Goal: Task Accomplishment & Management: Manage account settings

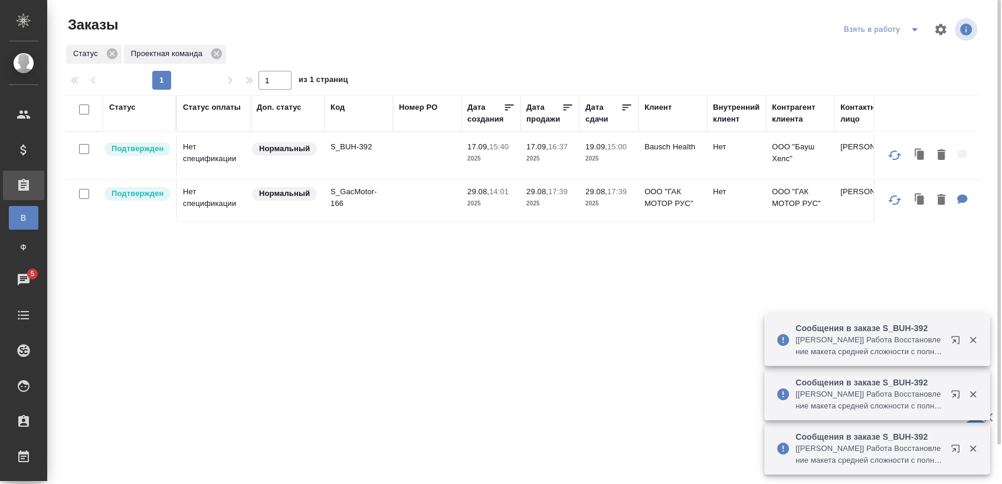
click at [912, 34] on icon "split button" at bounding box center [915, 29] width 14 height 14
click at [888, 47] on li "Мои заказы" at bounding box center [883, 53] width 99 height 19
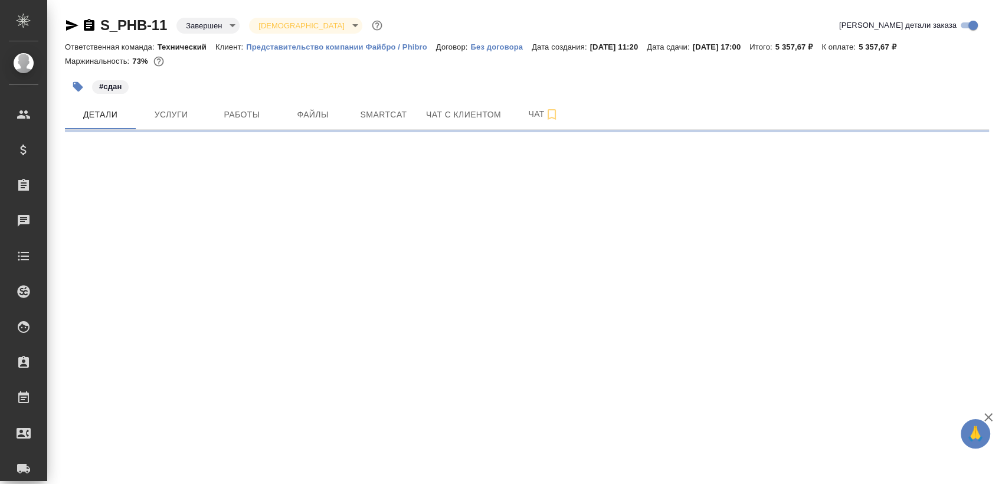
click at [76, 28] on icon "button" at bounding box center [72, 25] width 14 height 14
select select "RU"
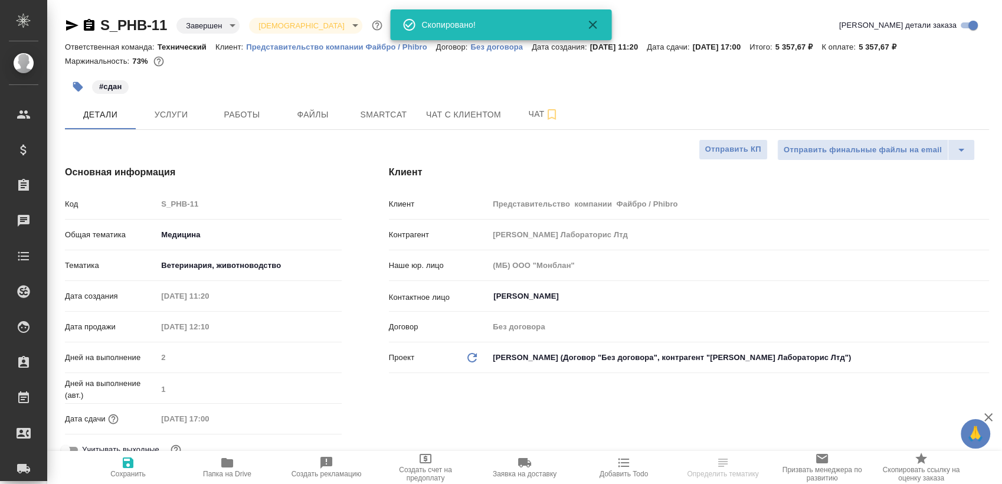
type textarea "x"
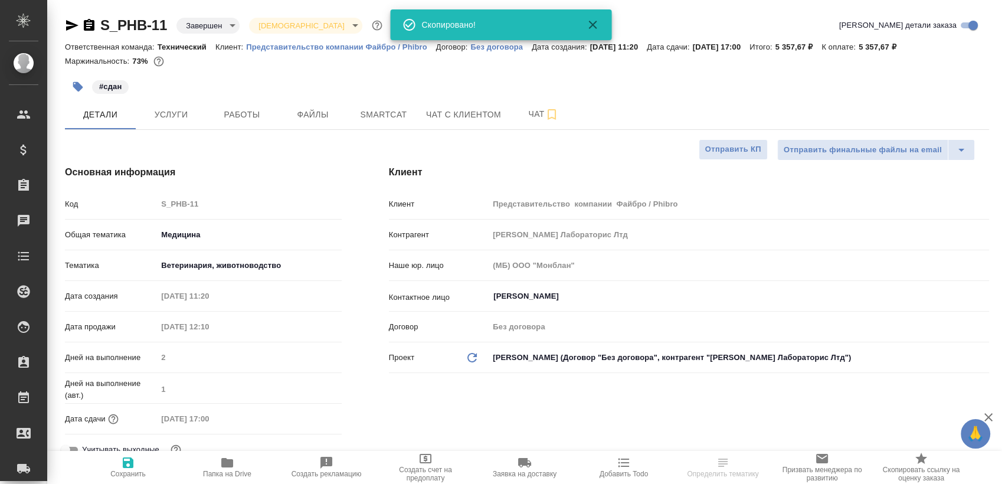
type textarea "x"
type input "[PERSON_NAME]"
type input "Павлова Антонина a.pavlova"
type textarea "x"
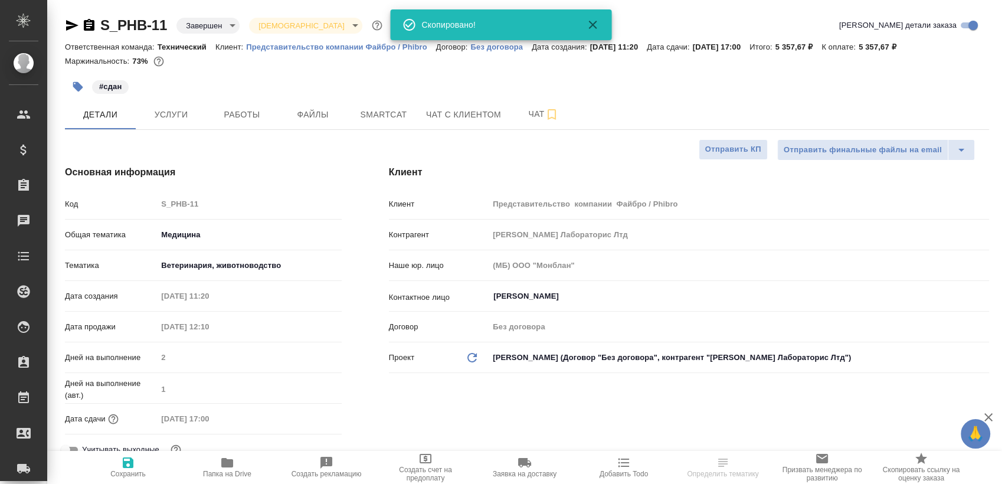
type textarea "x"
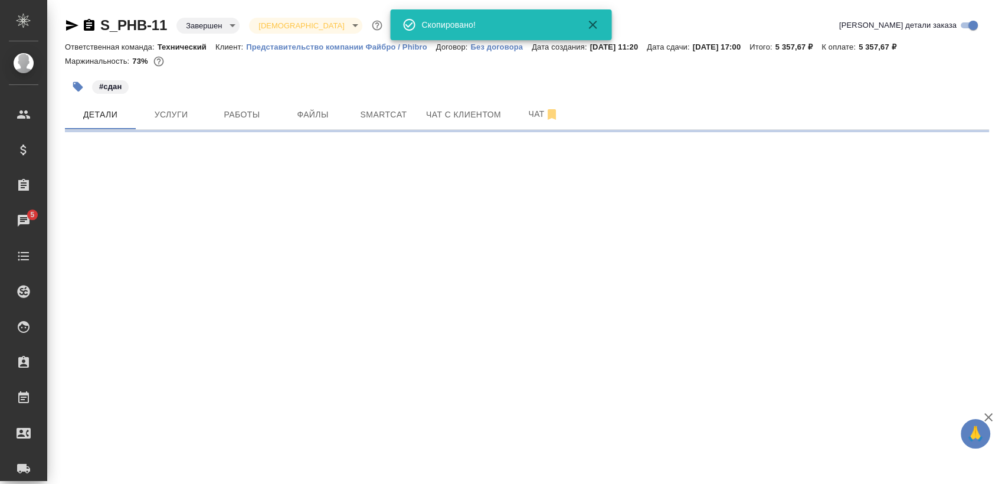
select select "RU"
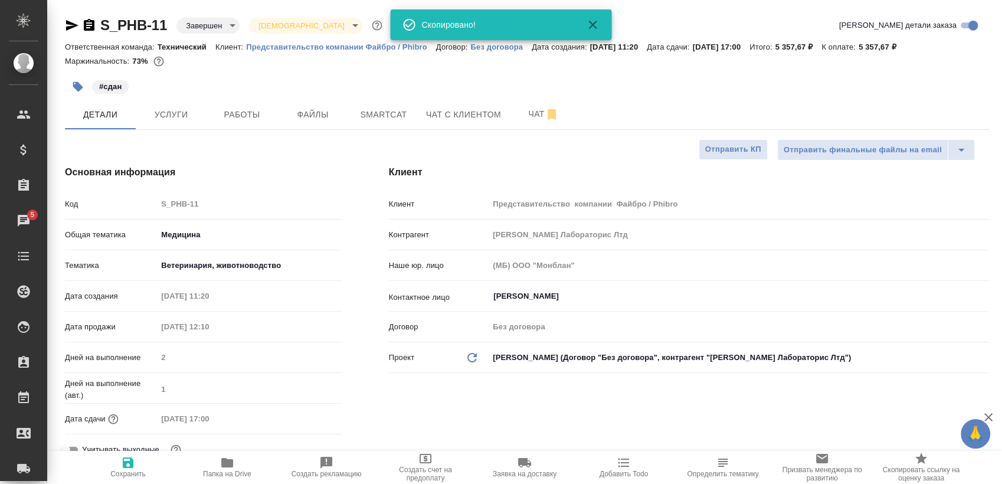
type textarea "x"
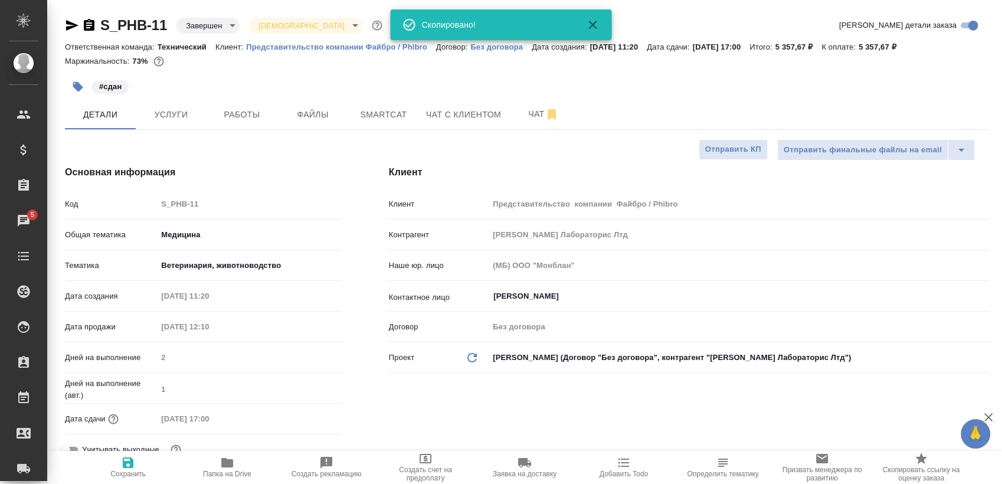
type textarea "x"
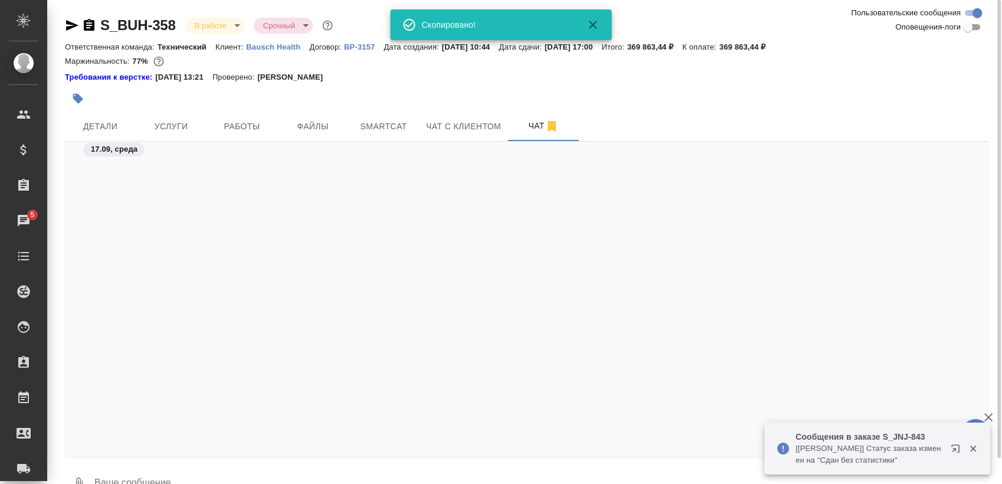
scroll to position [5515, 0]
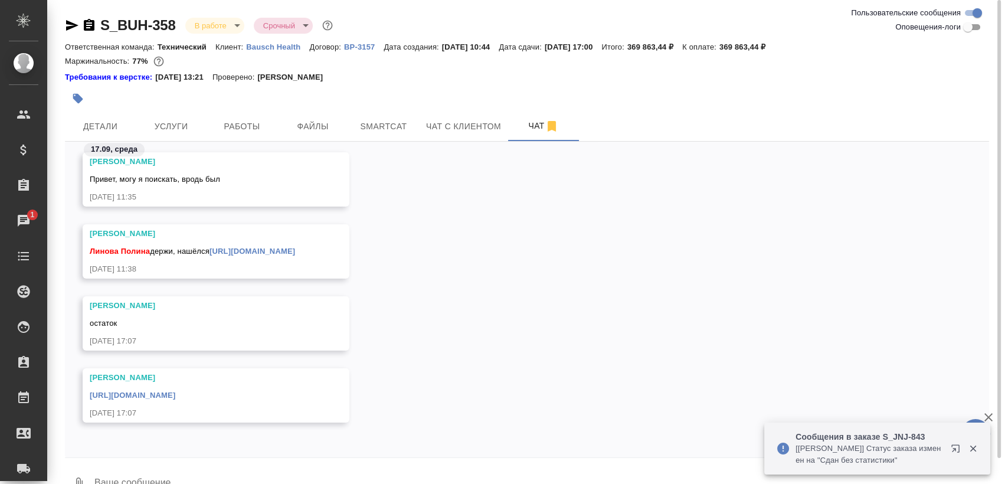
click at [230, 25] on body "🙏 .cls-1 fill:#fff; AWATERA Sergeeva Anastasia Клиенты Спецификации Заказы 1 Ча…" at bounding box center [501, 242] width 1002 height 484
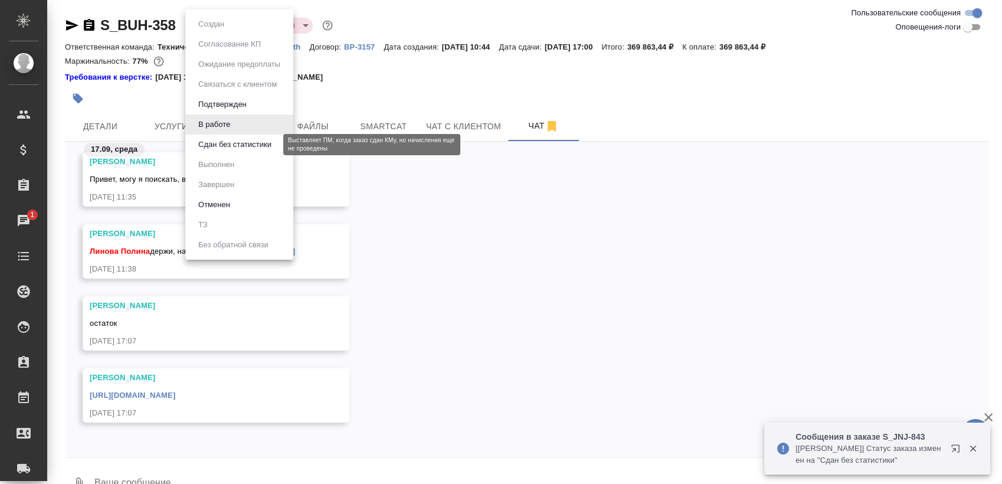
click at [244, 150] on button "Сдан без статистики" at bounding box center [235, 144] width 80 height 13
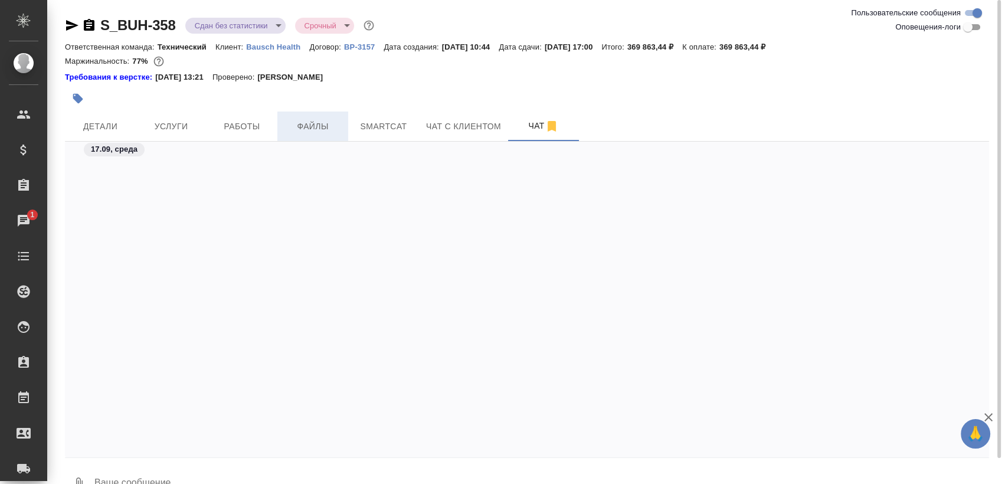
scroll to position [2806, 0]
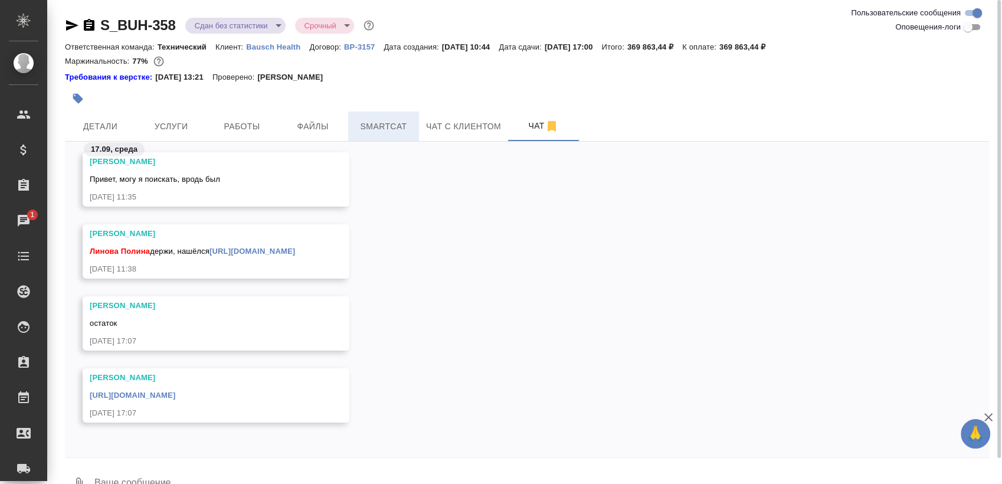
click at [377, 125] on span "Smartcat" at bounding box center [383, 126] width 57 height 15
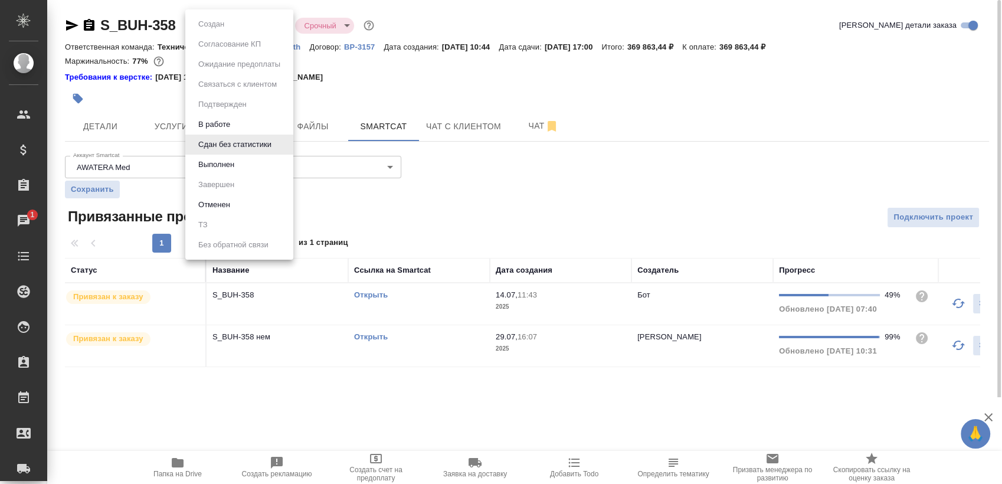
click at [239, 27] on body "🙏 .cls-1 fill:#fff; AWATERA Sergeeva Anastasia Клиенты Спецификации Заказы 1 Ча…" at bounding box center [501, 242] width 1002 height 484
click at [253, 159] on li "Выполнен" at bounding box center [239, 165] width 108 height 20
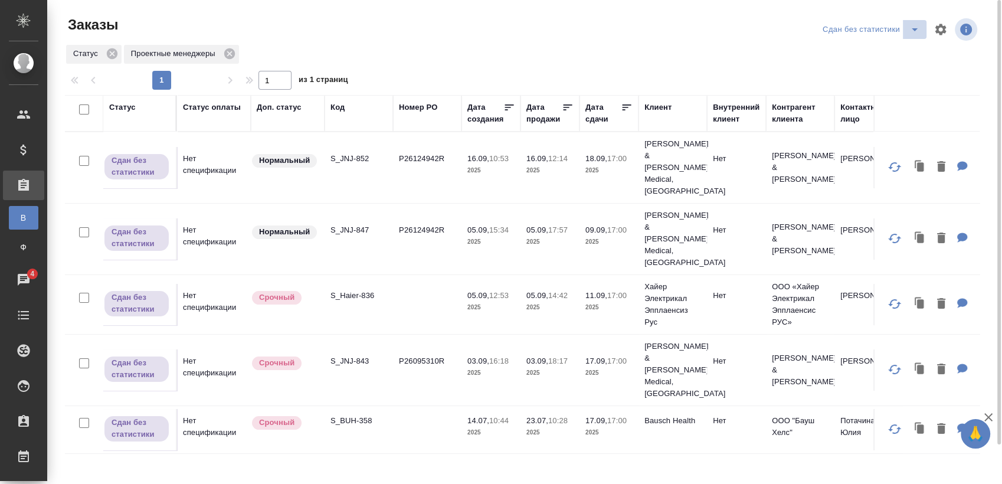
click at [920, 30] on icon "split button" at bounding box center [915, 29] width 14 height 14
click at [868, 76] on li "Взять в работу" at bounding box center [872, 72] width 107 height 19
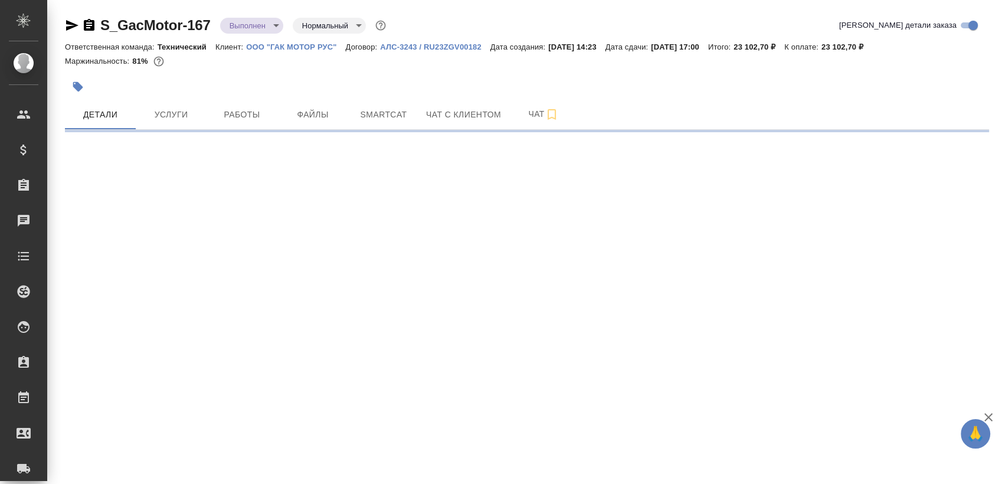
select select "RU"
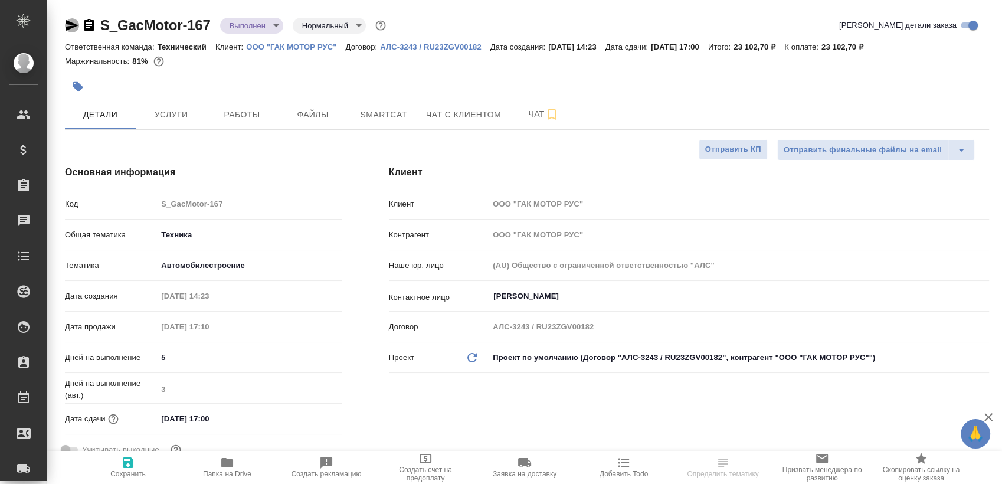
click at [71, 22] on icon "button" at bounding box center [72, 25] width 12 height 11
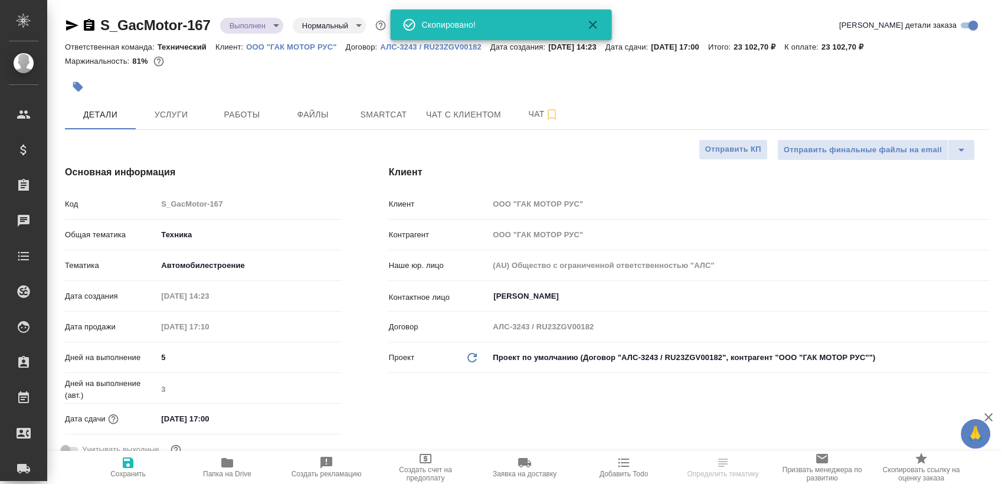
type textarea "x"
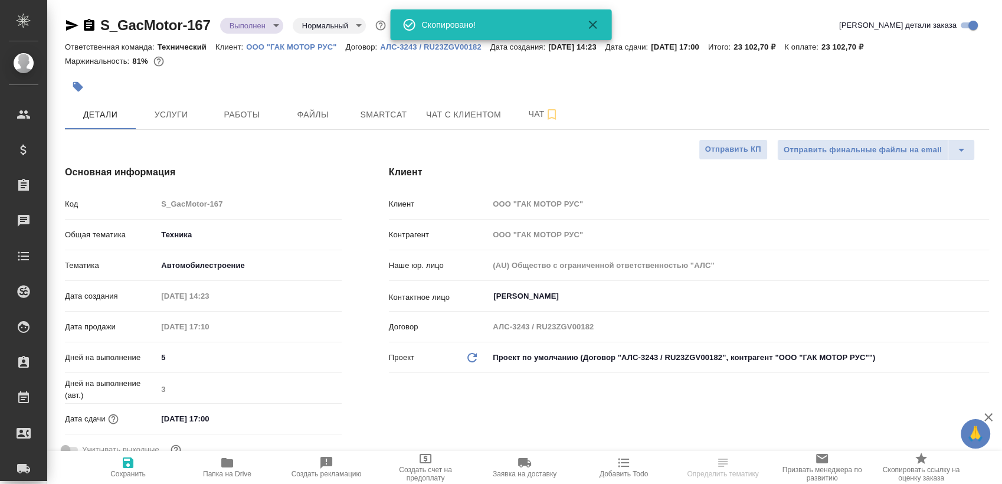
type textarea "x"
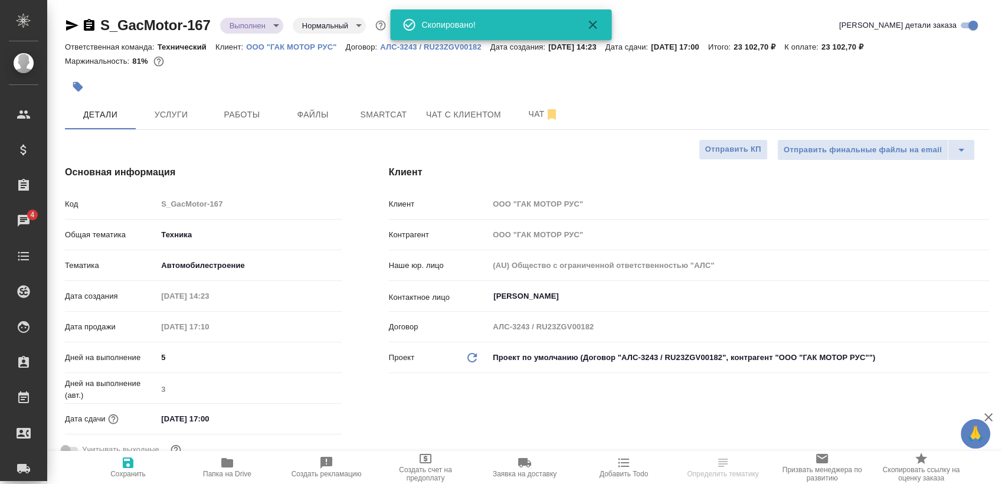
type textarea "x"
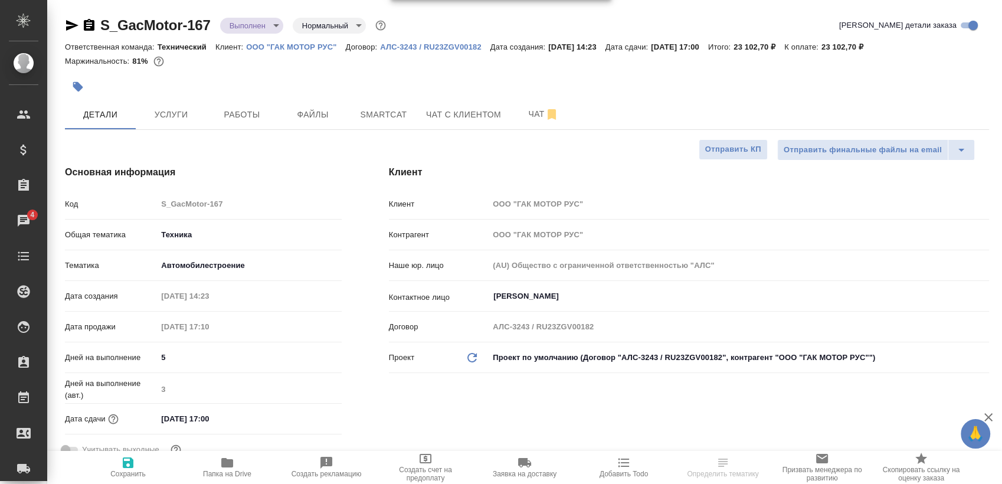
click at [242, 467] on span "Папка на Drive" at bounding box center [227, 467] width 85 height 22
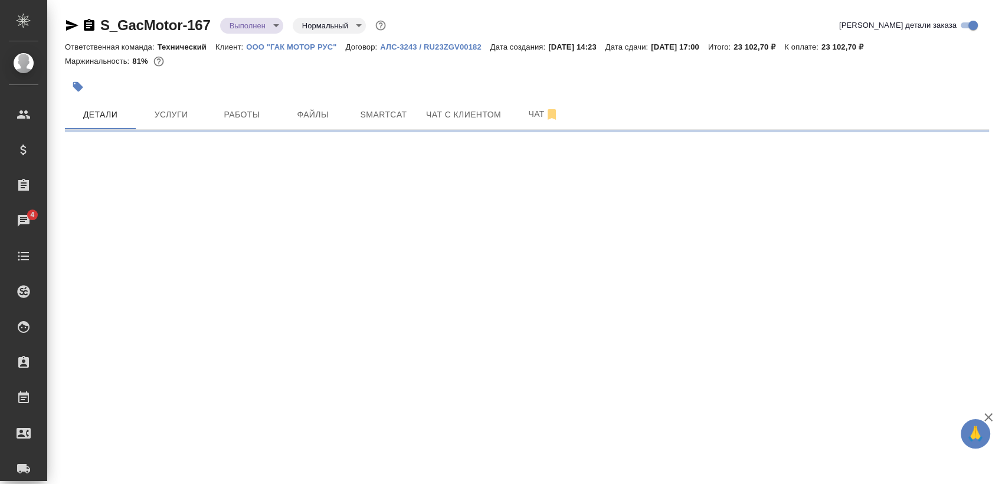
select select "RU"
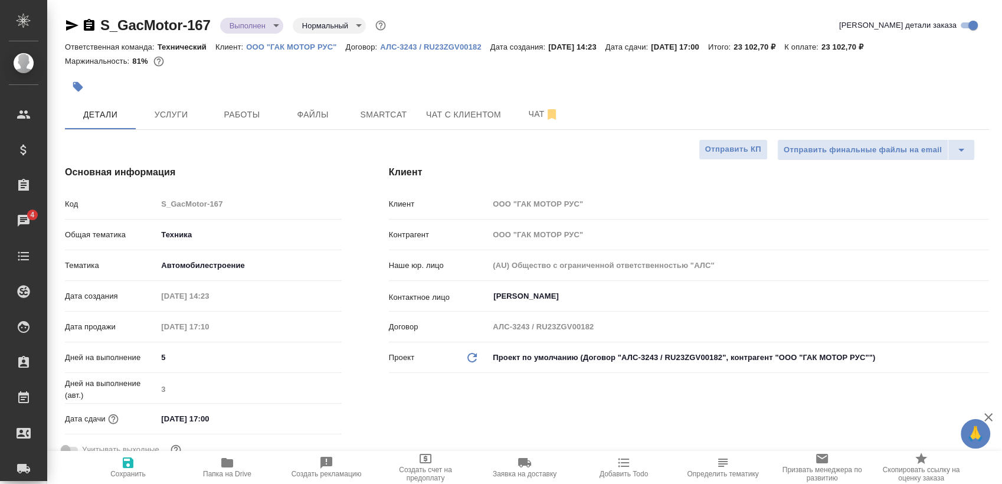
type textarea "x"
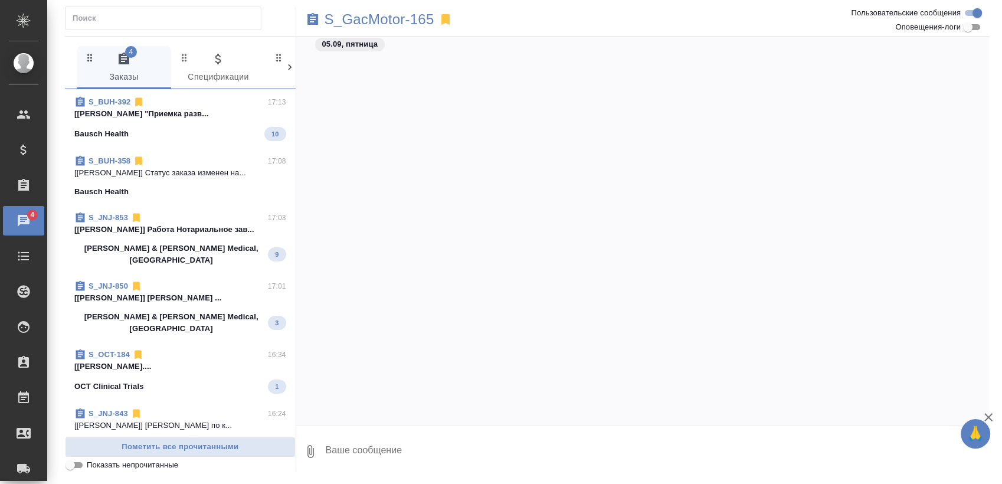
scroll to position [12655, 0]
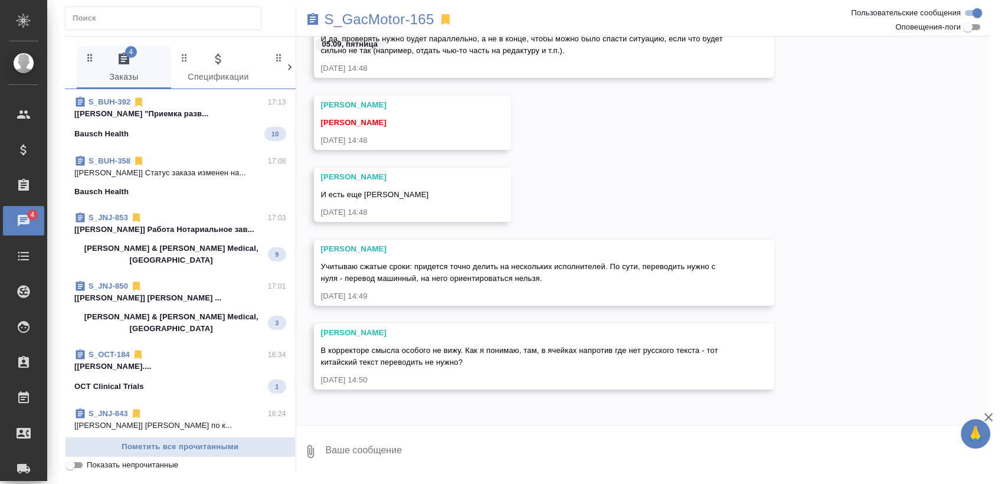
click at [212, 128] on div "Bausch Health 10" at bounding box center [180, 134] width 212 height 14
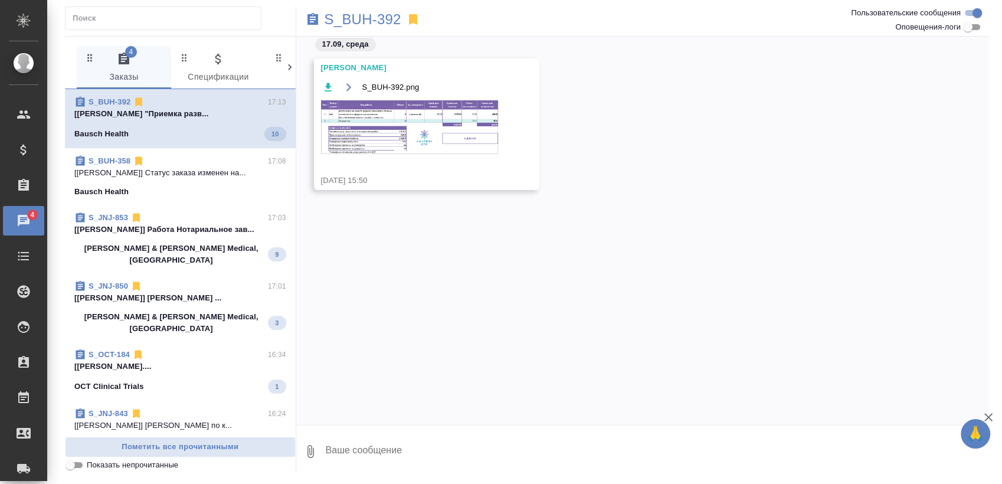
scroll to position [0, 0]
click at [174, 253] on p "Johnson & Johnson Medical, Russia" at bounding box center [171, 255] width 194 height 24
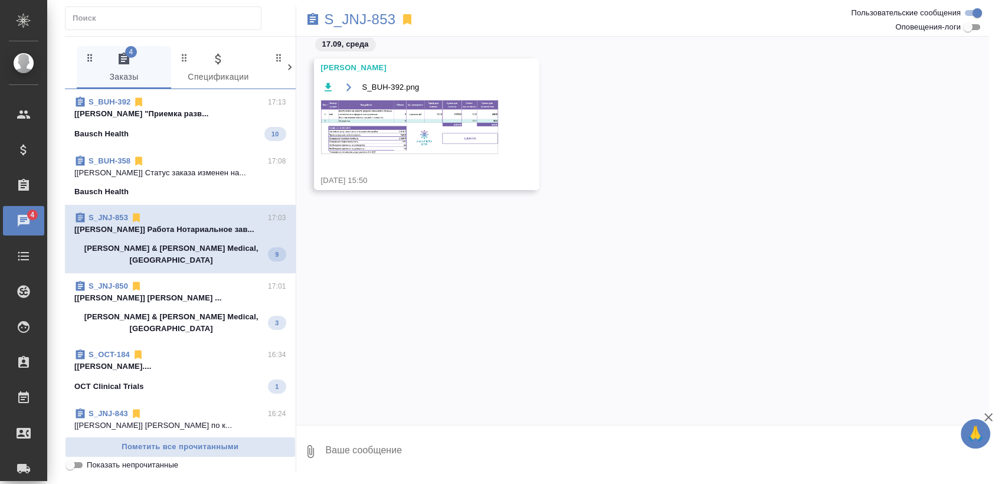
click at [167, 300] on span "S_JNJ-850 17:01 [Атминис Кристина] Работа Постредактура ... Johnson & Johnson M…" at bounding box center [180, 307] width 212 height 54
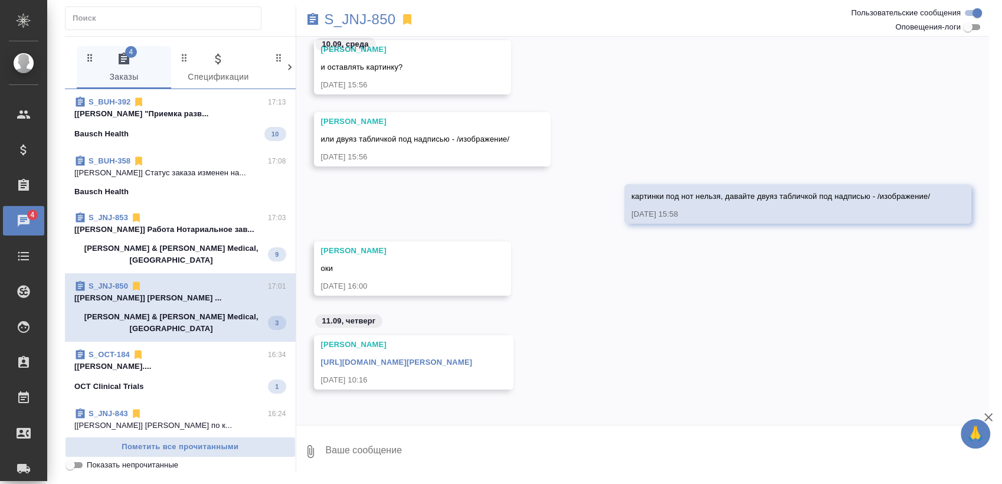
scroll to position [131, 0]
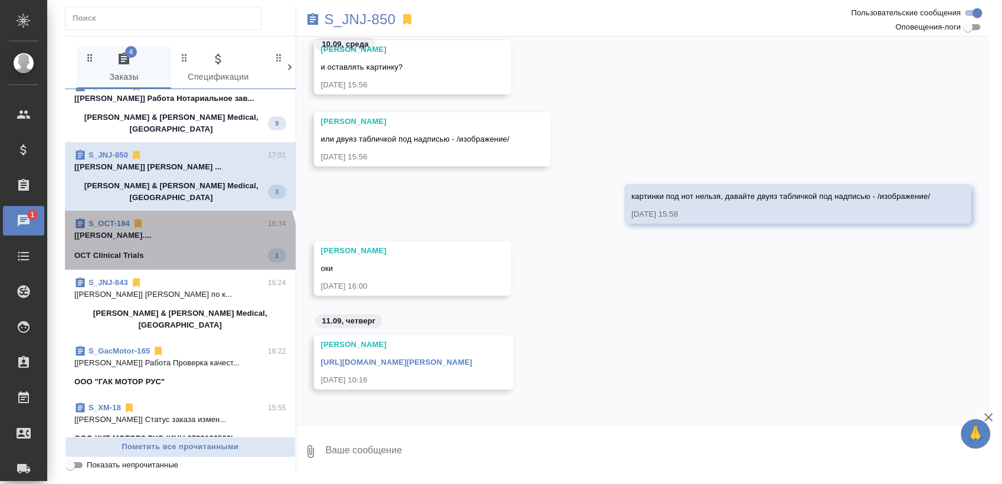
click at [178, 248] on div "OCT Clinical Trials 1" at bounding box center [180, 255] width 212 height 14
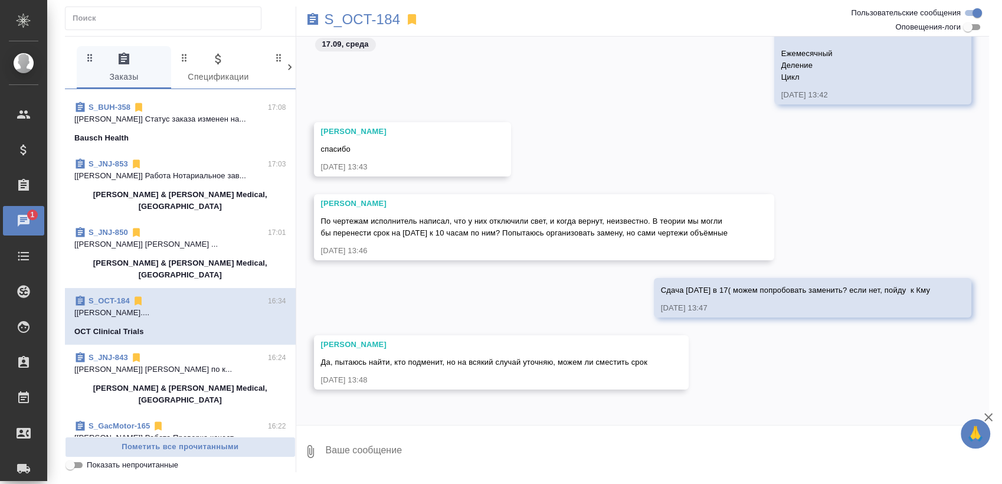
scroll to position [0, 0]
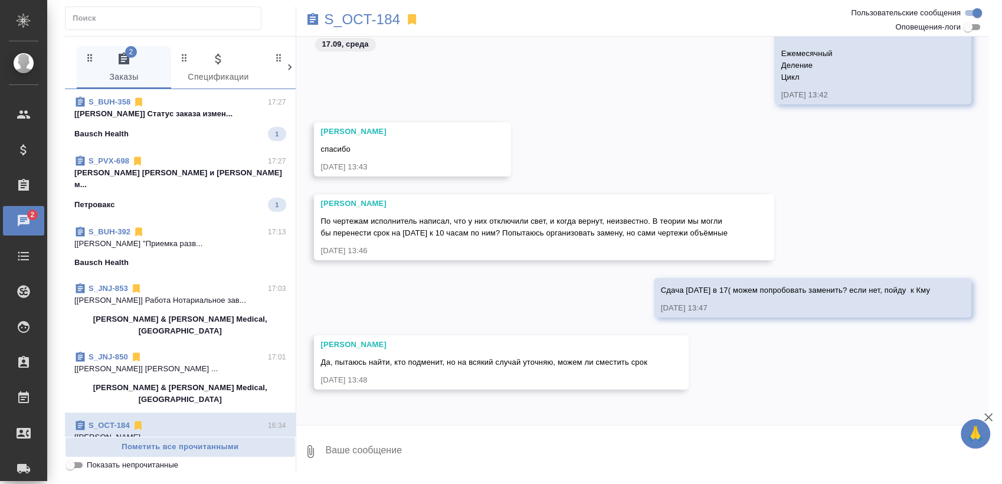
click at [192, 127] on div "Bausch Health 1" at bounding box center [180, 134] width 212 height 14
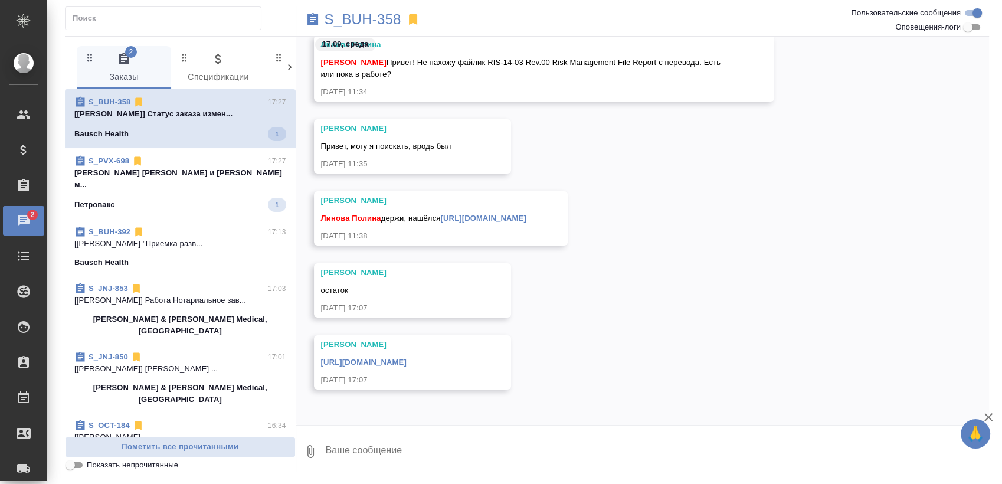
click at [170, 178] on p "Усманова Ольга Наталья и Ксения Рузовы м..." at bounding box center [180, 179] width 212 height 24
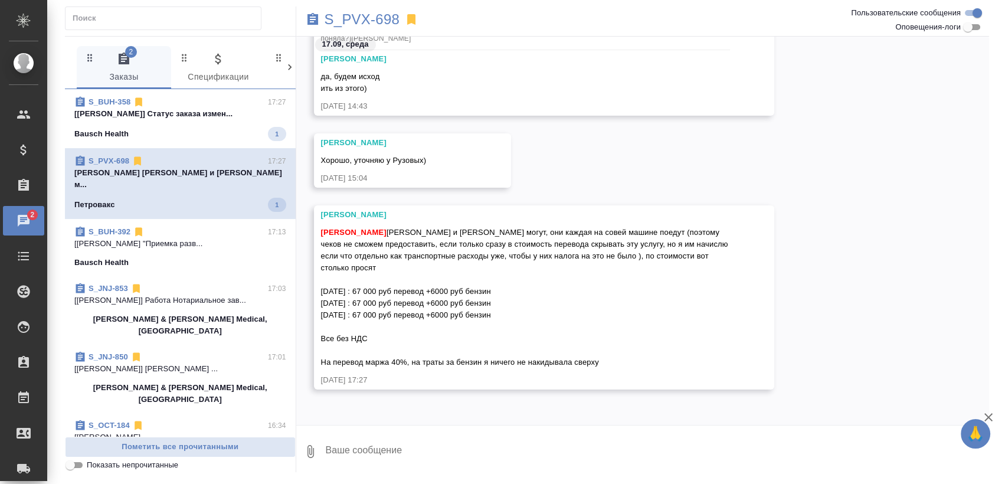
scroll to position [787, 0]
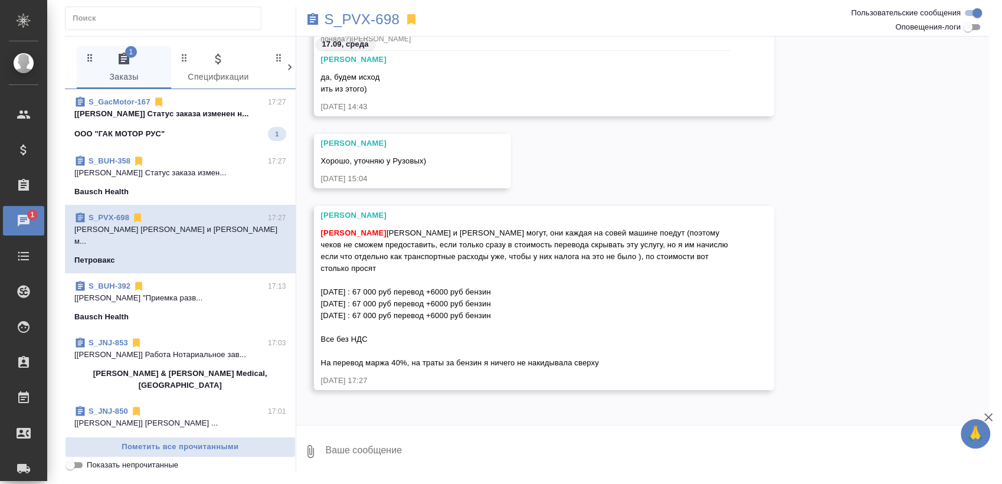
click at [200, 125] on span "S_GacMotor-167 17:27 [Усманова Ольга] Статус заказа изменен н... ООО "ГАК МОТОР…" at bounding box center [180, 118] width 212 height 45
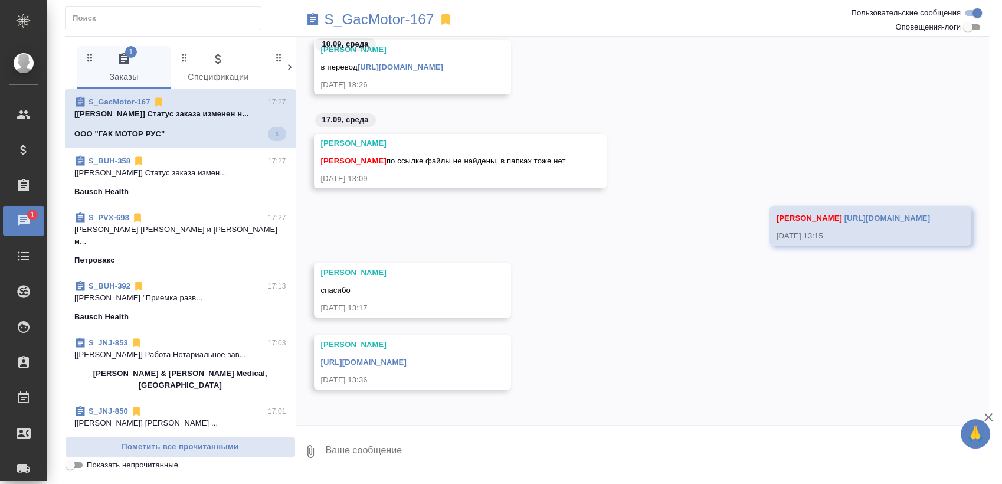
scroll to position [102, 0]
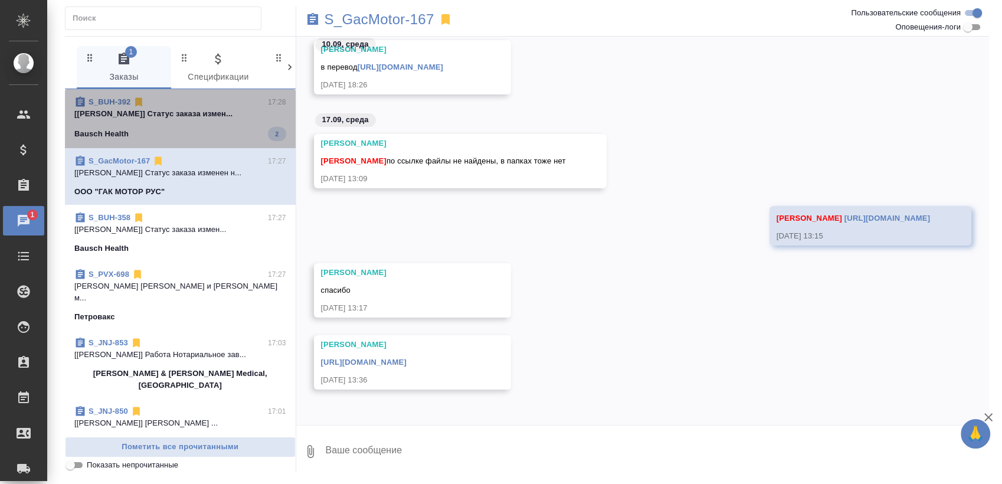
click at [205, 117] on p "[Сергеева Анастасия] Статус заказа измен..." at bounding box center [180, 114] width 212 height 12
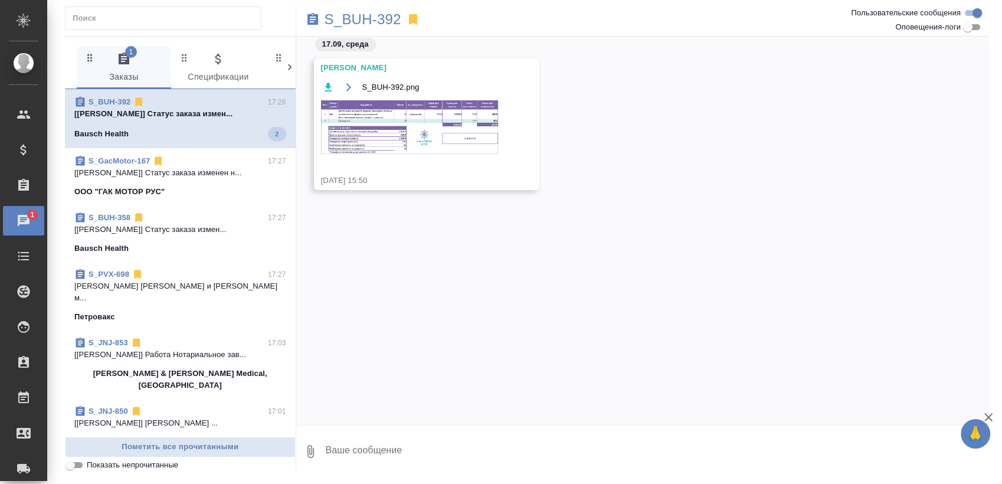
scroll to position [0, 0]
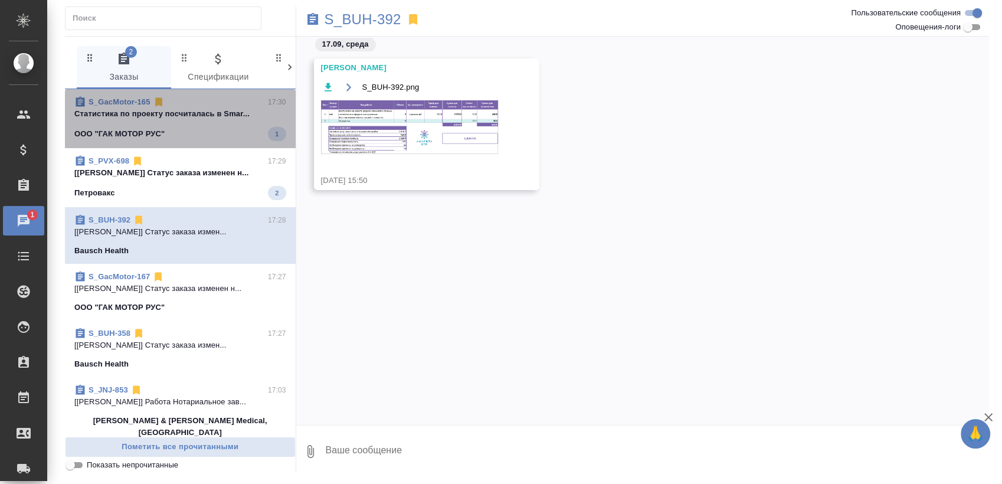
click at [186, 119] on p "Cтатистика по проекту посчиталась в Smar..." at bounding box center [180, 114] width 212 height 12
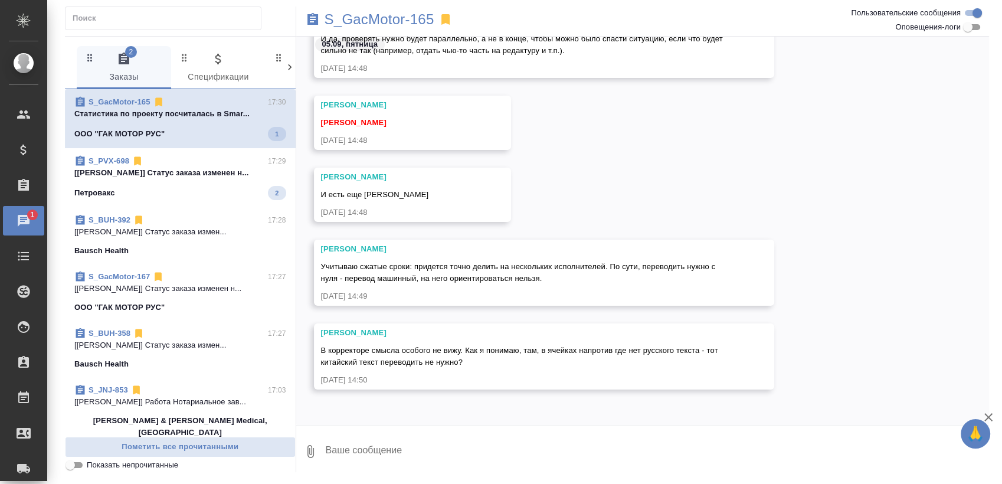
click at [189, 166] on div "S_PVX-698 17:29" at bounding box center [180, 161] width 212 height 12
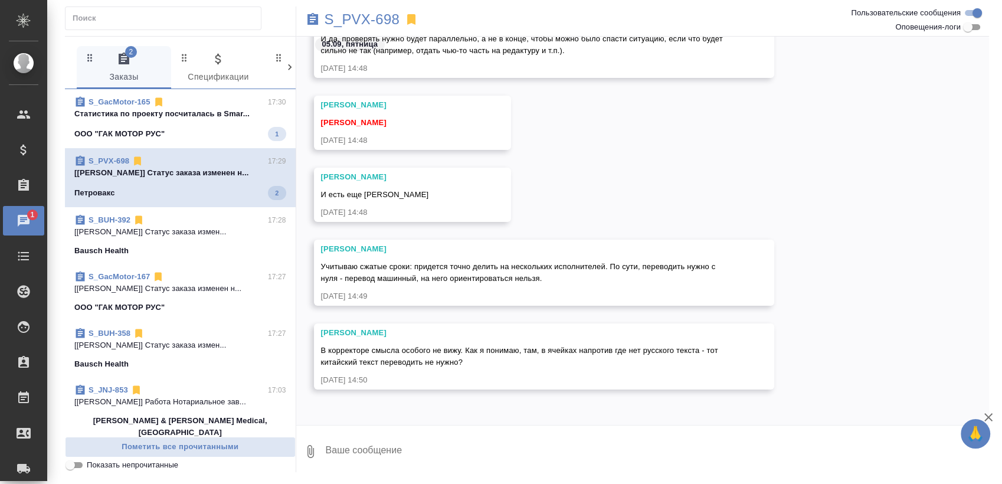
scroll to position [1107, 0]
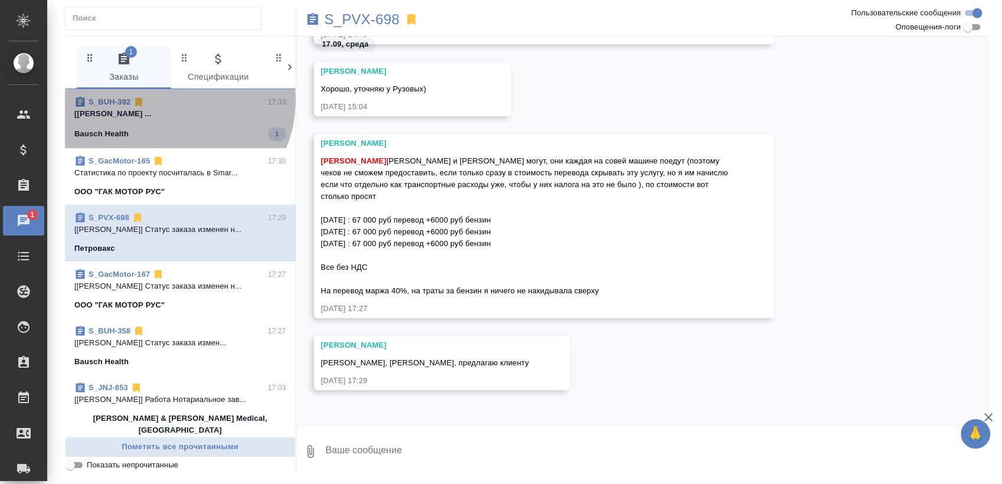
click at [171, 100] on div "S_BUH-392 17:33" at bounding box center [180, 102] width 212 height 12
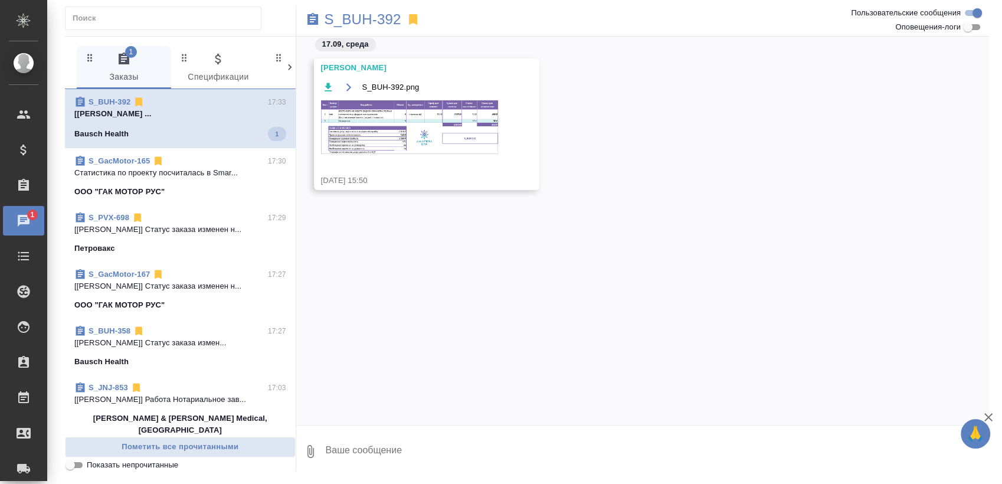
scroll to position [0, 0]
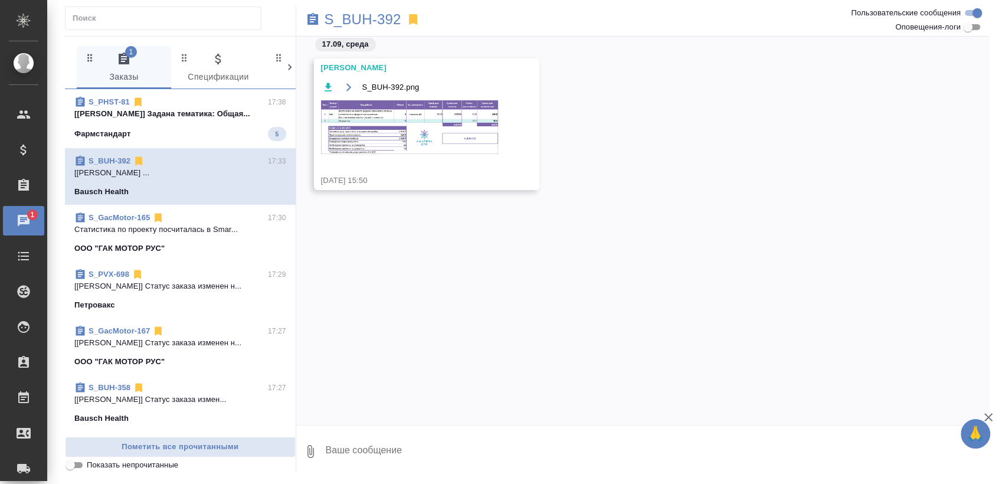
click at [213, 107] on div "S_PHST-81 17:38" at bounding box center [180, 102] width 212 height 12
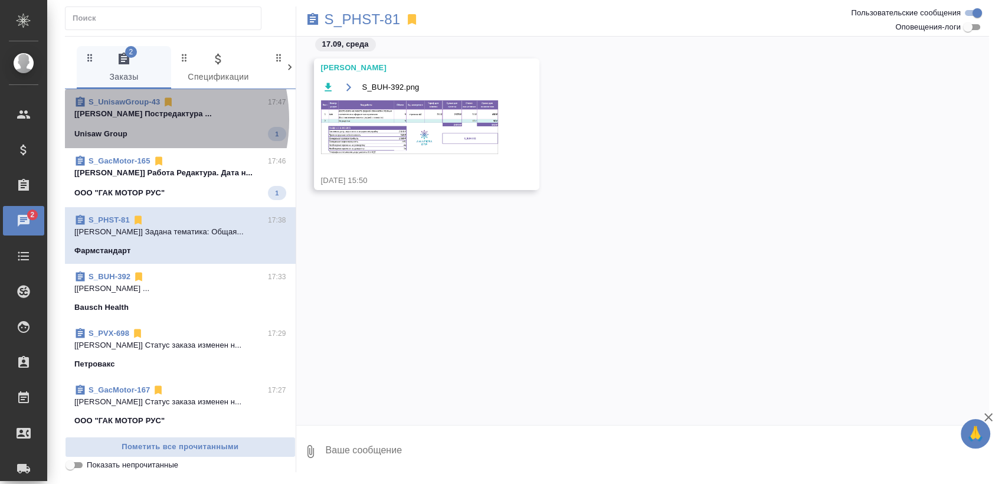
click at [127, 120] on span "S_UnisawGroup-43 17:47 [Кушниров Алексей] Работа Постредактура ... Unisaw Group…" at bounding box center [180, 118] width 212 height 45
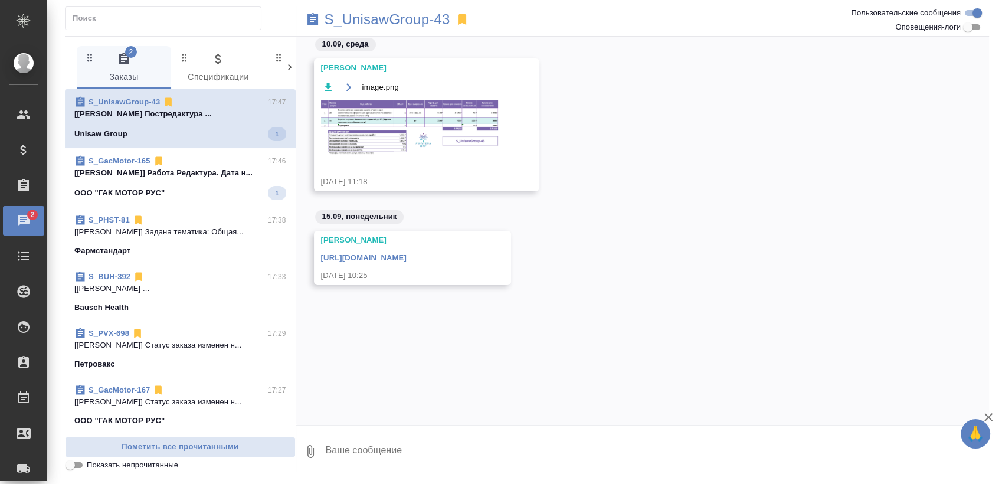
click at [176, 171] on p "[Белякова Юлия] Работа Редактура. Дата н..." at bounding box center [180, 173] width 212 height 12
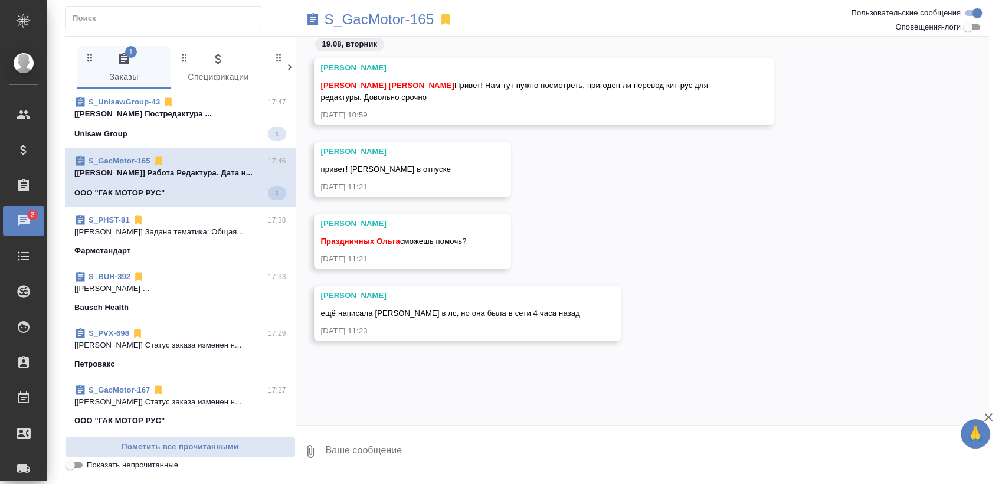
scroll to position [13473, 0]
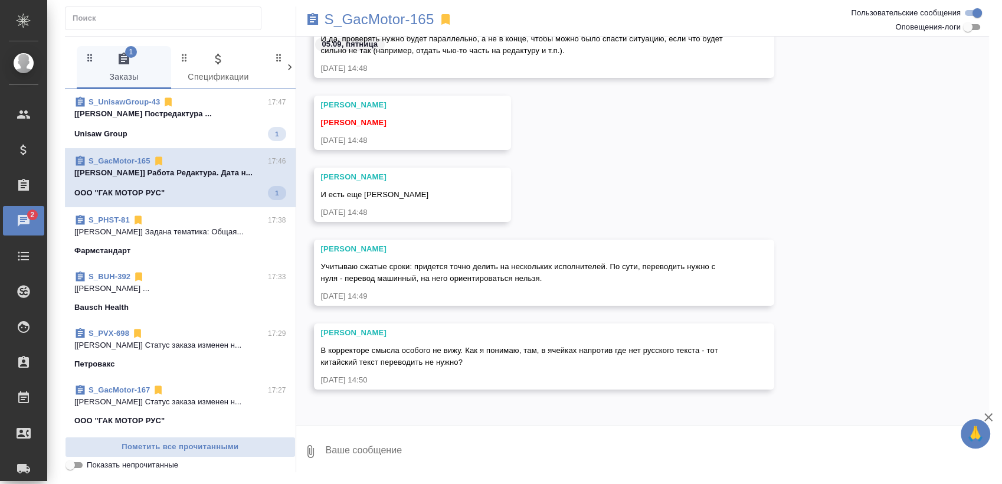
click at [198, 108] on p "[Кушниров Алексей] Работа Постредактура ..." at bounding box center [180, 114] width 212 height 12
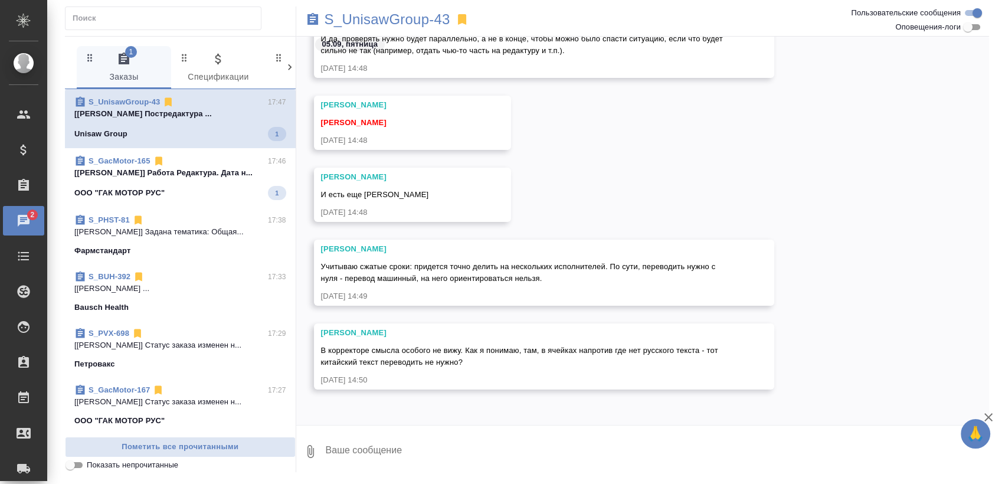
scroll to position [0, 0]
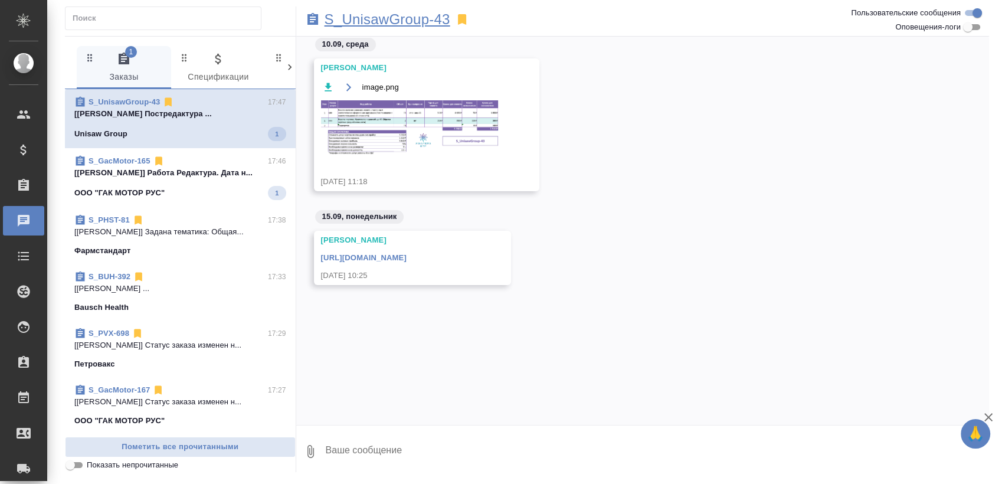
click at [376, 22] on p "S_UnisawGroup-43" at bounding box center [388, 20] width 126 height 12
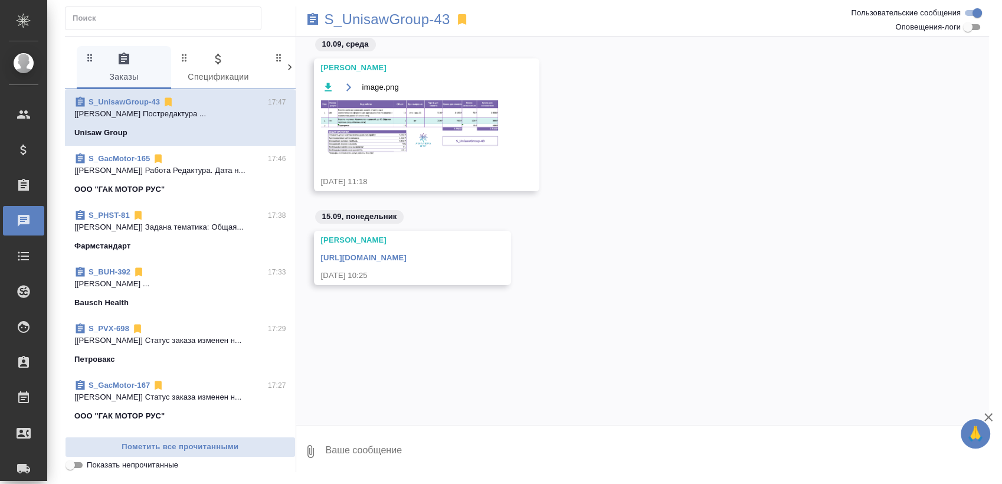
click at [211, 176] on span "S_GacMotor-165 17:46 [Белякова Юлия] Работа Редактура. Дата н... ООО "ГАК МОТОР…" at bounding box center [180, 174] width 212 height 42
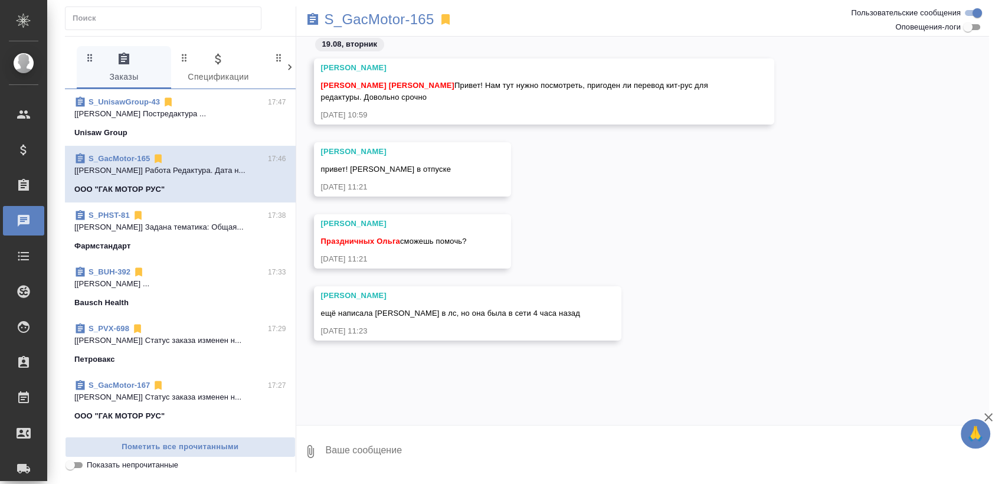
scroll to position [13473, 0]
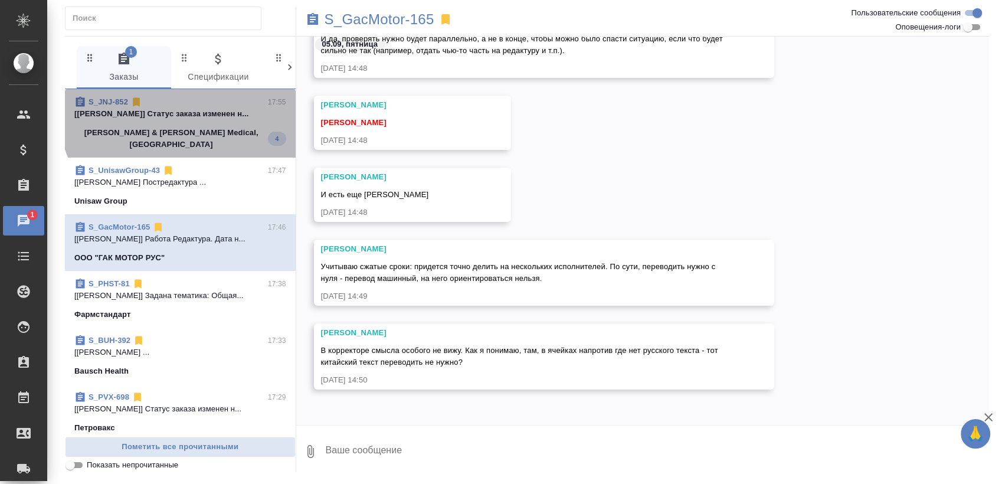
click at [201, 102] on div "S_JNJ-852 17:55" at bounding box center [180, 102] width 212 height 12
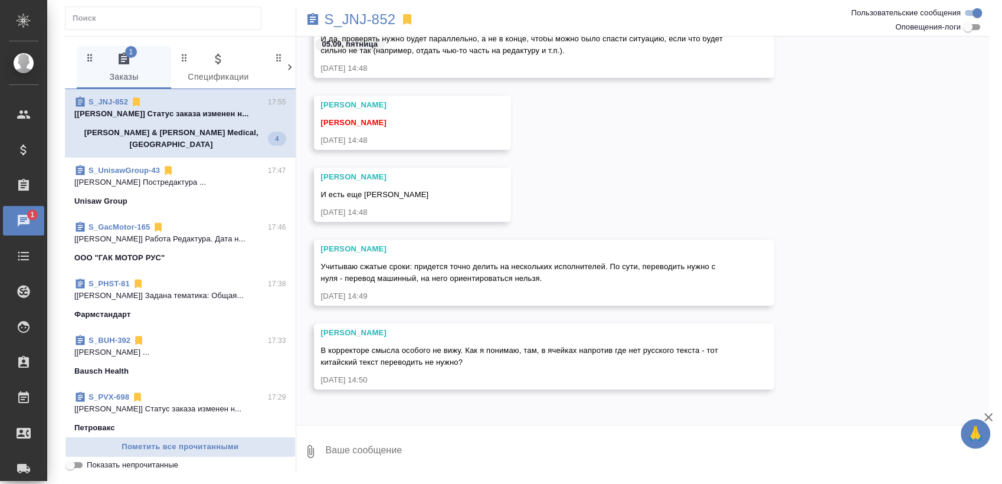
scroll to position [8, 0]
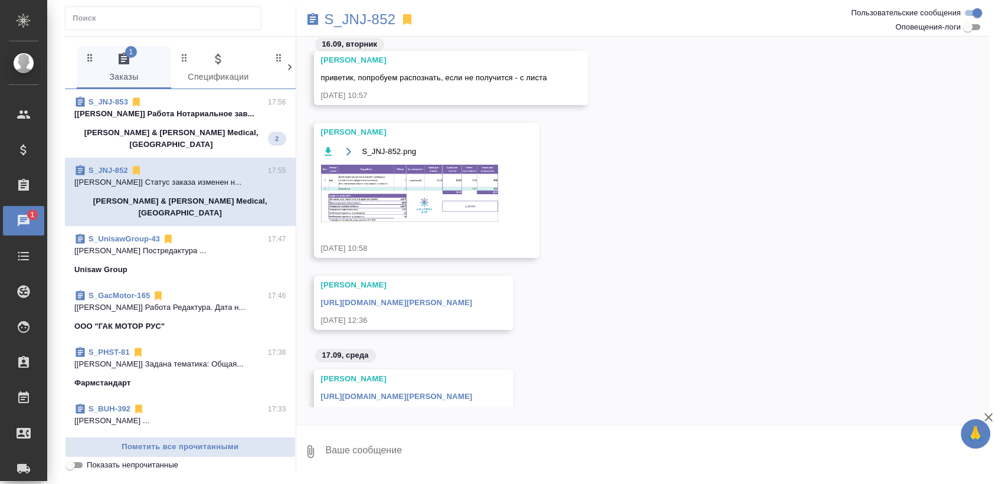
click at [203, 119] on p "[Усманова Ольга] Работа Нотариальное зав..." at bounding box center [180, 114] width 212 height 12
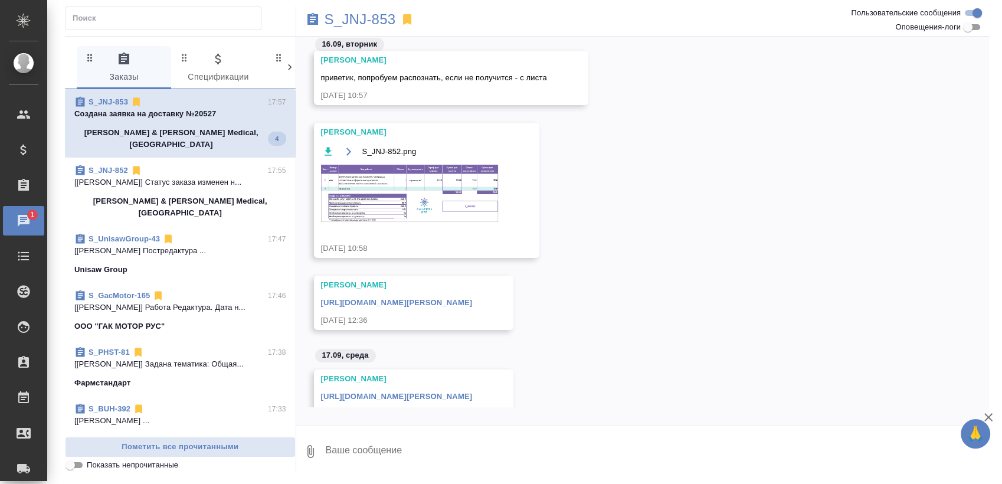
click at [140, 126] on span "S_JNJ-853 17:57 Создана заявка на доставку №20527 Johnson & Johnson Medical, Ru…" at bounding box center [180, 123] width 212 height 54
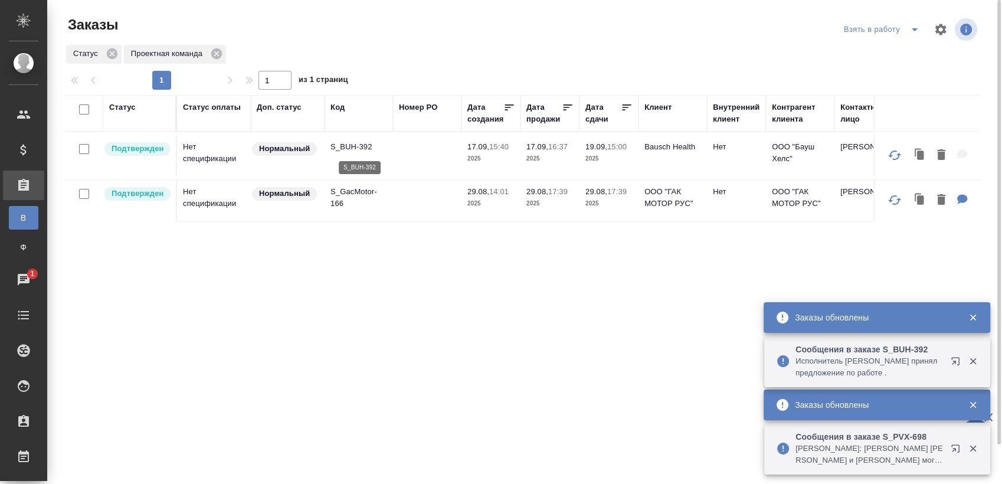
click at [352, 150] on p "S_BUH-392" at bounding box center [359, 147] width 57 height 12
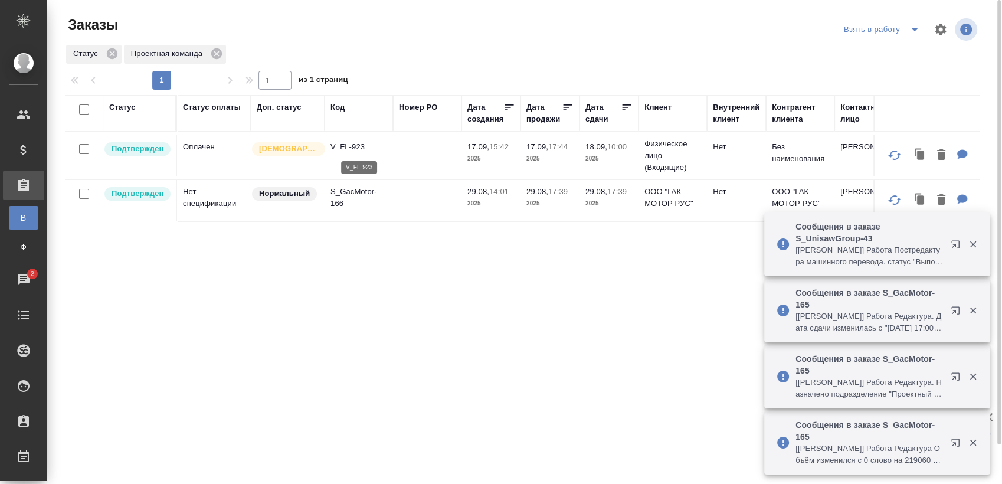
click at [355, 145] on p "V_FL-923" at bounding box center [359, 147] width 57 height 12
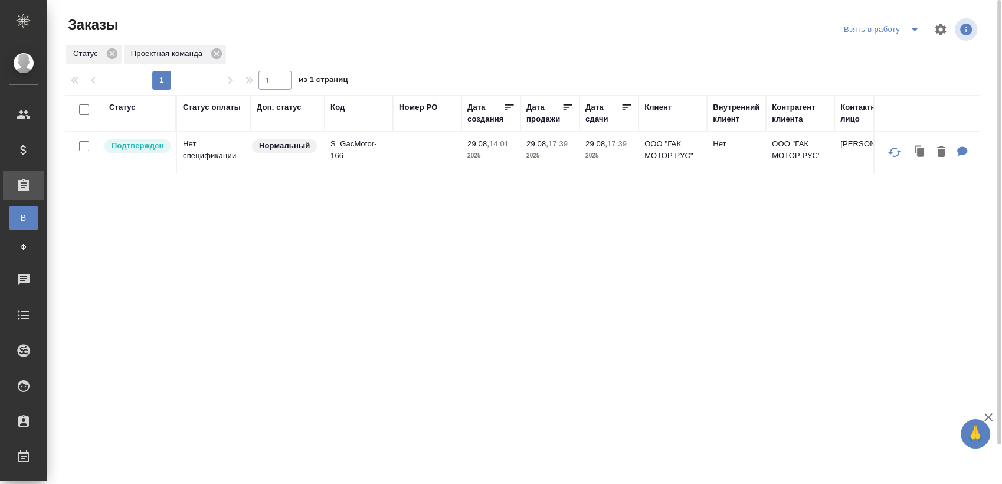
click at [916, 30] on icon "split button" at bounding box center [915, 29] width 14 height 14
click at [886, 49] on li "Мои заказы" at bounding box center [883, 53] width 99 height 19
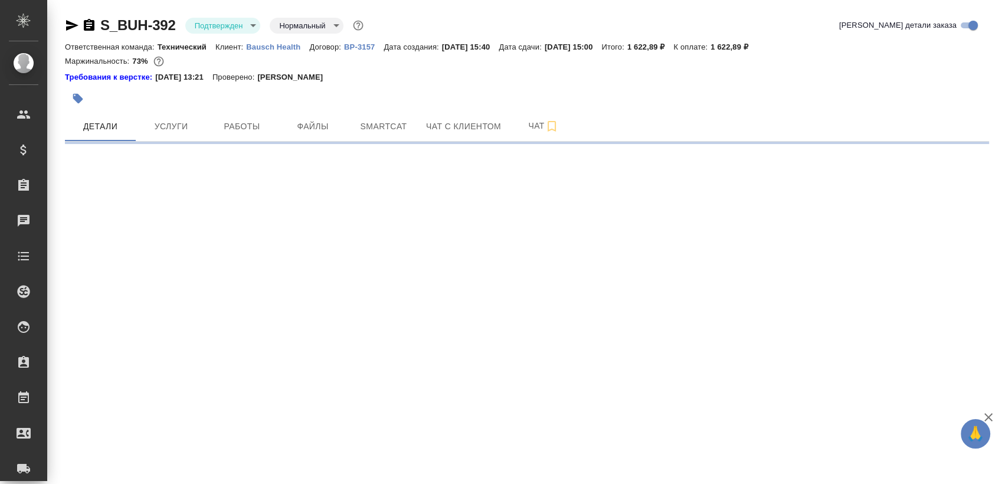
click at [208, 34] on div "S_BUH-392 Подтвержден confirmed Нормальный normal" at bounding box center [215, 25] width 301 height 19
select select "RU"
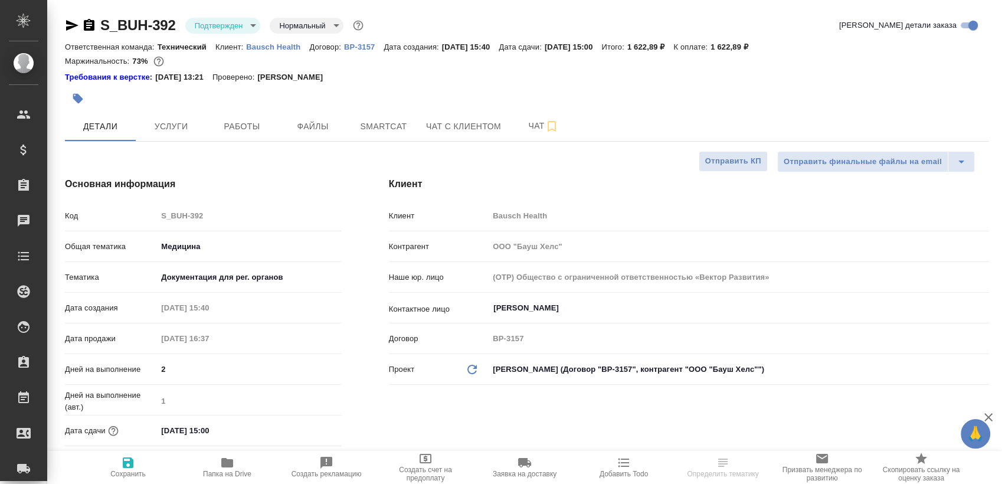
type textarea "x"
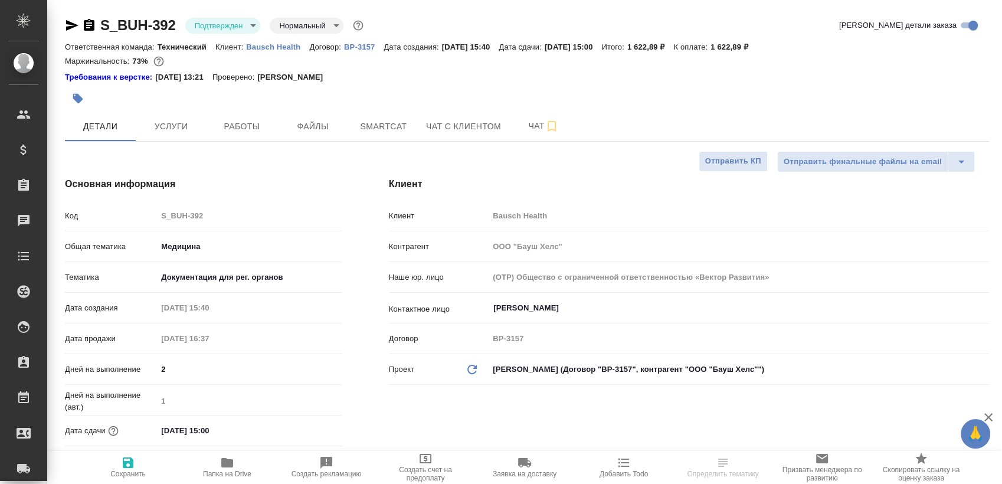
type textarea "x"
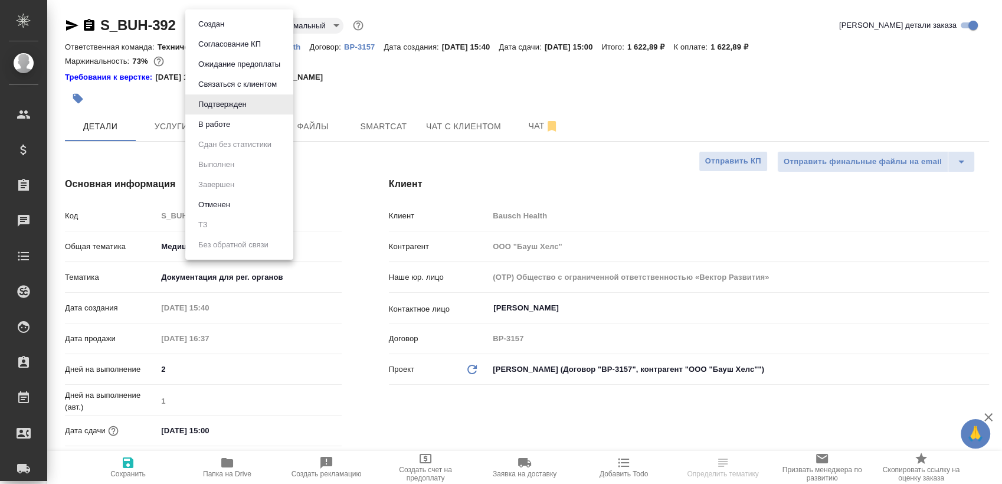
click at [228, 28] on body "🙏 .cls-1 fill:#fff; AWATERA Sergeeva Anastasia Клиенты Спецификации Заказы Чаты…" at bounding box center [501, 242] width 1002 height 484
click at [234, 128] on li "В работе" at bounding box center [239, 124] width 108 height 20
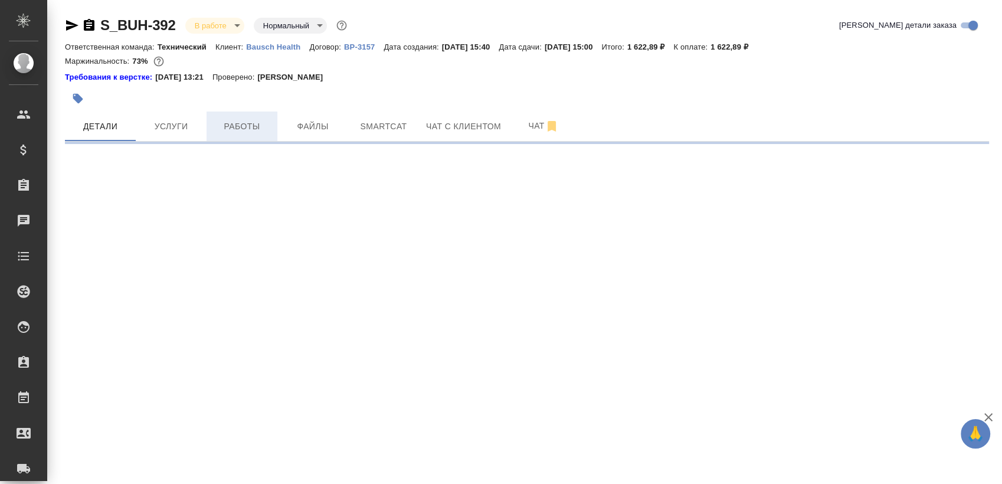
click at [242, 120] on span "Работы" at bounding box center [242, 126] width 57 height 15
select select "RU"
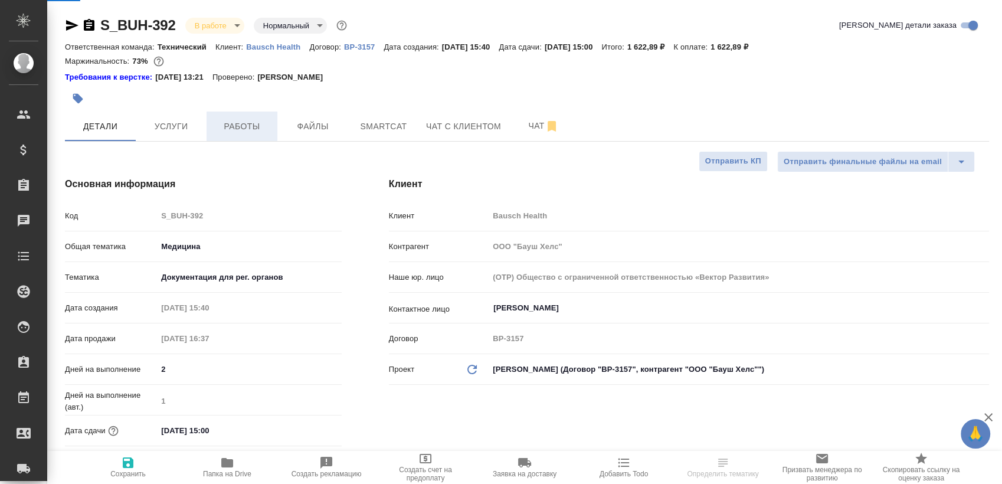
type textarea "x"
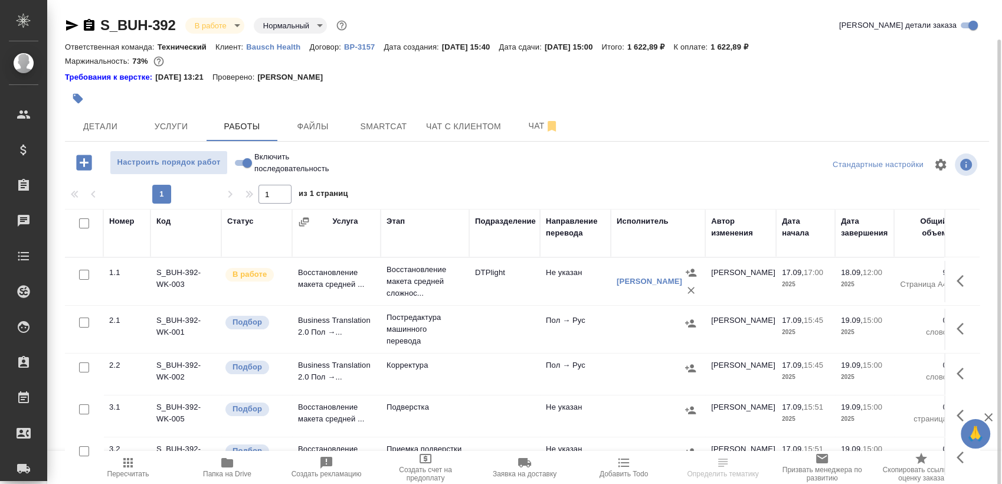
scroll to position [20, 0]
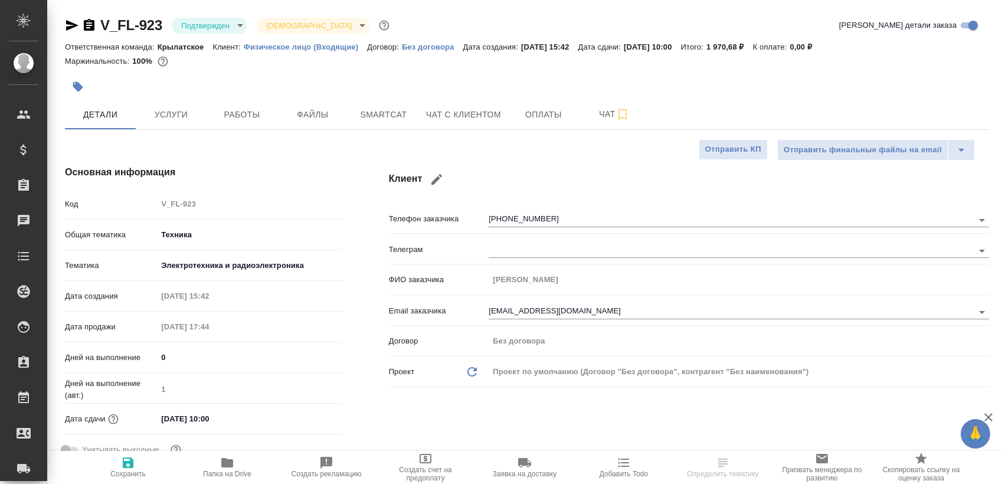
select select "RU"
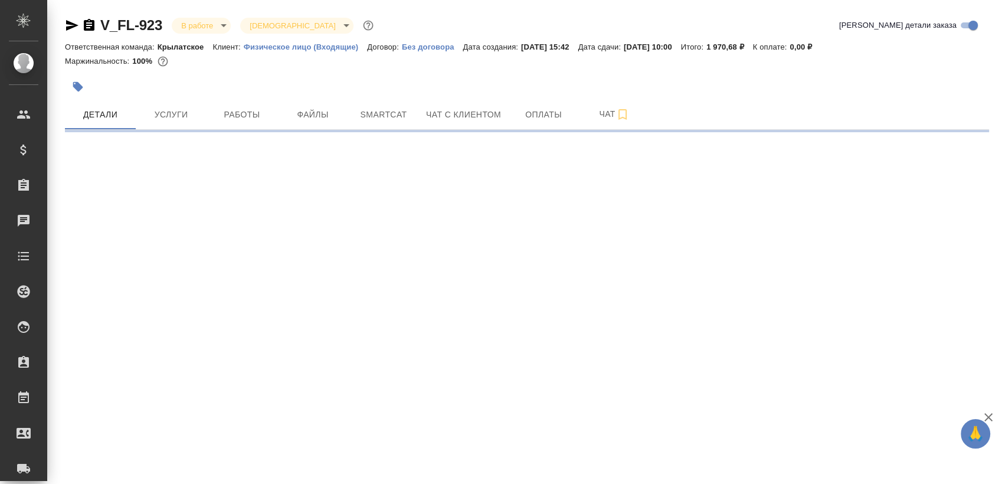
select select "RU"
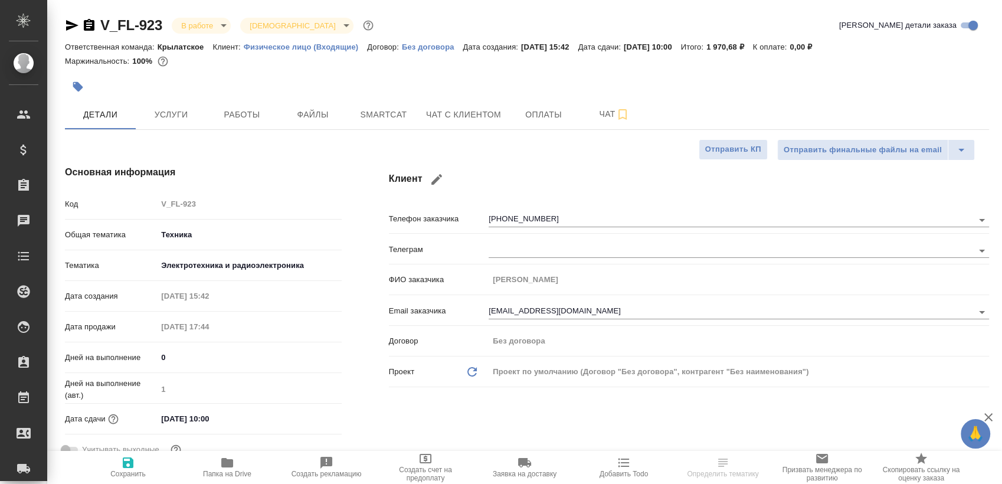
type textarea "x"
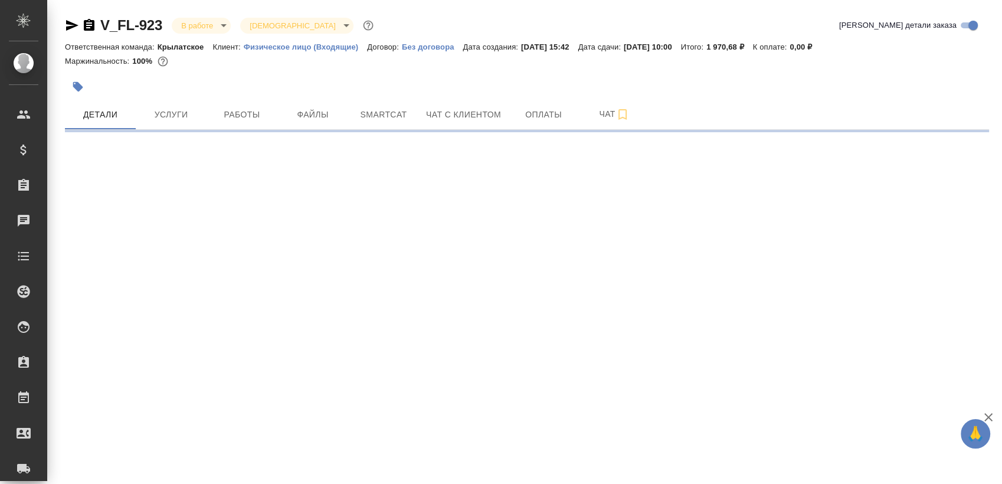
select select "RU"
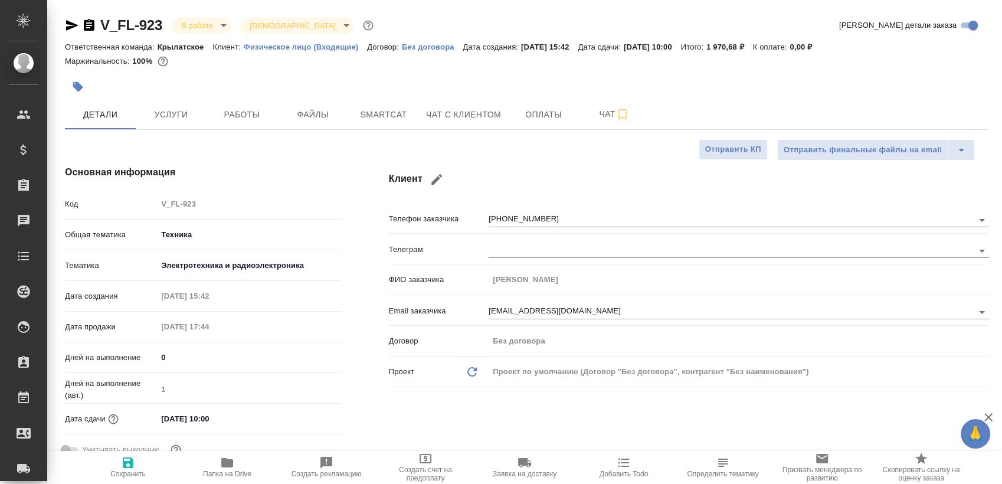
type textarea "x"
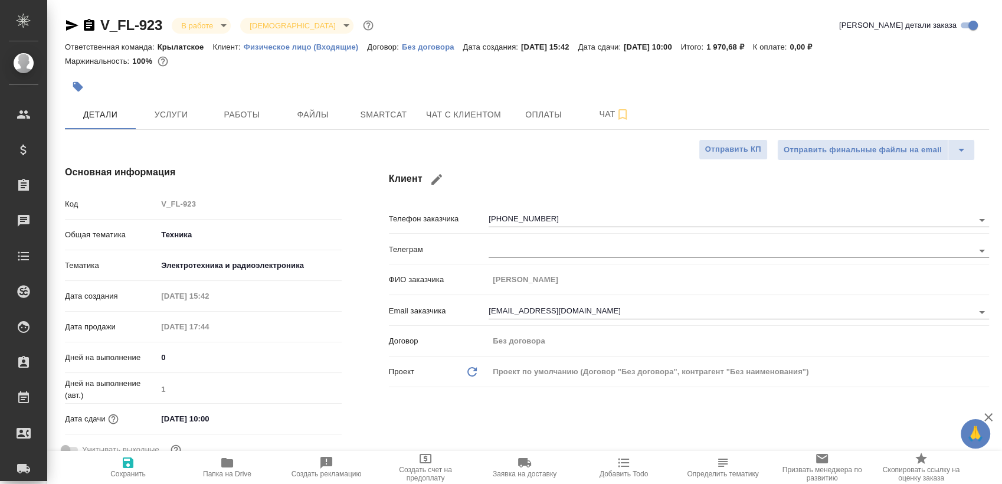
type textarea "x"
click at [591, 122] on button "Чат" at bounding box center [614, 115] width 71 height 30
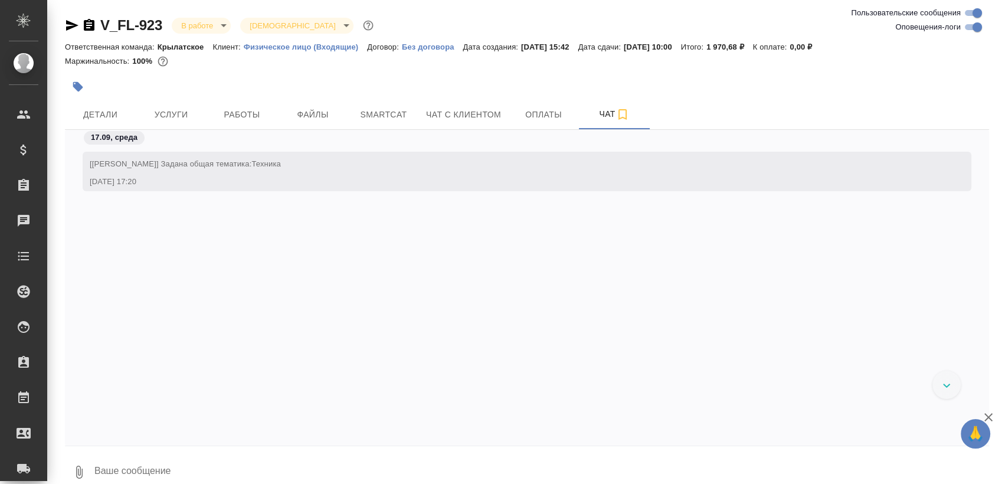
scroll to position [639, 0]
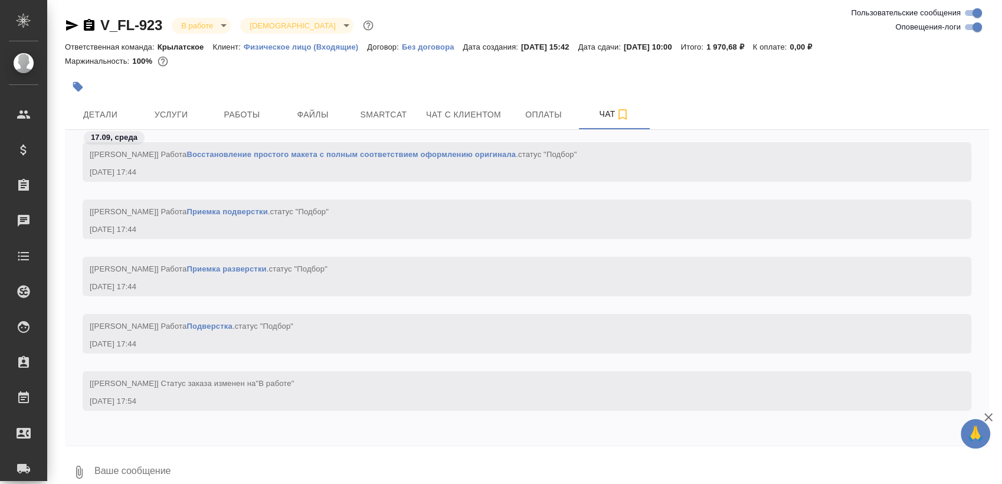
click at [968, 35] on div "V_FL-923 В работе inProgress Святая троица holyTrinity" at bounding box center [527, 28] width 924 height 24
click at [977, 29] on input "Оповещения-логи" at bounding box center [977, 27] width 42 height 14
checkbox input "false"
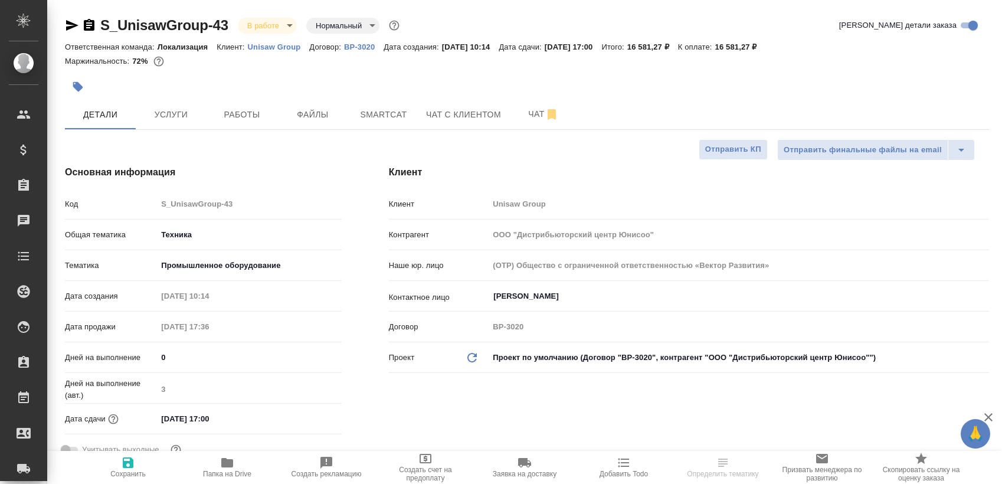
select select "RU"
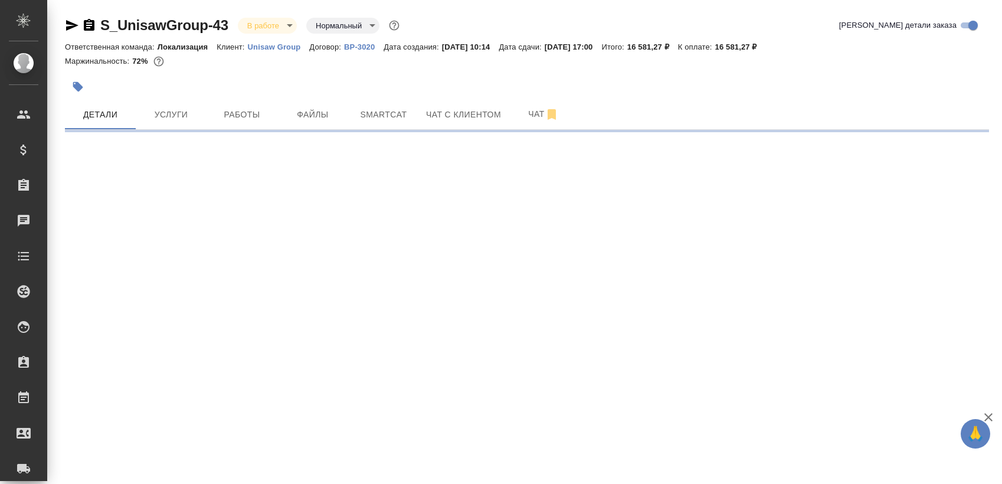
select select "RU"
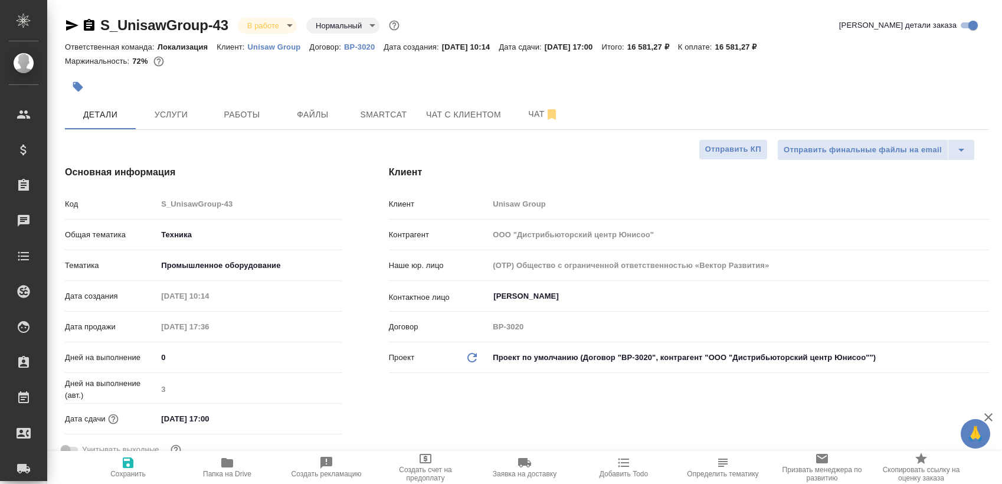
type textarea "x"
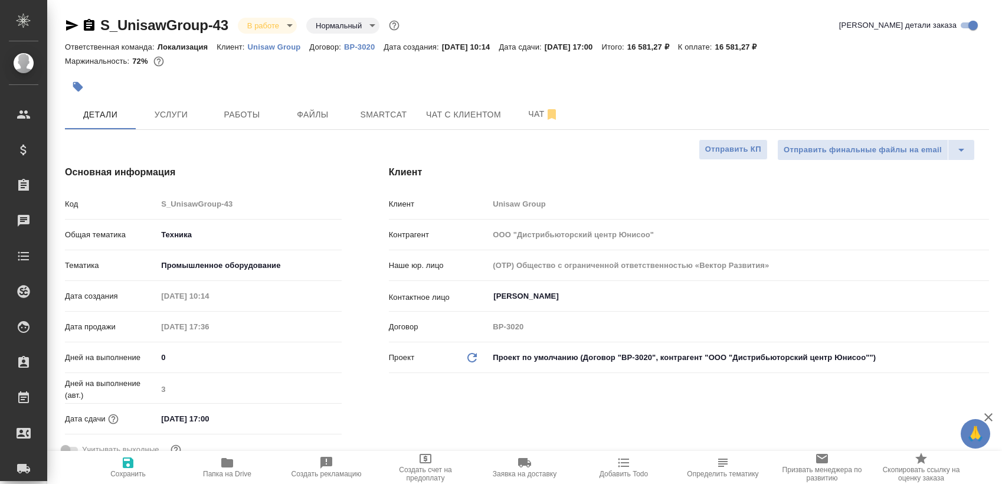
type textarea "x"
click at [231, 129] on button "Работы" at bounding box center [242, 115] width 71 height 30
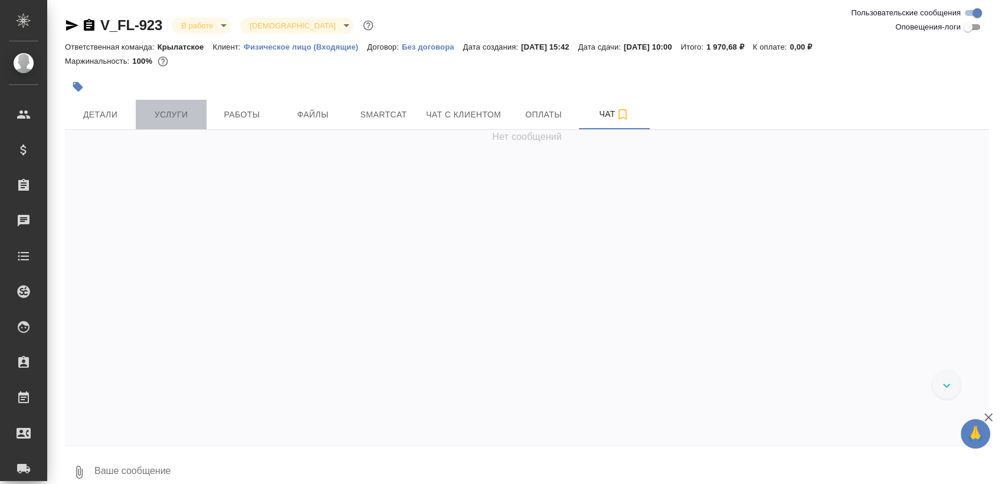
click at [182, 116] on span "Услуги" at bounding box center [171, 114] width 57 height 15
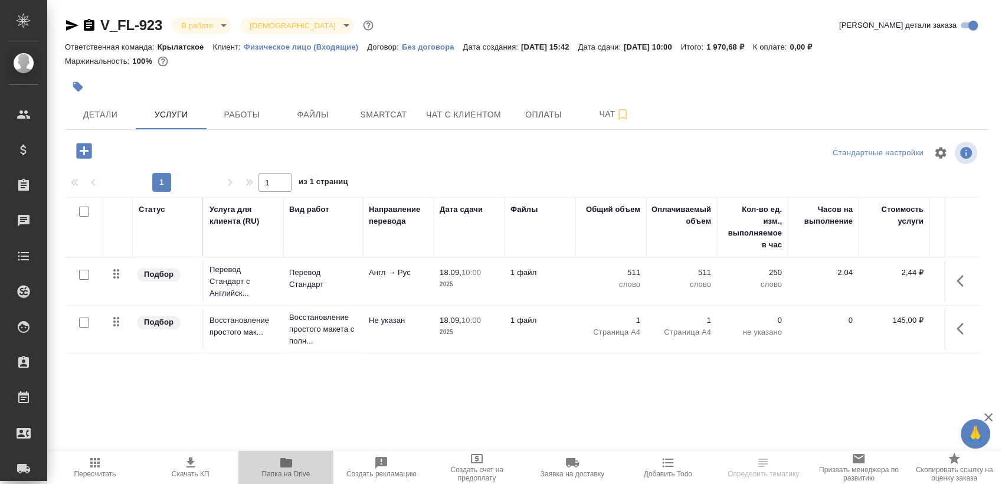
click at [271, 464] on span "Папка на Drive" at bounding box center [286, 467] width 81 height 22
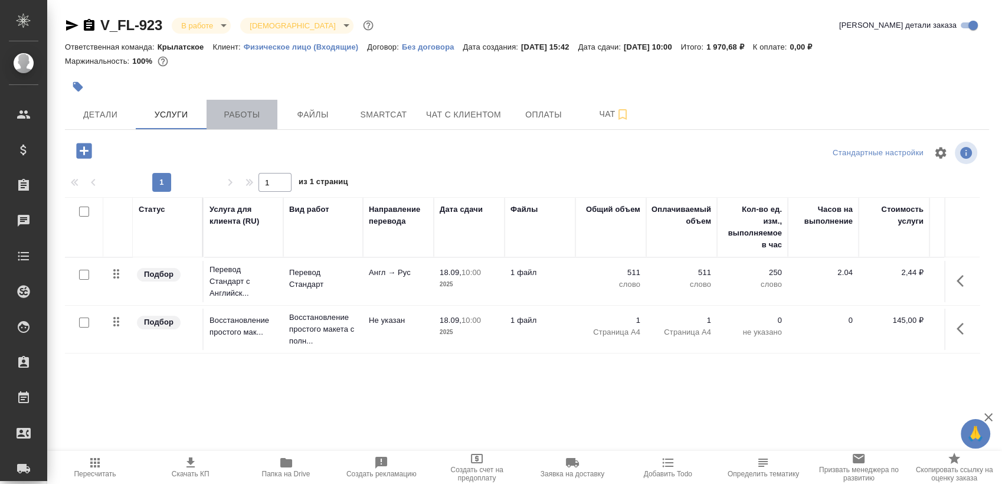
click at [260, 120] on span "Работы" at bounding box center [242, 114] width 57 height 15
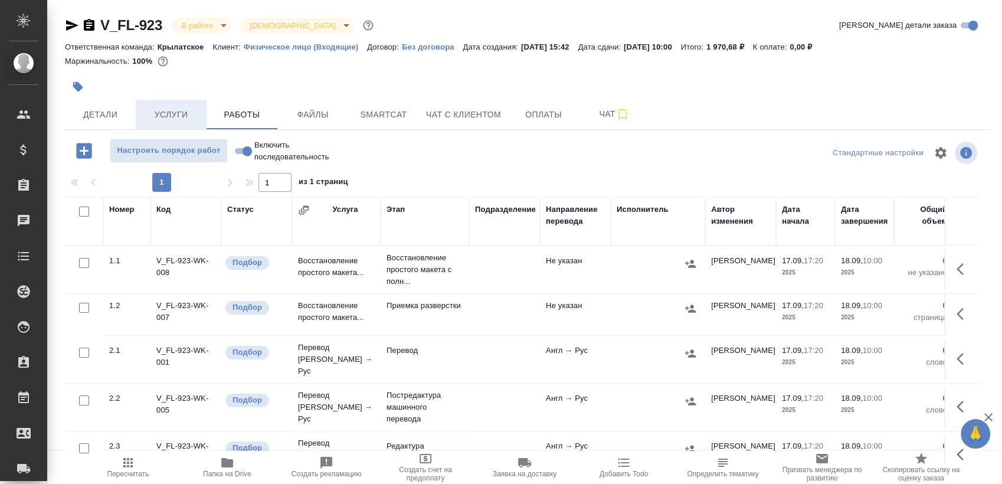
click at [173, 116] on span "Услуги" at bounding box center [171, 114] width 57 height 15
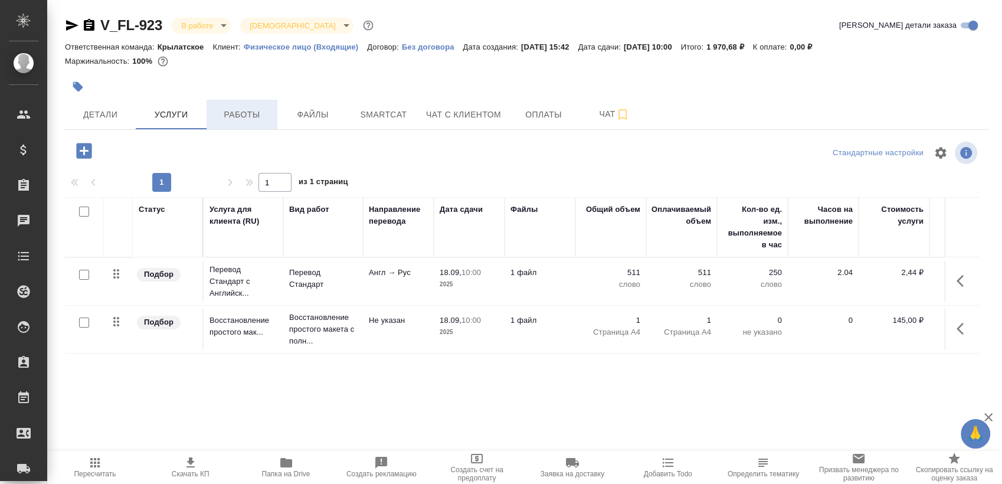
click at [226, 116] on span "Работы" at bounding box center [242, 114] width 57 height 15
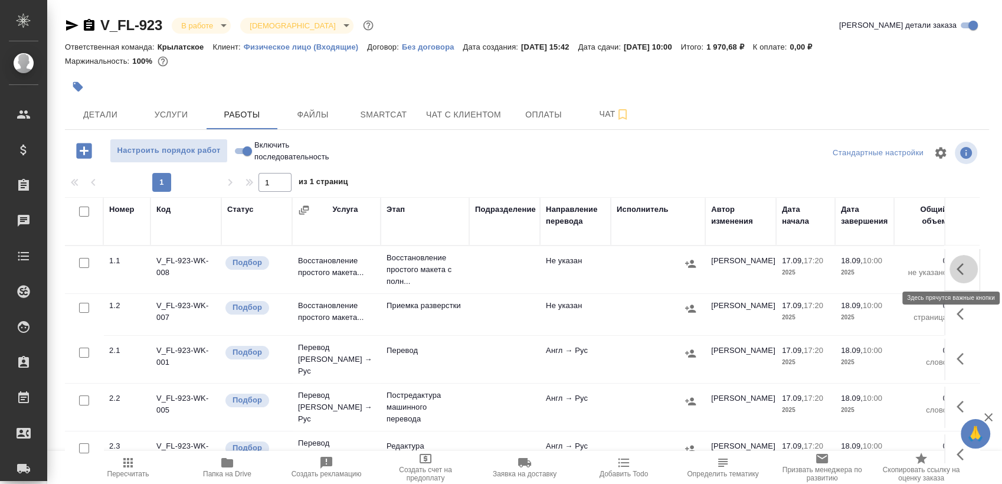
click at [957, 273] on icon "button" at bounding box center [964, 269] width 14 height 14
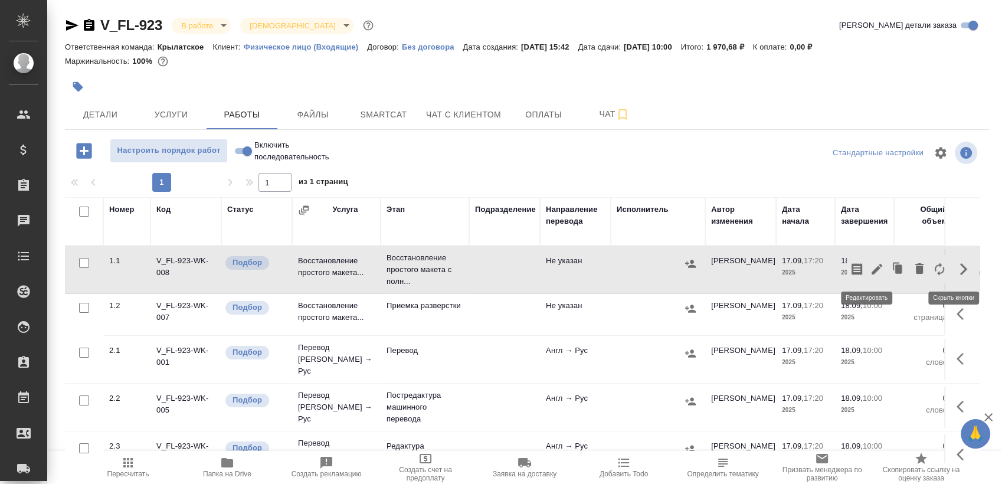
click at [874, 271] on button "button" at bounding box center [877, 269] width 20 height 28
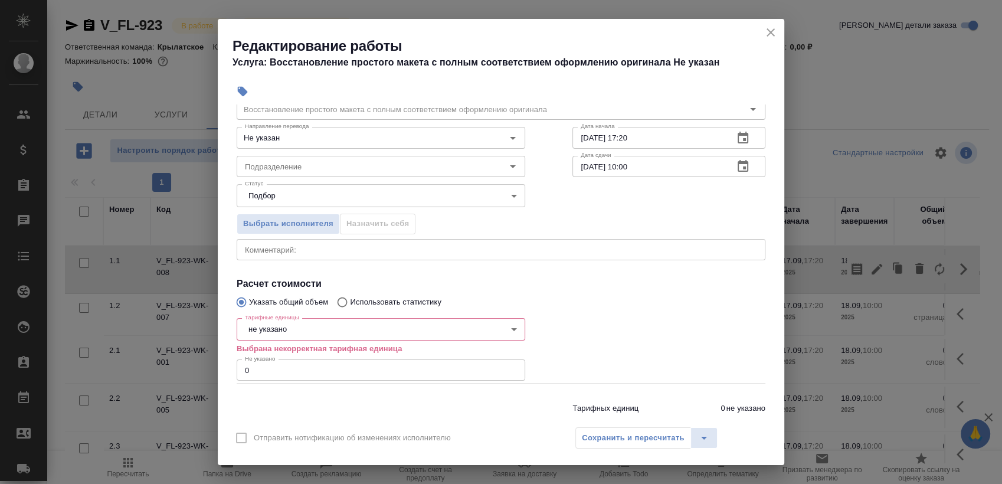
scroll to position [84, 0]
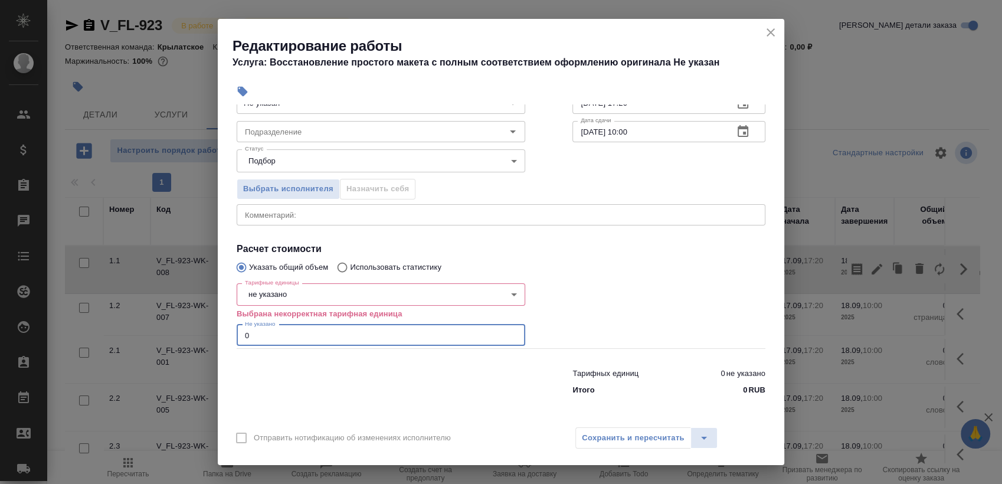
click at [329, 341] on input "0" at bounding box center [381, 335] width 289 height 21
type input "1"
click at [316, 298] on body "🙏 .cls-1 fill:#fff; AWATERA Sergeeva Anastasia Клиенты Спецификации Заказы 0 Ча…" at bounding box center [501, 242] width 1002 height 484
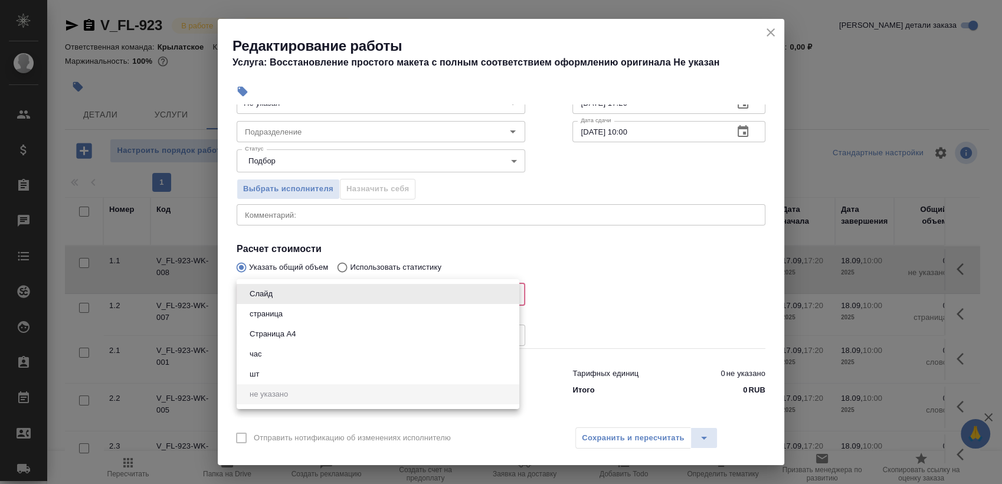
click at [305, 328] on li "Страница А4" at bounding box center [378, 334] width 283 height 20
type input "5f036ec4e16dec2d6b59c8ff"
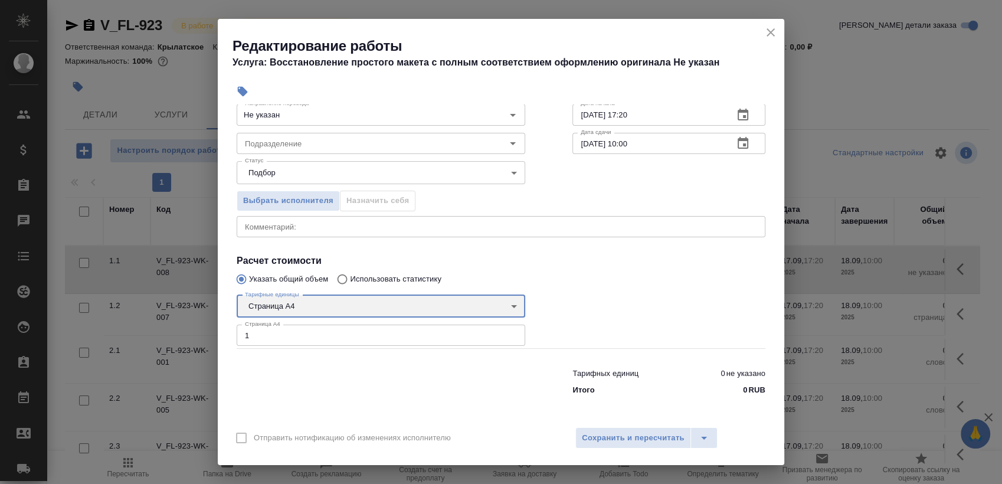
scroll to position [71, 0]
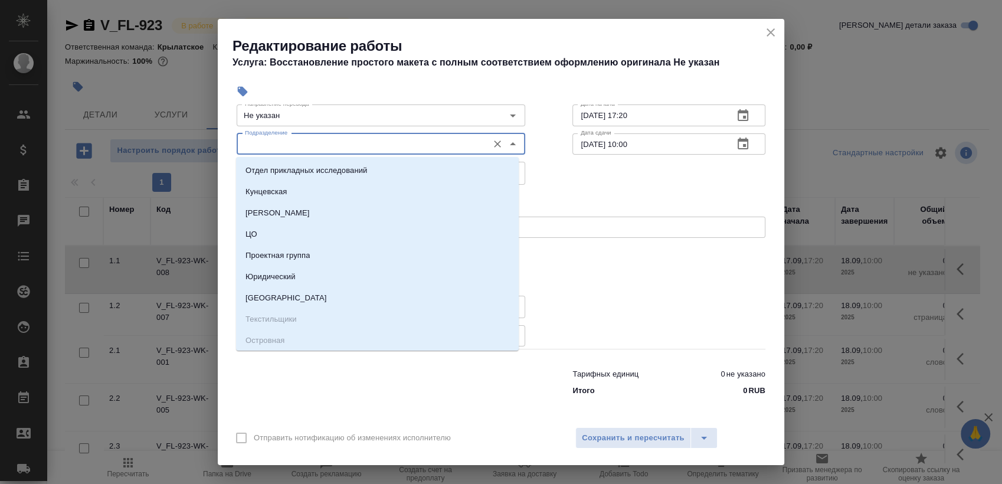
click at [374, 142] on input "Подразделение" at bounding box center [361, 144] width 242 height 14
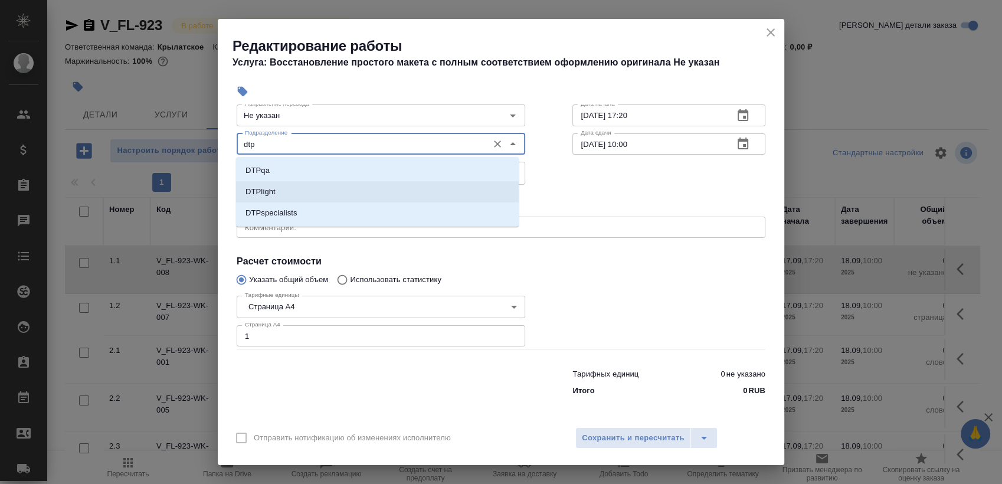
click at [318, 181] on li "DTPlight" at bounding box center [377, 191] width 283 height 21
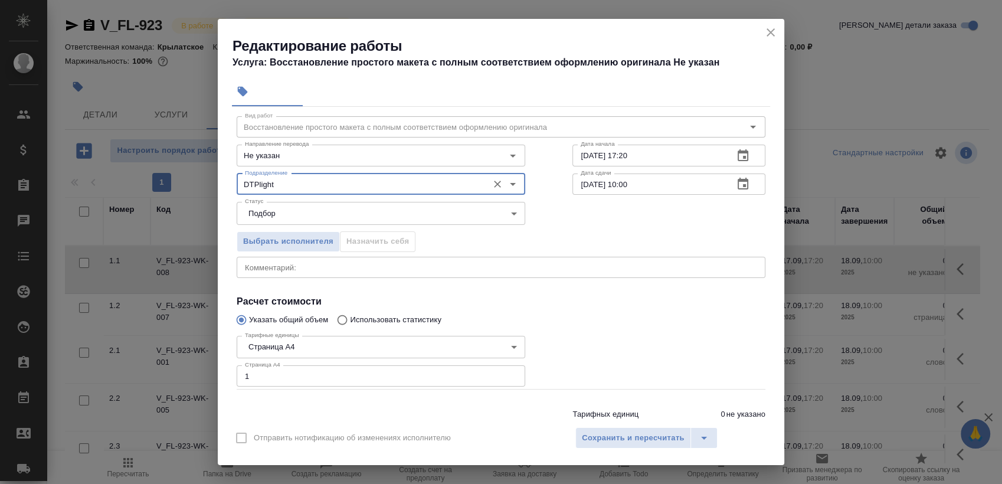
scroll to position [0, 0]
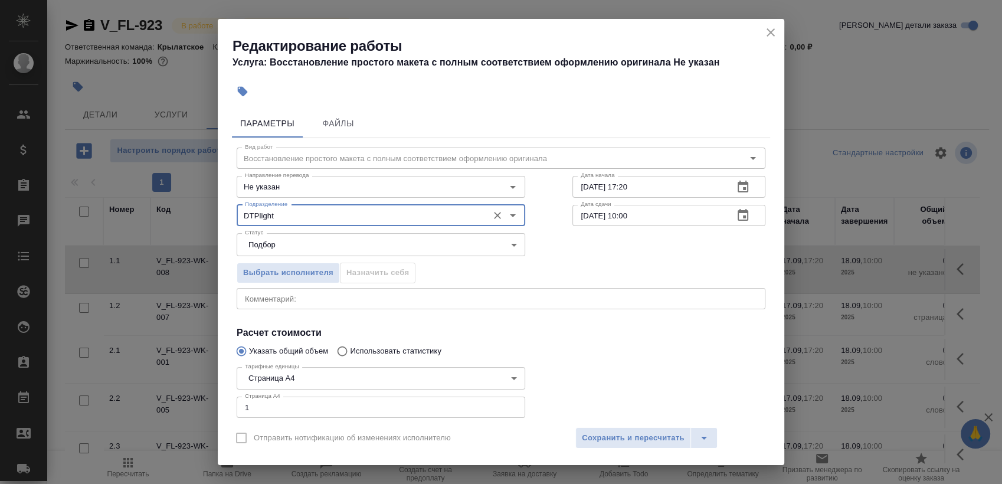
type input "DTPlight"
click at [736, 192] on icon "button" at bounding box center [743, 187] width 14 height 14
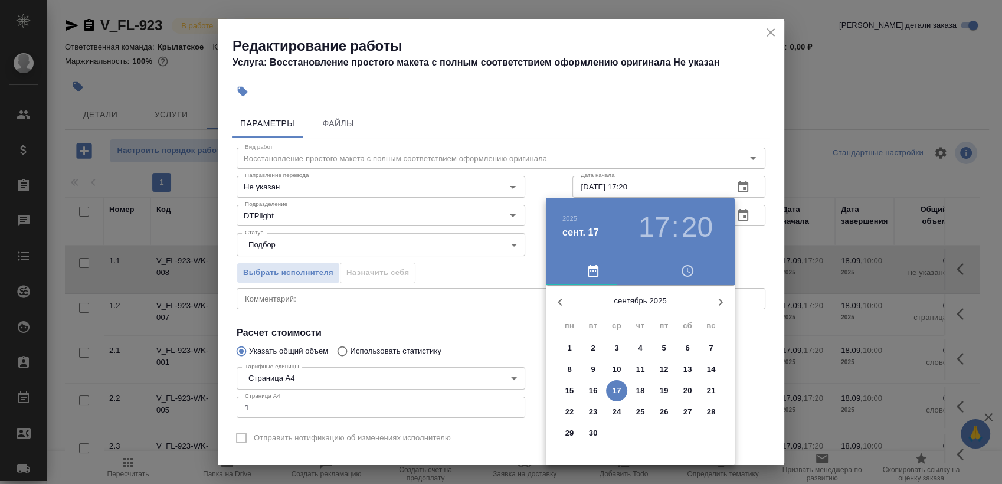
click at [615, 393] on p "17" at bounding box center [617, 391] width 9 height 12
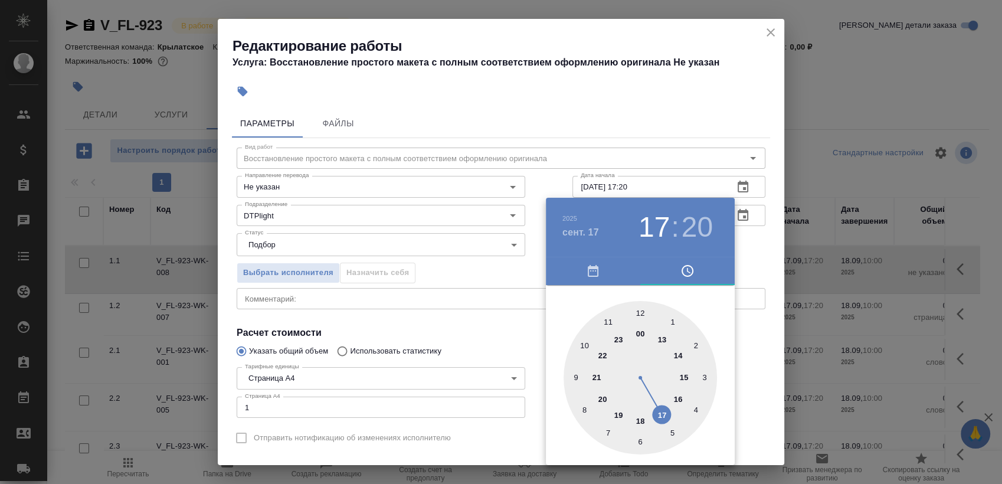
drag, startPoint x: 639, startPoint y: 415, endPoint x: 643, endPoint y: 394, distance: 22.3
click at [638, 416] on div at bounding box center [640, 377] width 153 height 153
click at [633, 310] on div at bounding box center [640, 377] width 153 height 153
click at [636, 310] on div at bounding box center [640, 377] width 153 height 153
click at [641, 309] on div at bounding box center [640, 377] width 153 height 153
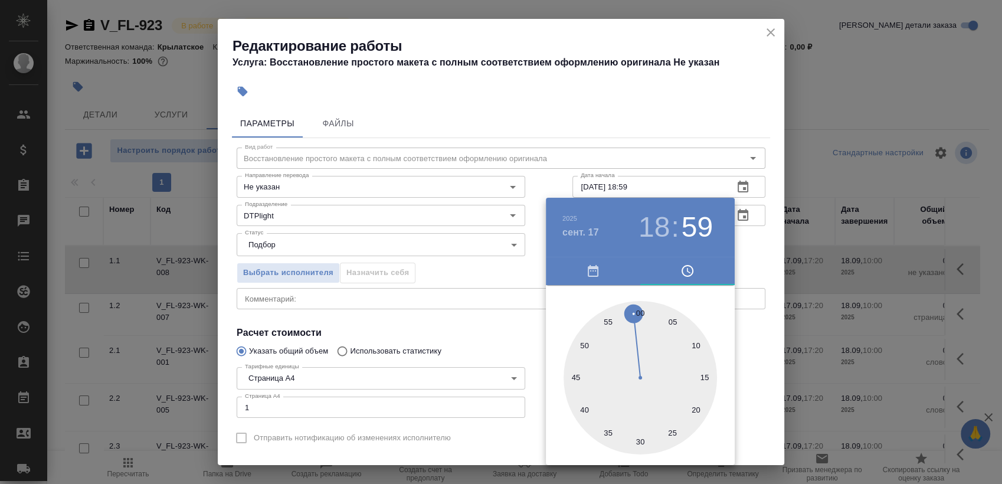
type input "17.09.2025 18:00"
click at [752, 232] on div at bounding box center [501, 242] width 1002 height 484
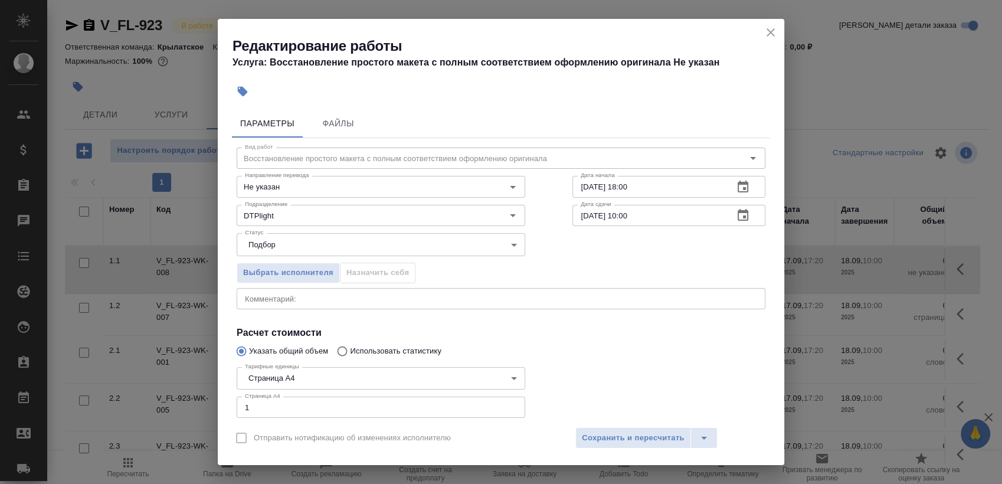
click at [736, 219] on icon "button" at bounding box center [743, 215] width 14 height 14
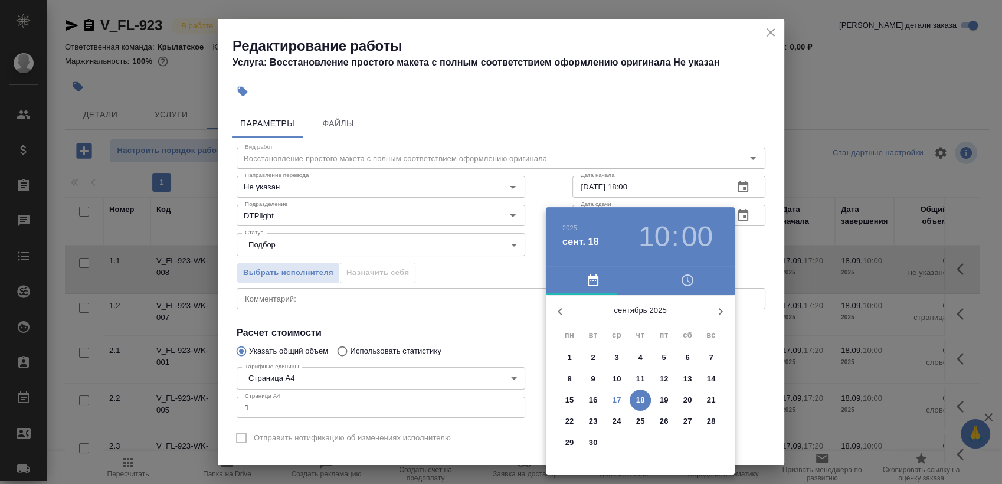
click at [608, 401] on span "17" at bounding box center [616, 400] width 21 height 12
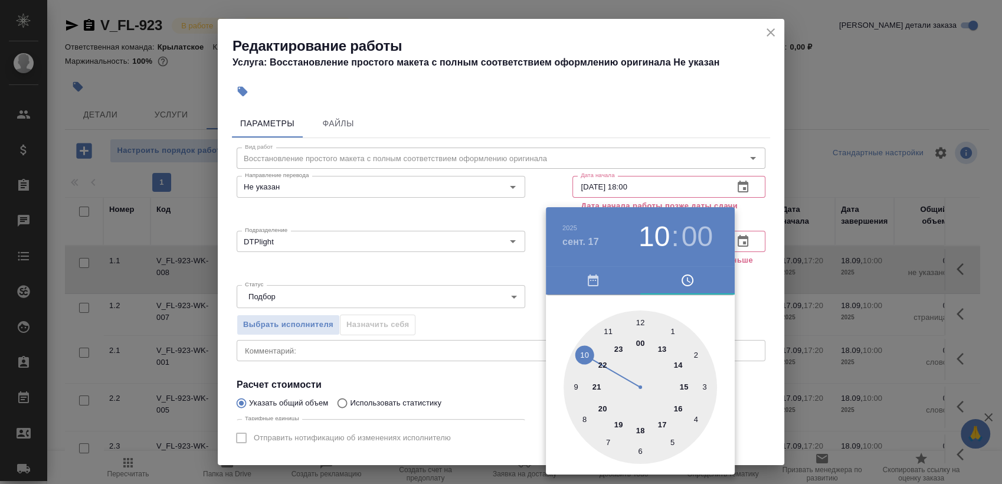
click at [618, 423] on div at bounding box center [640, 386] width 153 height 153
type input "[DATE] 19:00"
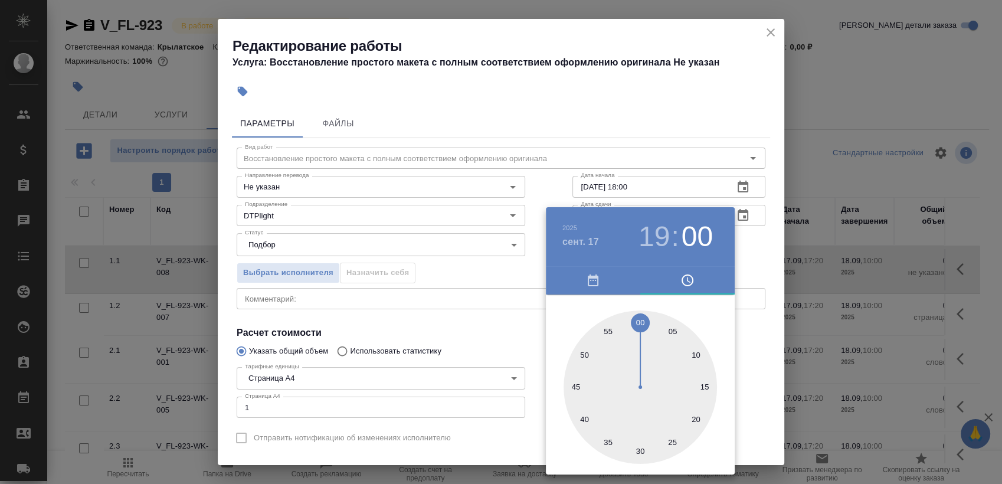
click at [760, 238] on div at bounding box center [501, 242] width 1002 height 484
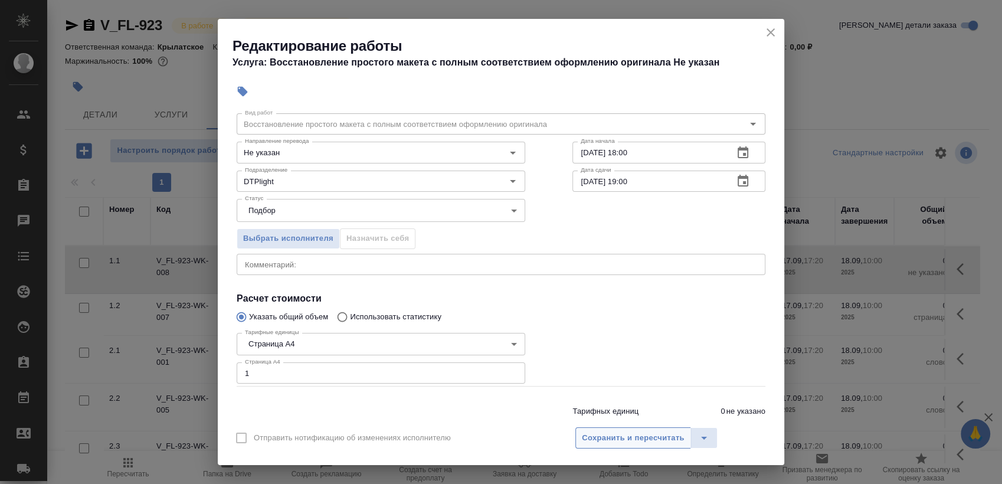
scroll to position [66, 0]
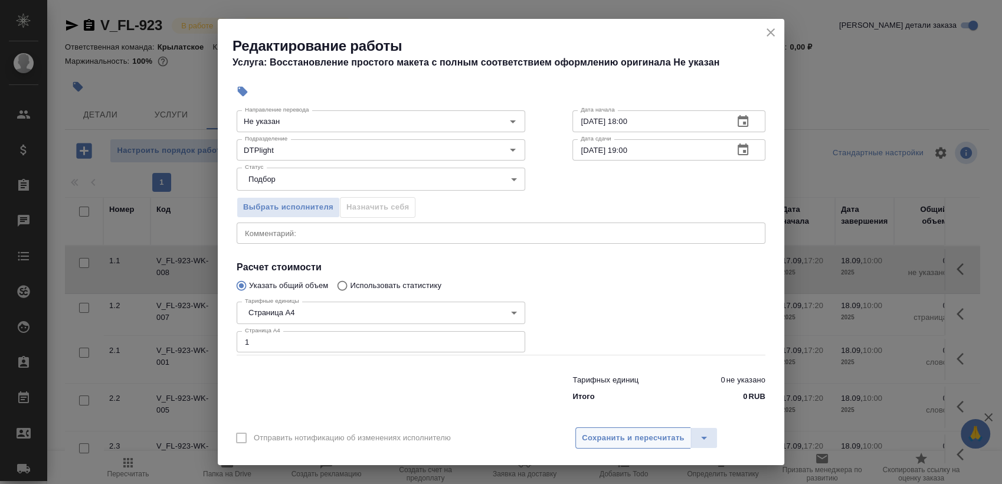
click at [623, 434] on span "Сохранить и пересчитать" at bounding box center [633, 438] width 103 height 14
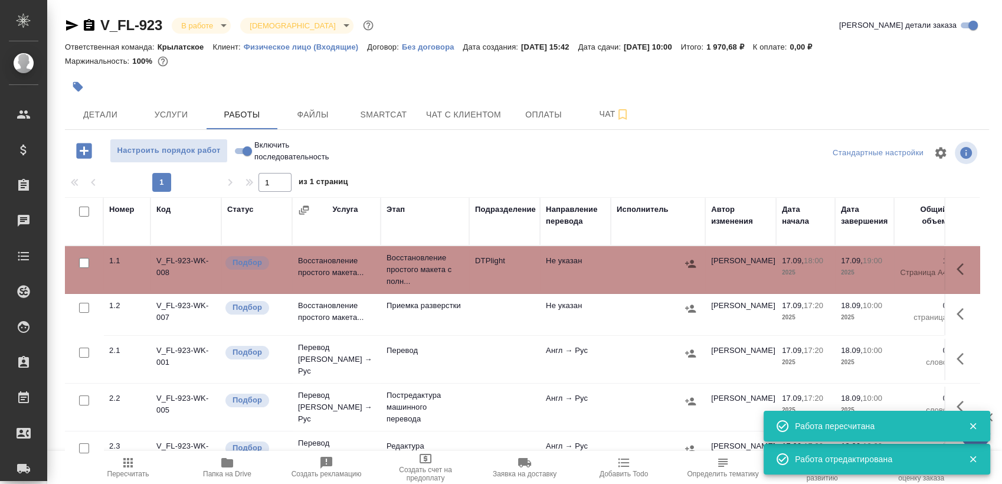
click at [84, 207] on input "checkbox" at bounding box center [84, 212] width 10 height 10
checkbox input "true"
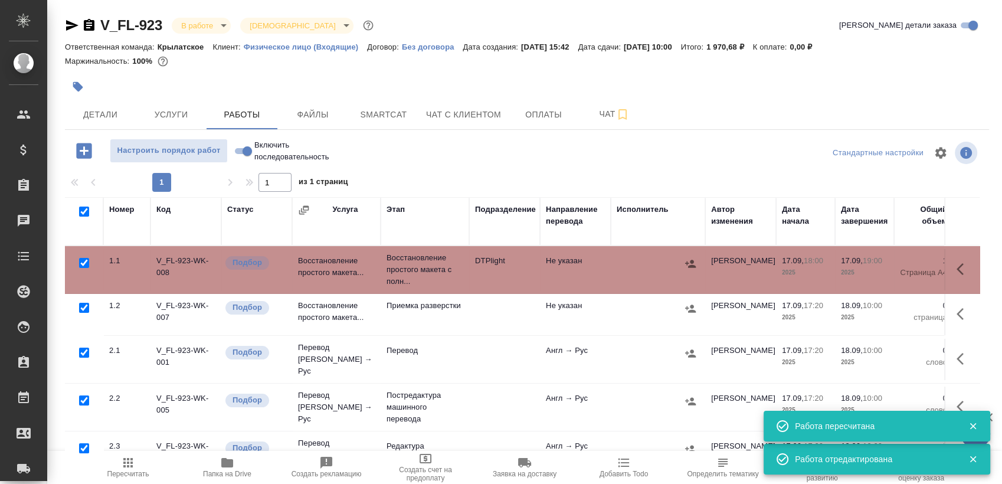
checkbox input "true"
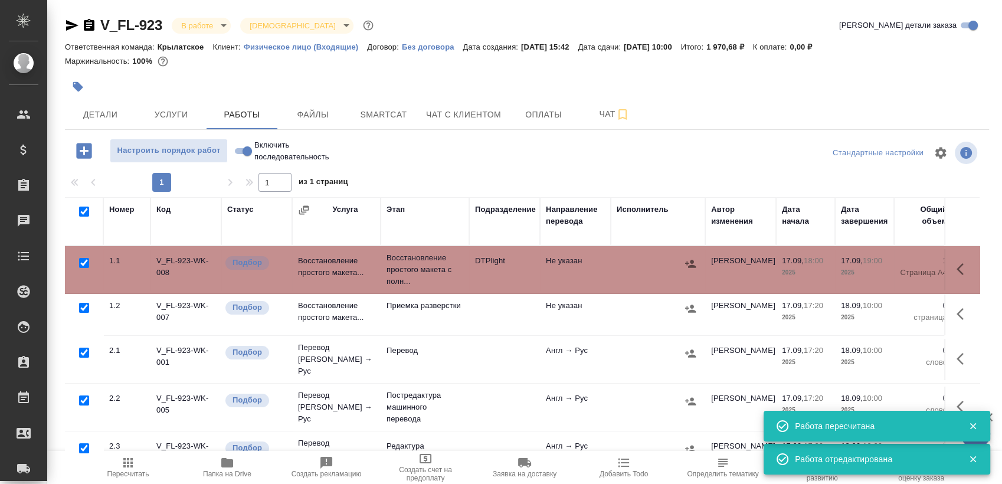
checkbox input "true"
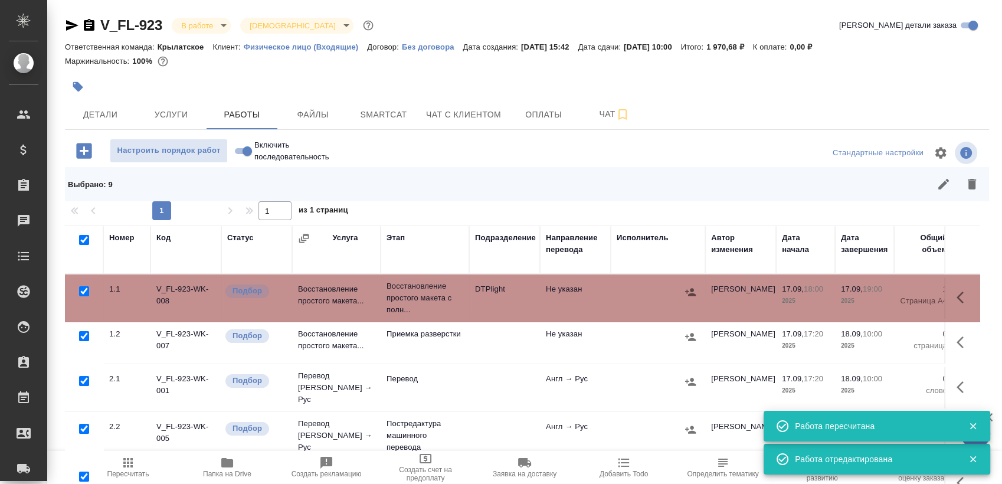
click at [82, 291] on input "checkbox" at bounding box center [84, 291] width 10 height 10
checkbox input "false"
click at [86, 424] on input "checkbox" at bounding box center [84, 429] width 10 height 10
checkbox input "false"
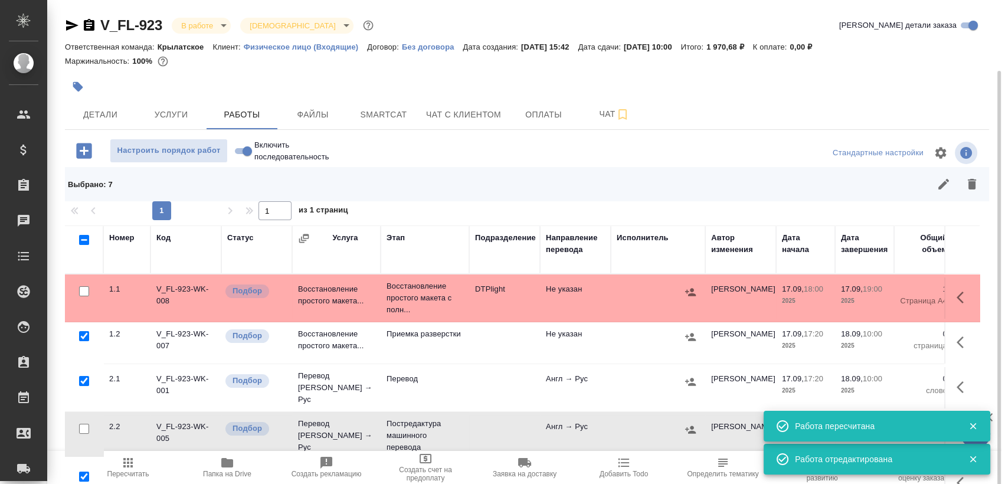
scroll to position [37, 0]
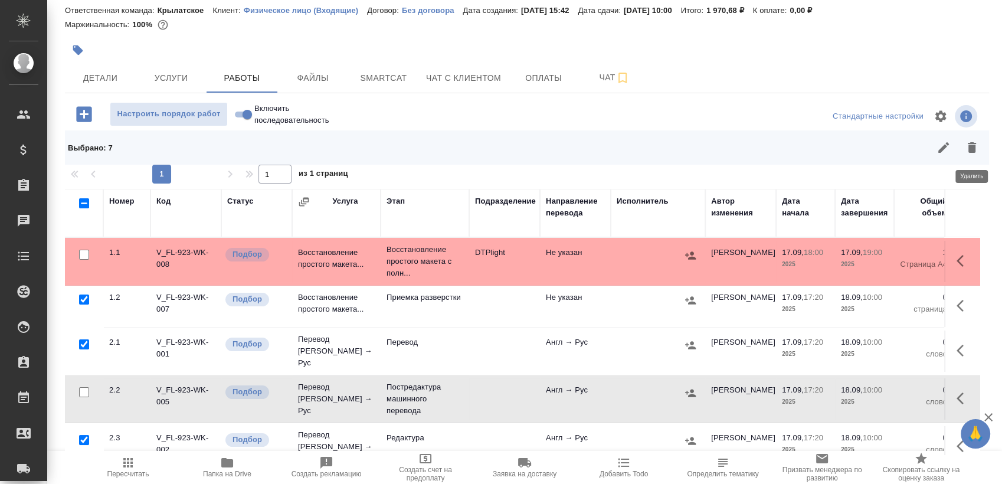
click at [974, 149] on icon "button" at bounding box center [972, 147] width 8 height 11
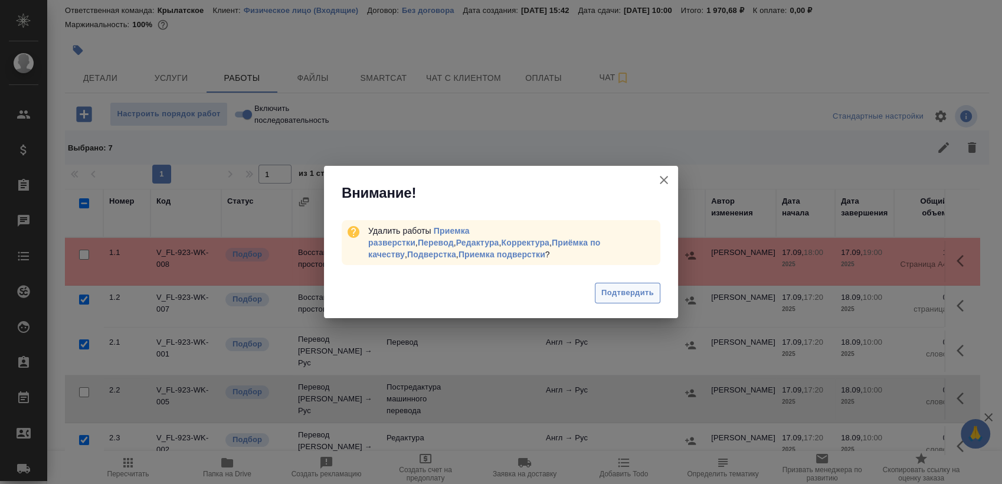
click at [648, 290] on span "Подтвердить" at bounding box center [627, 293] width 53 height 14
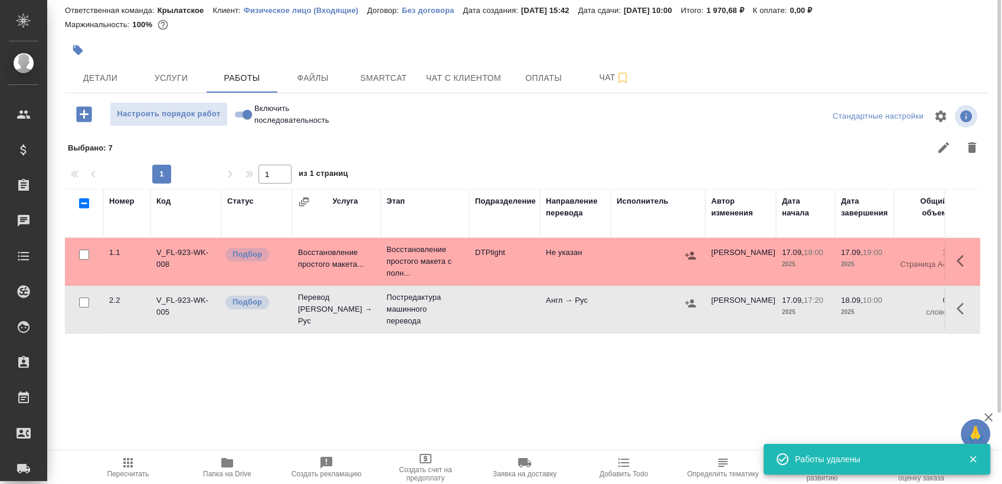
scroll to position [0, 0]
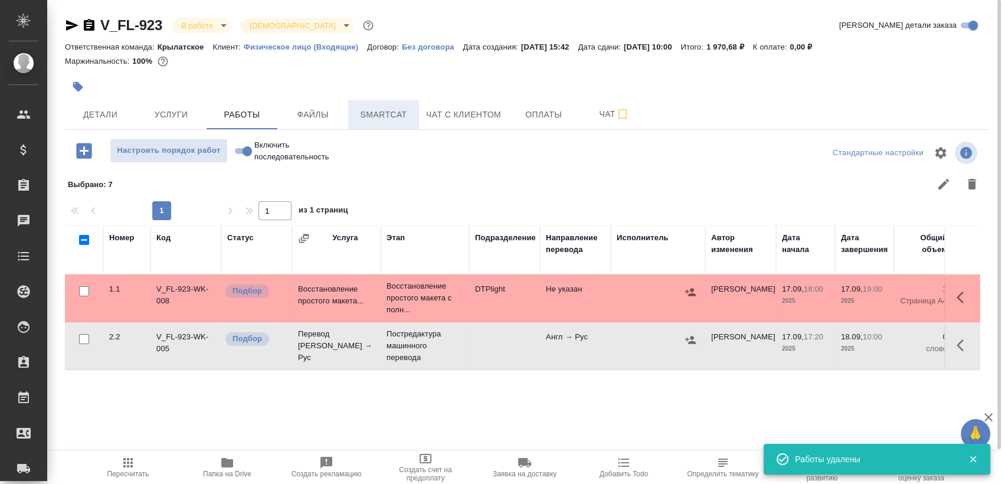
click at [392, 109] on span "Smartcat" at bounding box center [383, 114] width 57 height 15
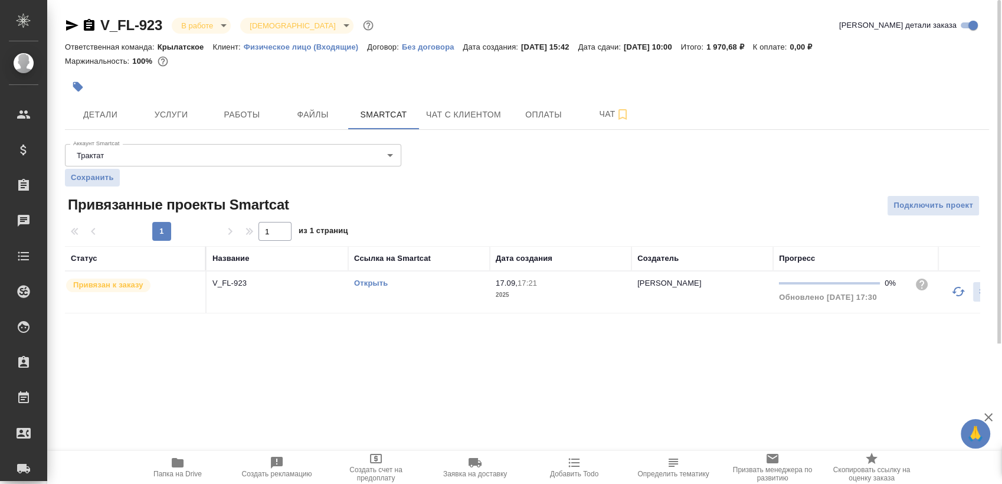
click at [376, 282] on link "Открыть" at bounding box center [371, 283] width 34 height 9
click at [247, 110] on span "Работы" at bounding box center [242, 114] width 57 height 15
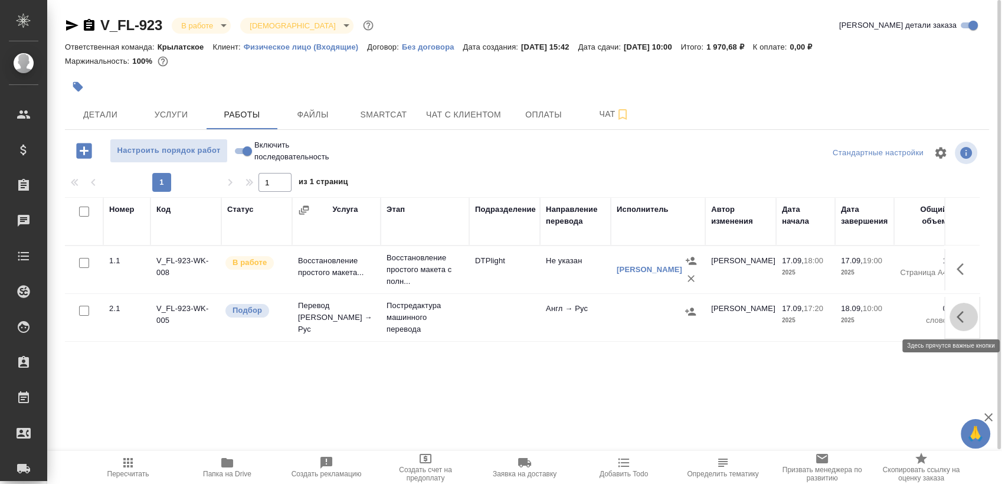
click at [963, 312] on icon "button" at bounding box center [964, 317] width 14 height 14
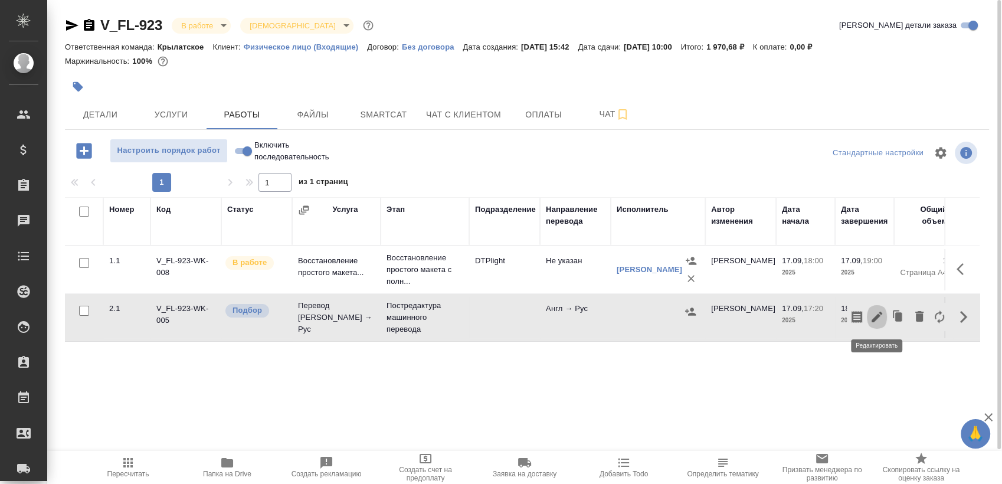
click at [878, 321] on icon "button" at bounding box center [877, 317] width 14 height 14
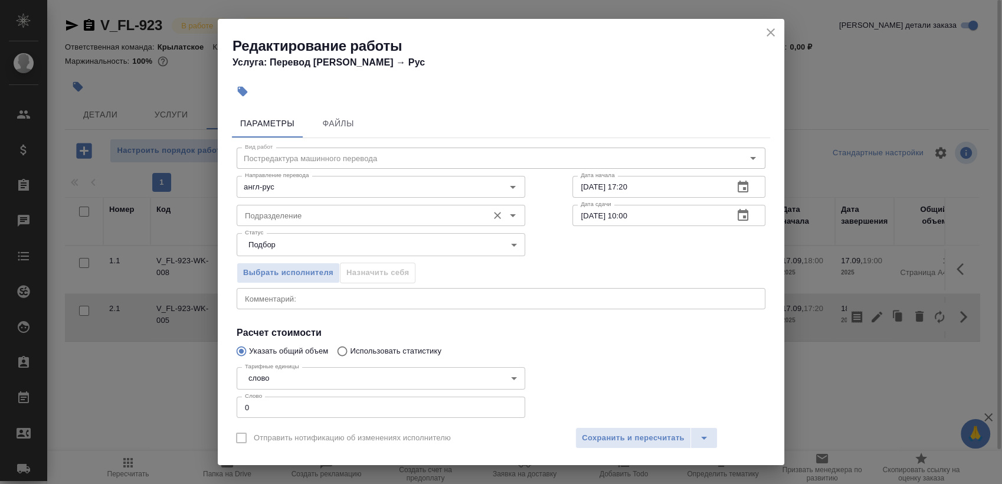
click at [326, 209] on div "Подразделение" at bounding box center [381, 215] width 289 height 21
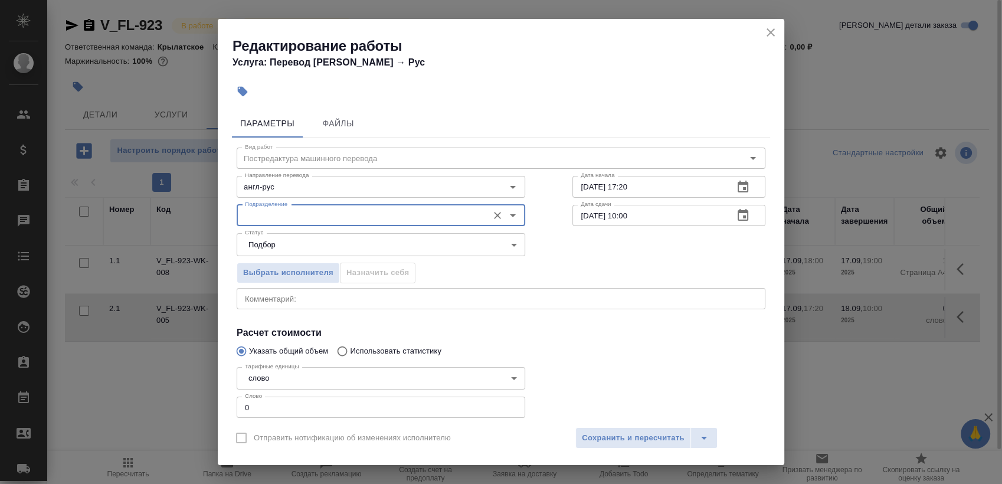
click at [326, 210] on input "Подразделение" at bounding box center [361, 215] width 242 height 14
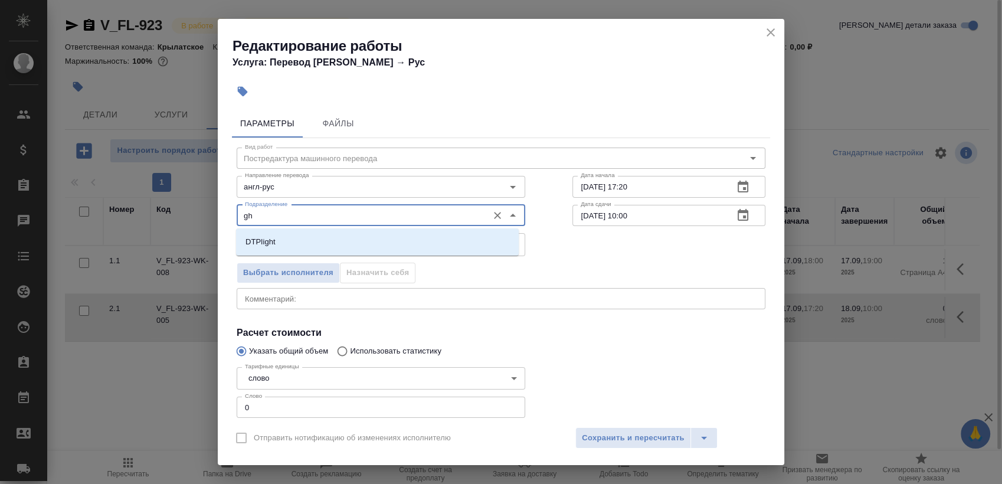
type input "g"
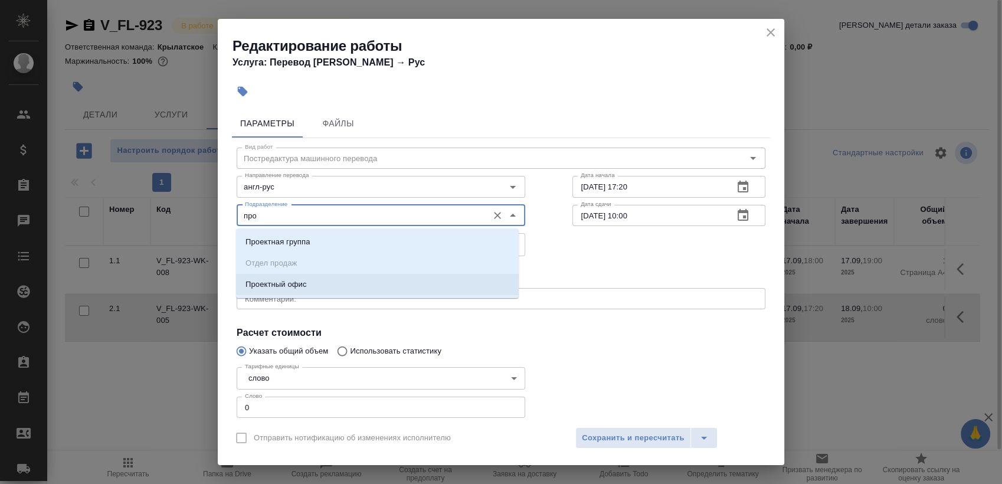
click at [355, 280] on li "Проектный офис" at bounding box center [377, 284] width 283 height 21
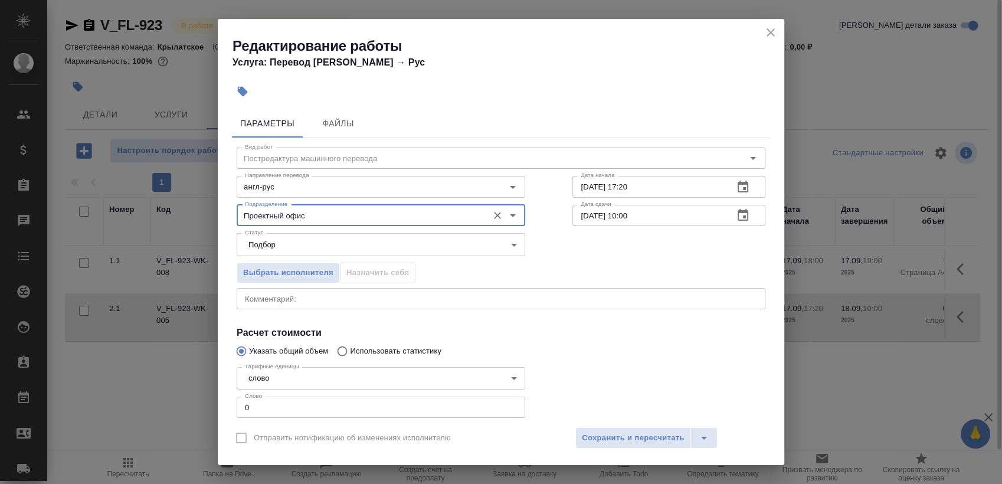
type input "Проектный офис"
click at [729, 220] on button "button" at bounding box center [743, 215] width 28 height 28
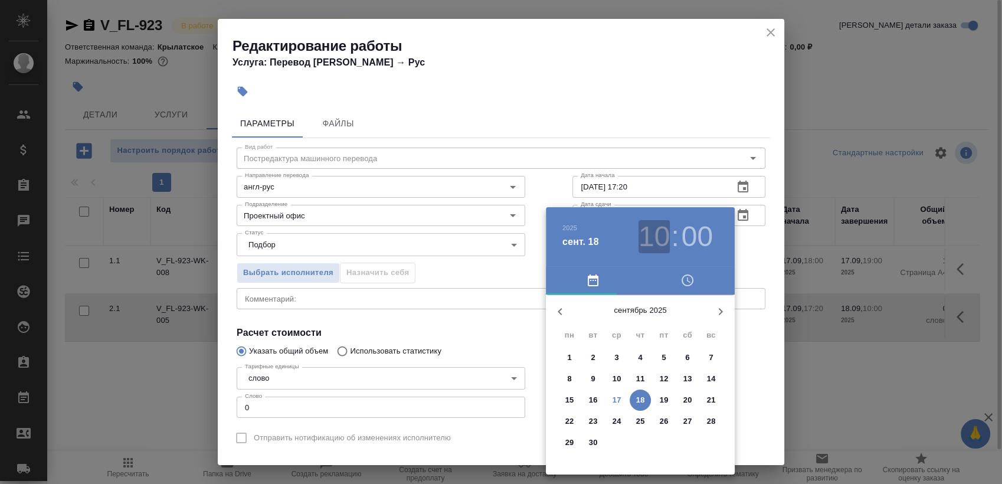
click at [659, 228] on h3 "10" at bounding box center [654, 236] width 31 height 33
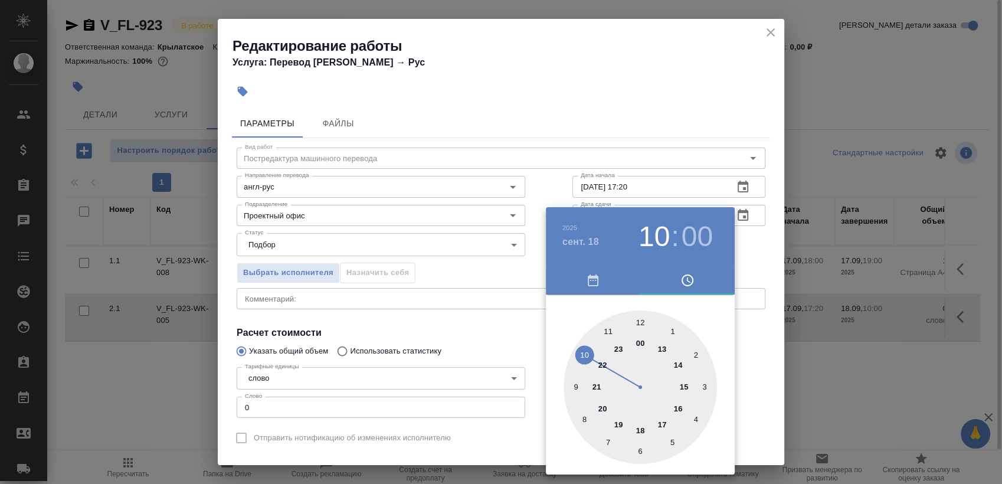
click at [575, 381] on div at bounding box center [640, 386] width 153 height 153
type input "18.09.2025 09:00"
drag, startPoint x: 755, startPoint y: 249, endPoint x: 749, endPoint y: 214, distance: 35.9
click at [755, 248] on div at bounding box center [501, 242] width 1002 height 484
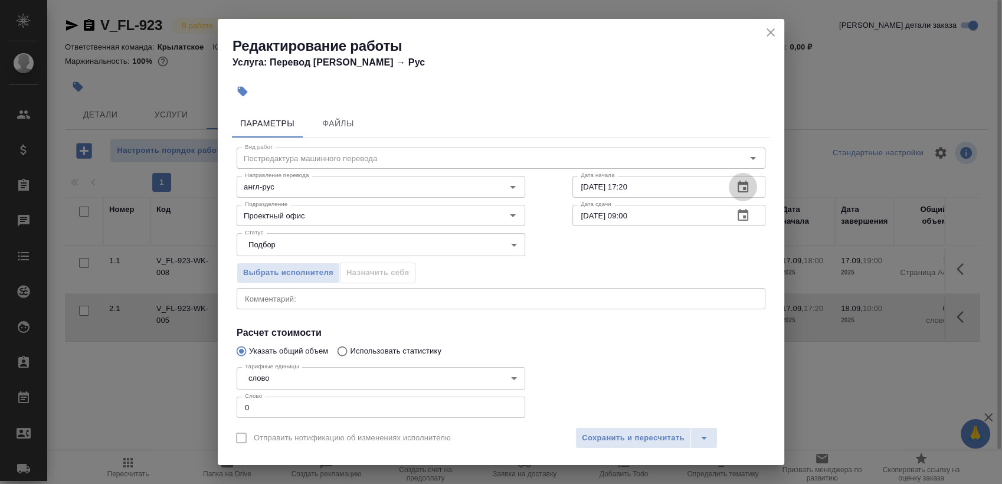
click at [735, 196] on button "button" at bounding box center [743, 187] width 28 height 28
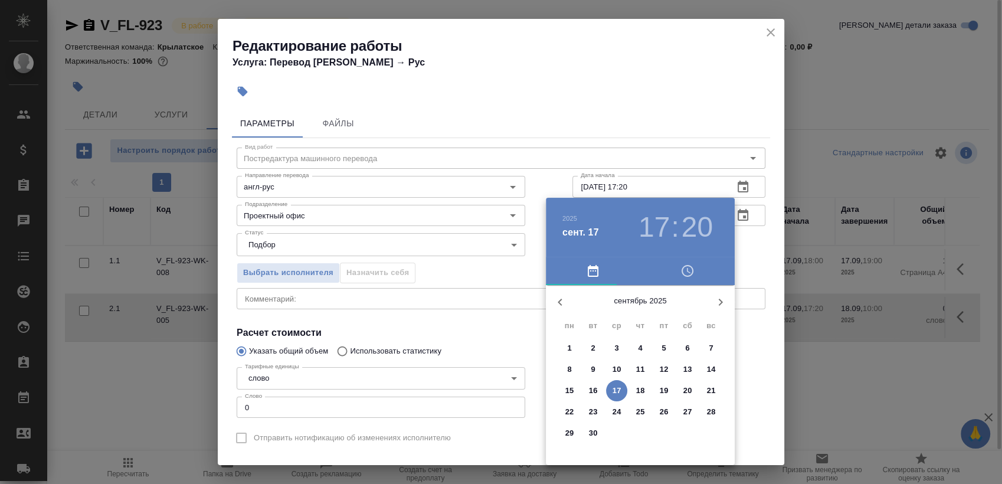
click at [613, 388] on p "17" at bounding box center [617, 391] width 9 height 12
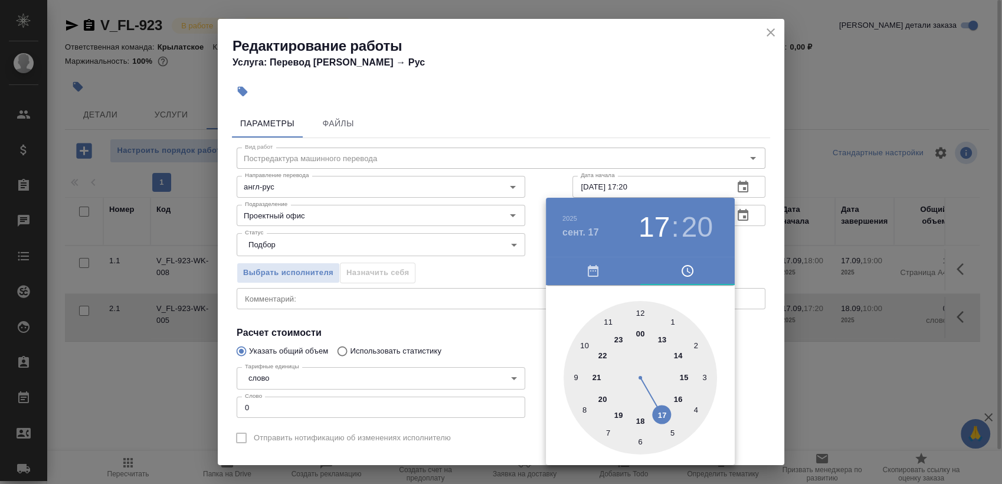
click at [613, 413] on div at bounding box center [640, 377] width 153 height 153
click at [642, 309] on div at bounding box center [640, 377] width 153 height 153
type input "[DATE] 19:00"
click at [754, 253] on div at bounding box center [501, 242] width 1002 height 484
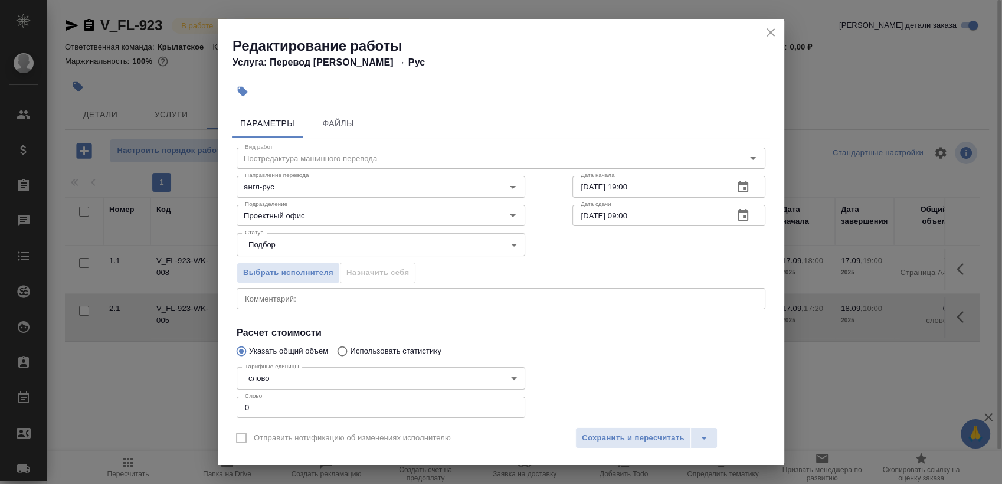
click at [321, 394] on div "Тарифные единицы слово 5a8b1489cc6b4906c91bfd90 Тарифные единицы Слово 0 Слово" at bounding box center [381, 391] width 289 height 58
click at [321, 400] on input "0" at bounding box center [381, 407] width 289 height 21
paste input "507"
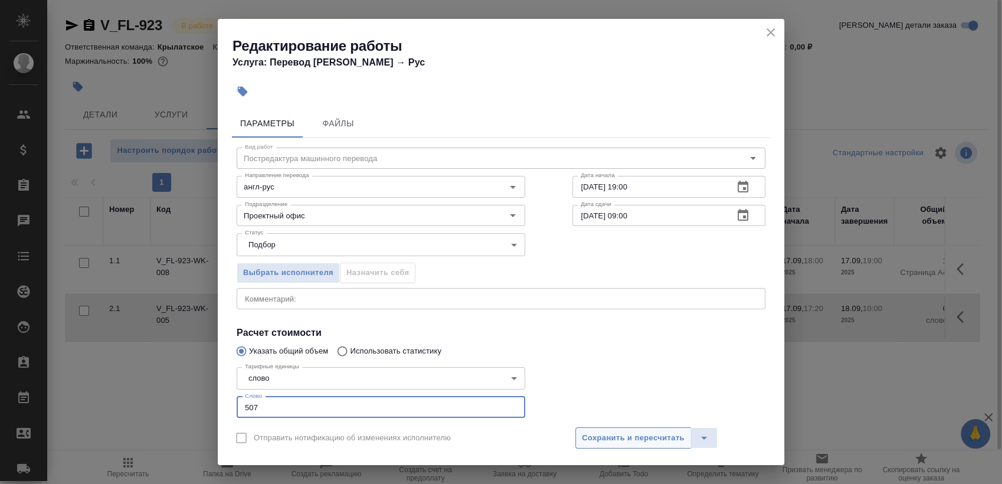
type input "507"
click at [594, 430] on button "Сохранить и пересчитать" at bounding box center [633, 437] width 116 height 21
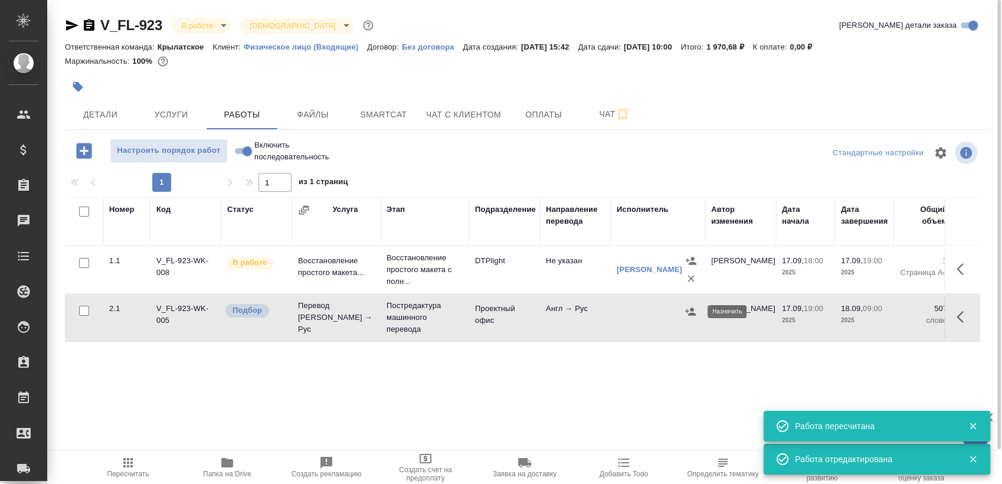
click at [686, 309] on icon "button" at bounding box center [690, 311] width 11 height 8
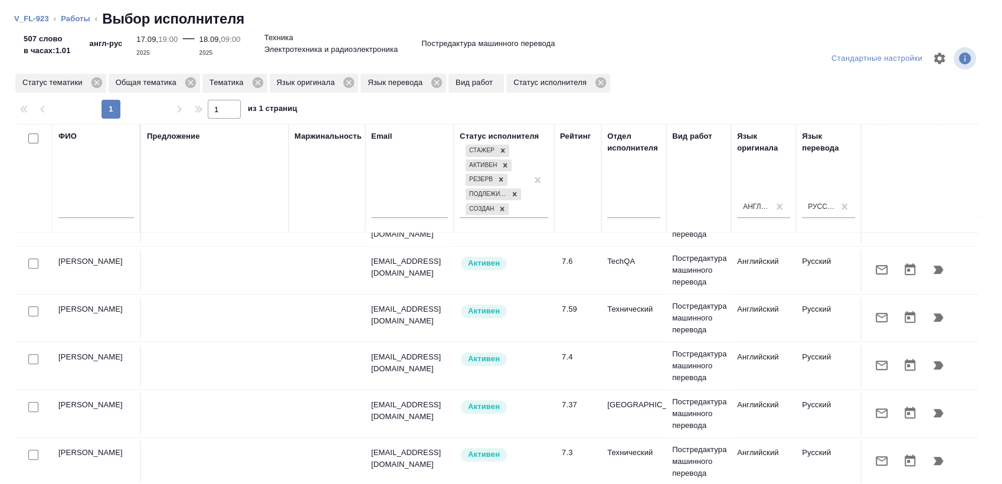
scroll to position [524, 0]
click at [32, 312] on input "checkbox" at bounding box center [33, 311] width 10 height 10
checkbox input "true"
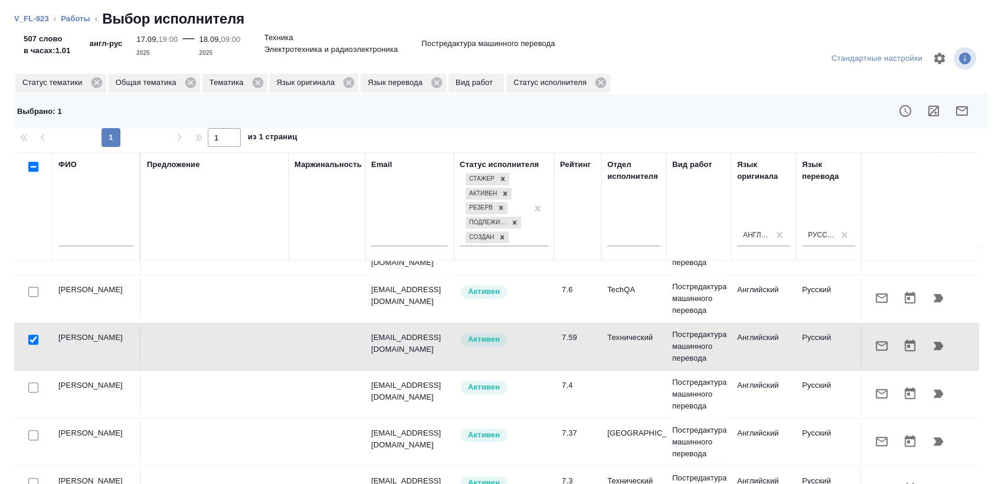
drag, startPoint x: 35, startPoint y: 380, endPoint x: 31, endPoint y: 387, distance: 7.9
click at [35, 380] on div at bounding box center [33, 387] width 27 height 17
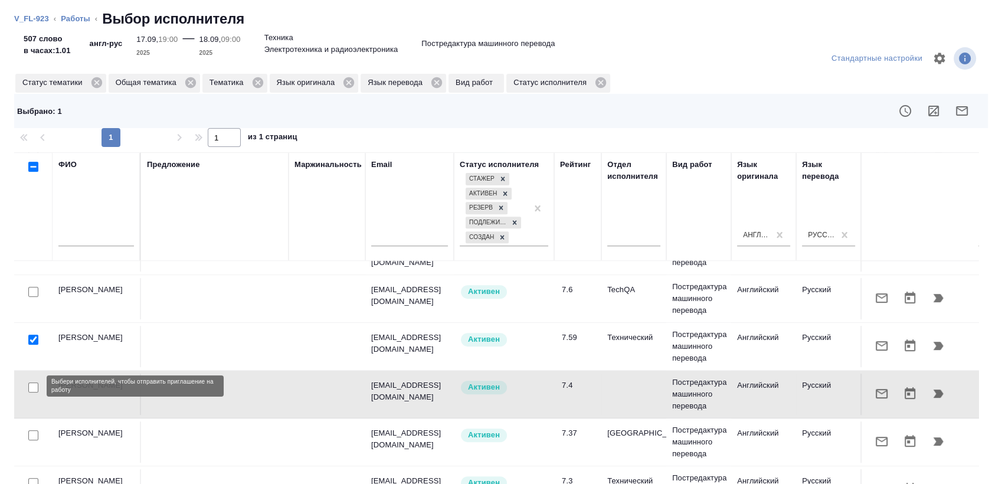
click at [30, 385] on input "checkbox" at bounding box center [33, 387] width 10 height 10
checkbox input "true"
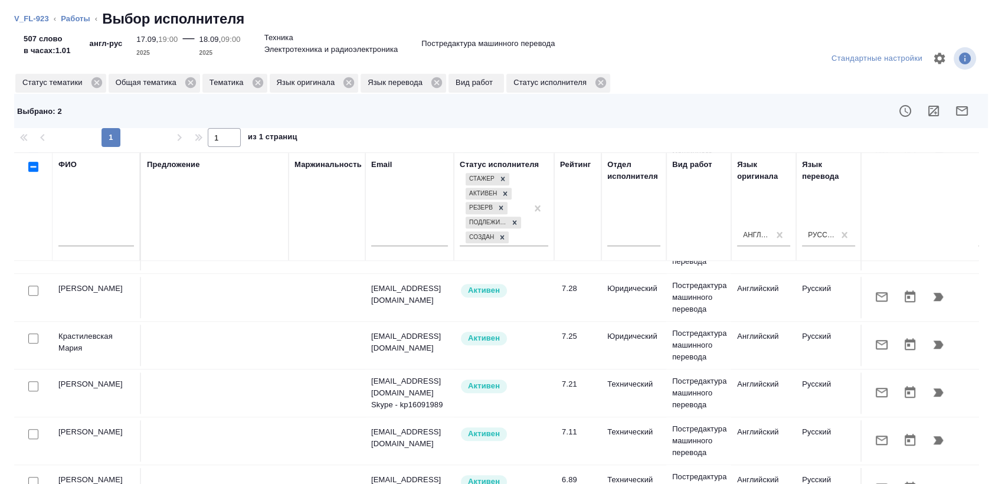
scroll to position [787, 0]
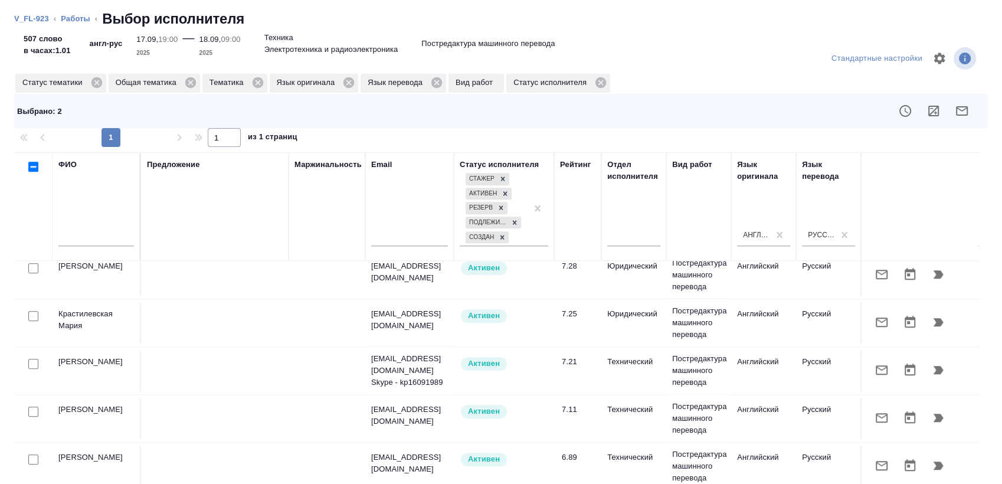
click at [37, 320] on div at bounding box center [33, 316] width 27 height 17
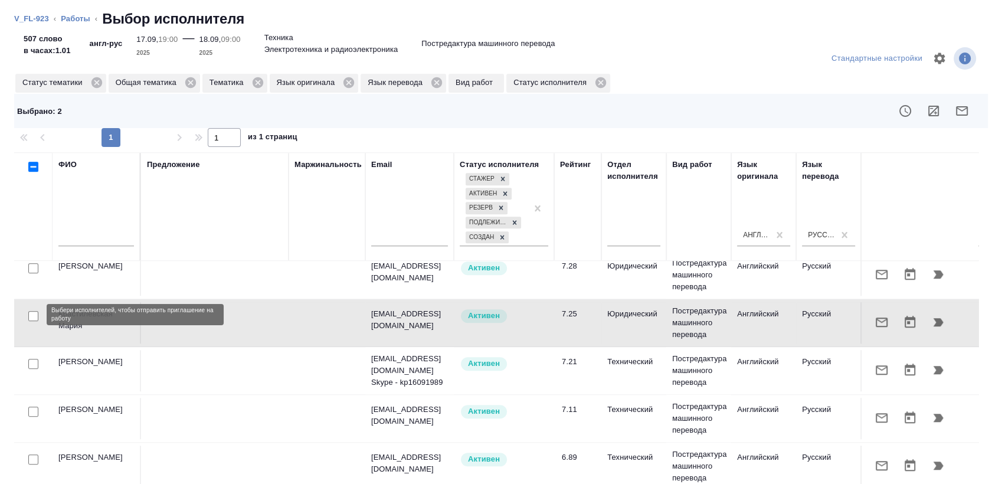
click at [30, 318] on input "checkbox" at bounding box center [33, 316] width 10 height 10
checkbox input "true"
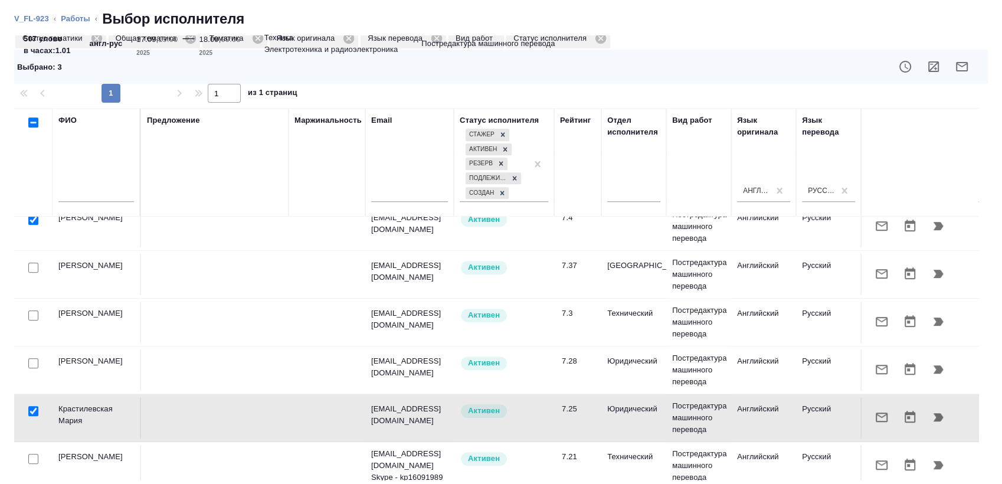
scroll to position [613, 0]
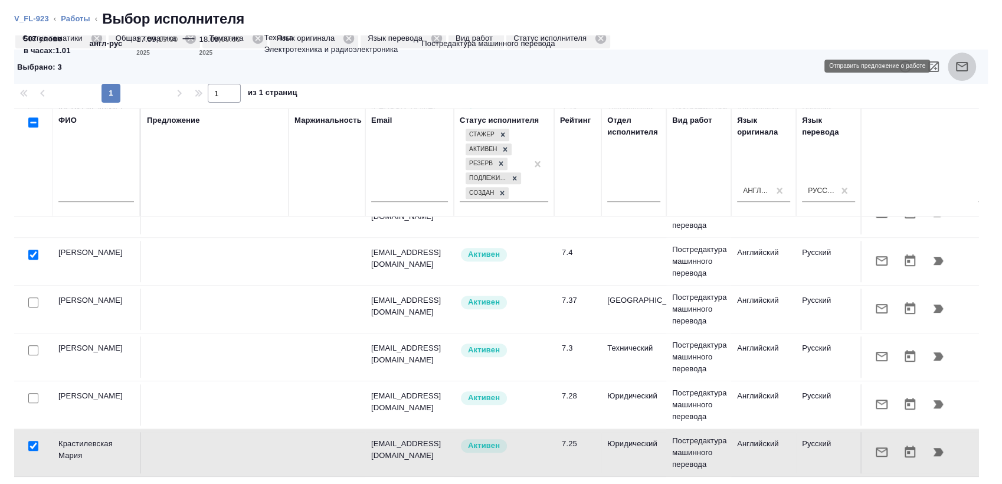
click at [948, 58] on button "button" at bounding box center [962, 67] width 28 height 28
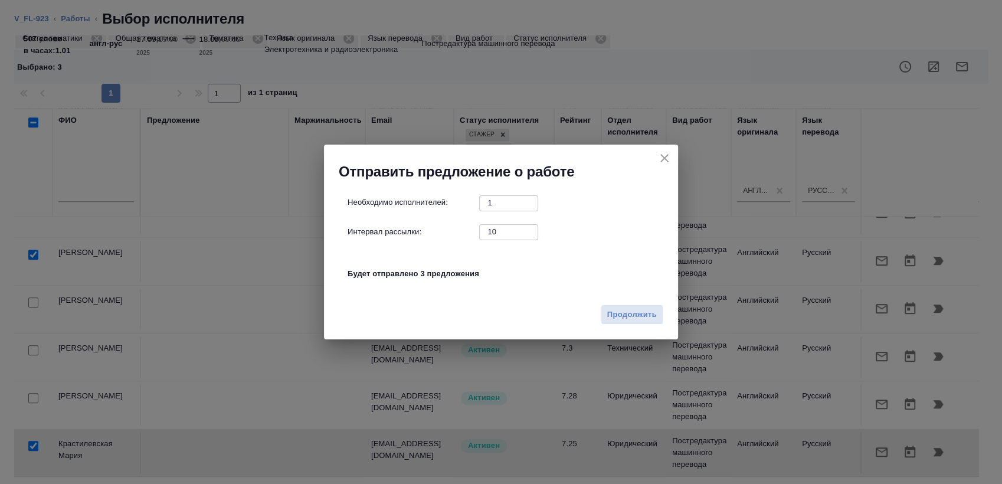
click at [493, 232] on input "10" at bounding box center [508, 231] width 59 height 15
type input "0"
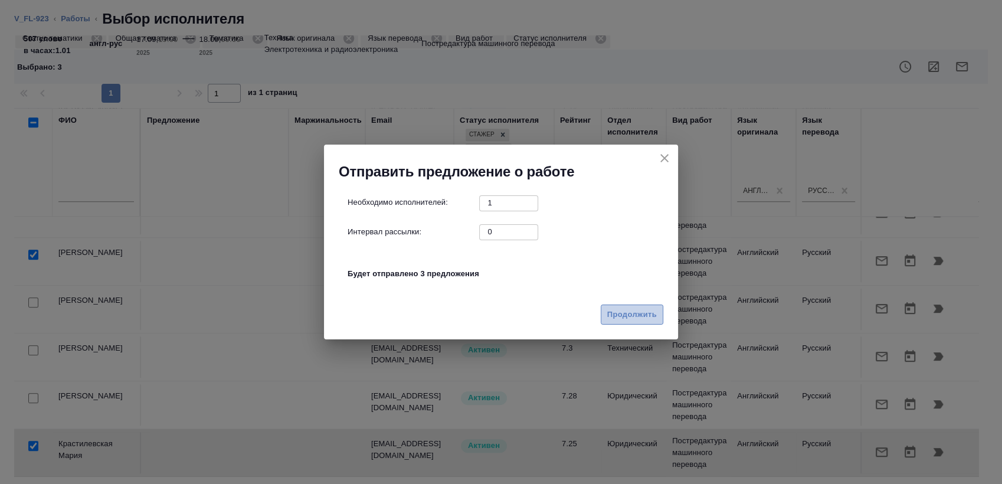
click at [640, 319] on span "Продолжить" at bounding box center [632, 315] width 50 height 14
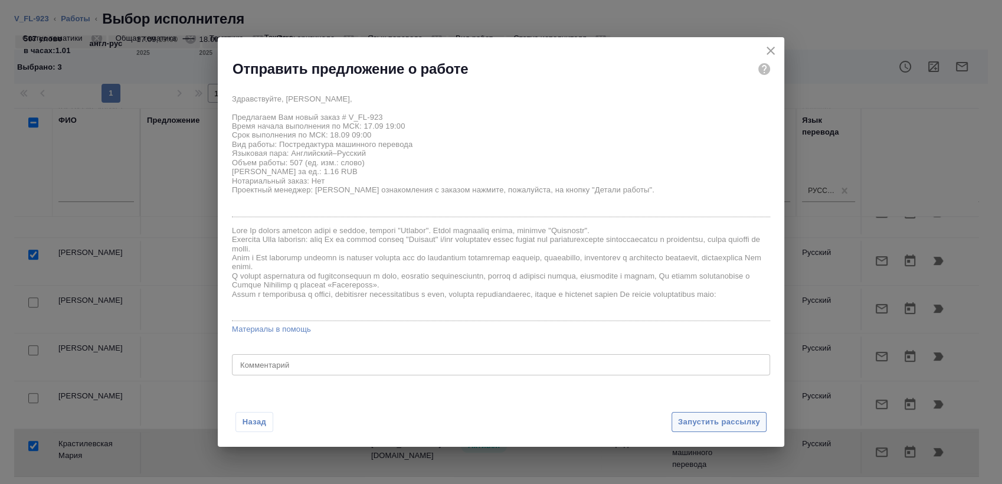
click at [712, 412] on div "Назад Запустить рассылку" at bounding box center [501, 414] width 567 height 65
click at [714, 414] on button "Запустить рассылку" at bounding box center [719, 422] width 95 height 21
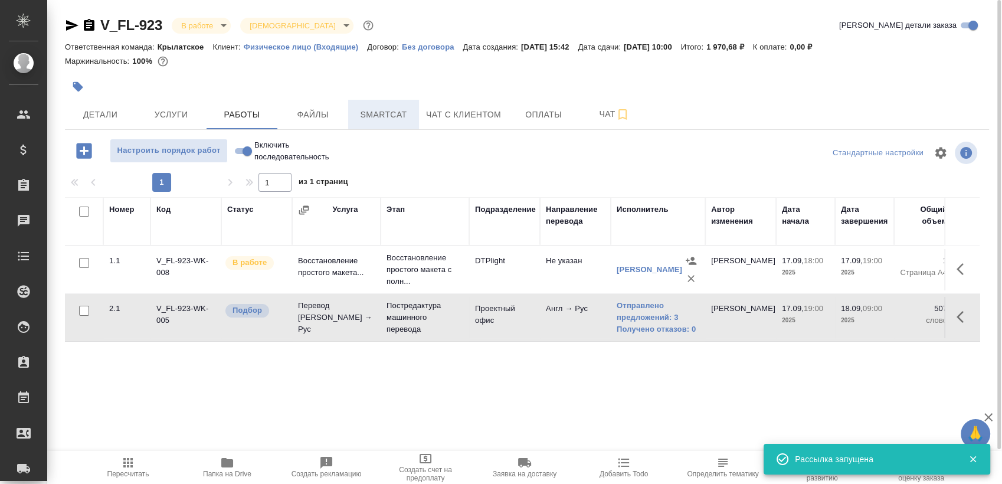
click at [378, 119] on span "Smartcat" at bounding box center [383, 114] width 57 height 15
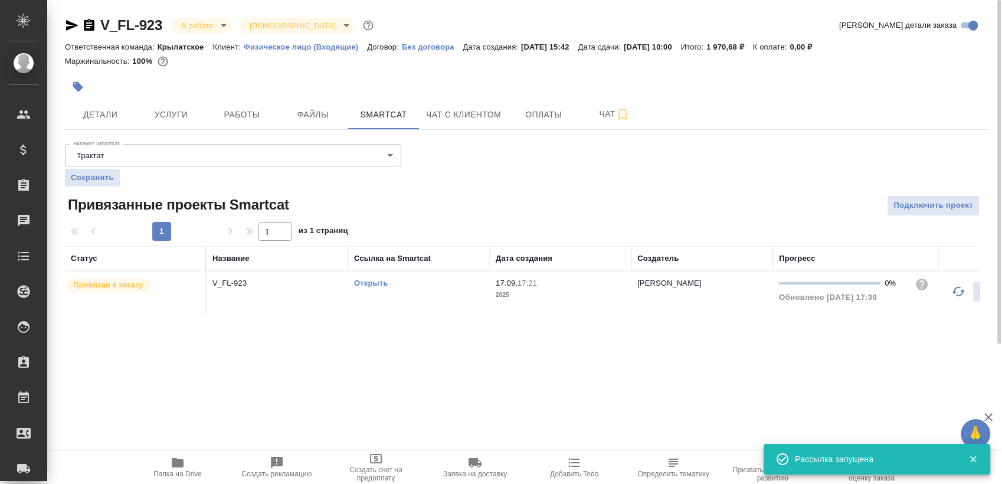
click at [366, 285] on link "Открыть" at bounding box center [371, 283] width 34 height 9
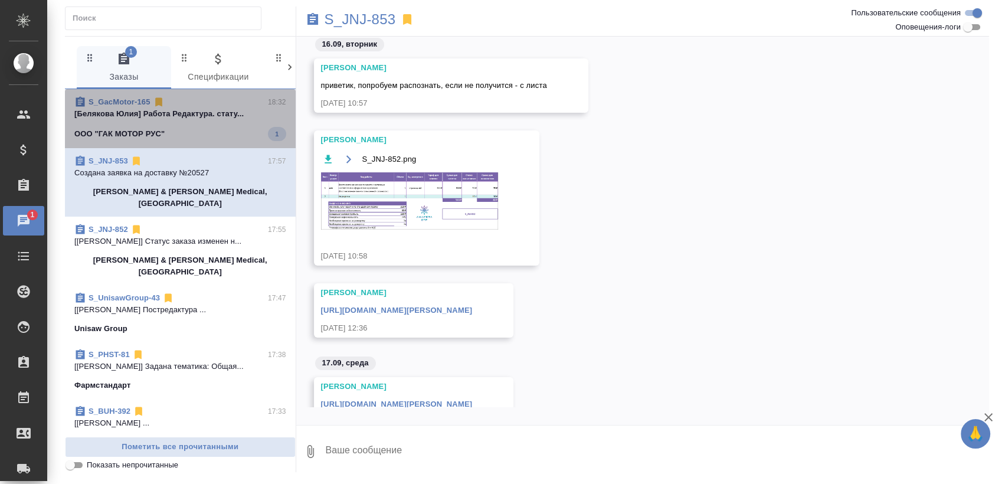
click at [211, 104] on div "S_GacMotor-165 18:32" at bounding box center [180, 102] width 212 height 12
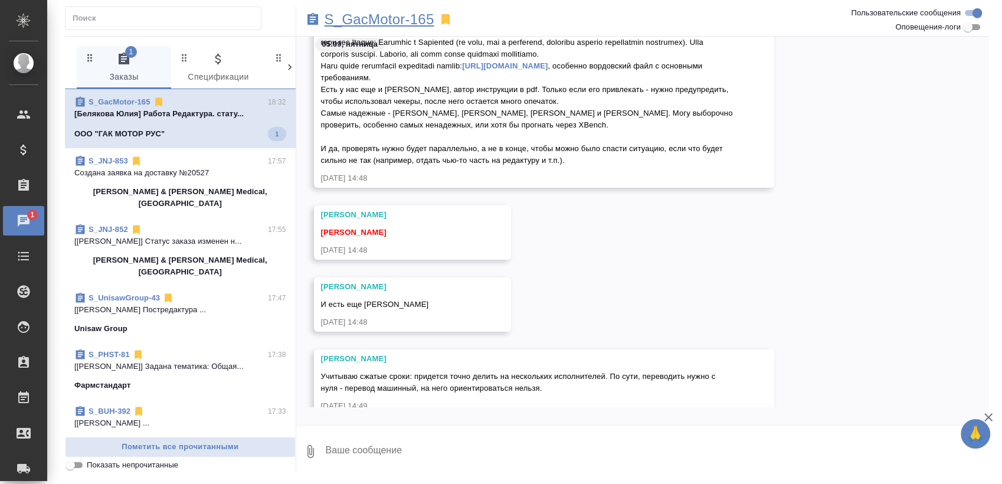
scroll to position [13429, 0]
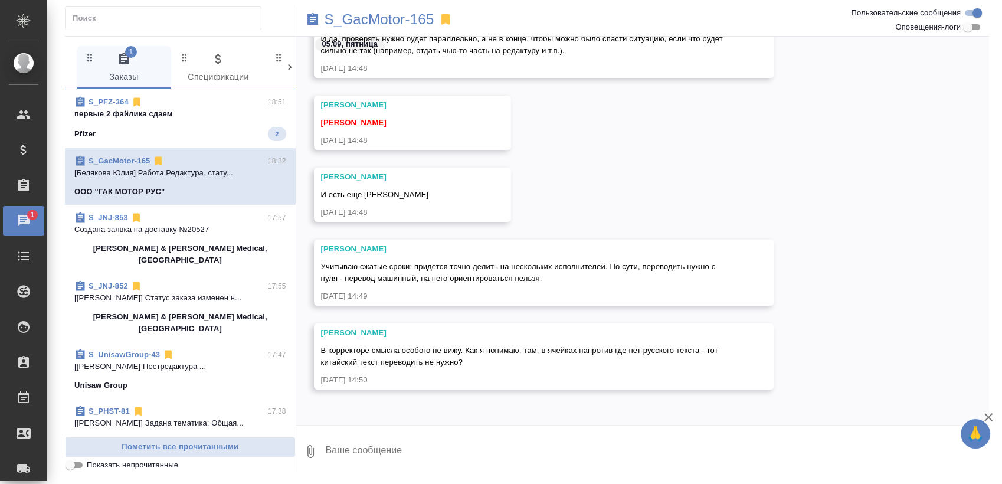
click at [165, 118] on p "первые 2 файлика сдаем" at bounding box center [180, 114] width 212 height 12
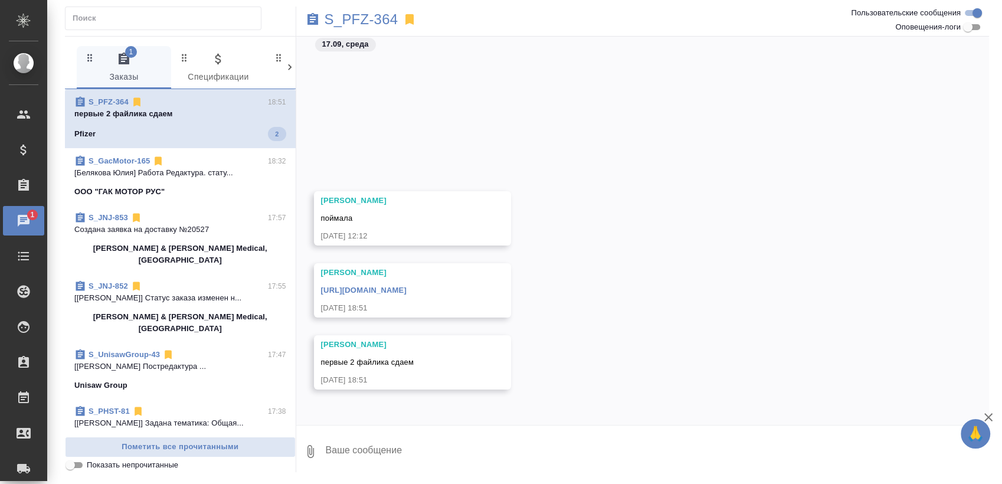
scroll to position [1406, 0]
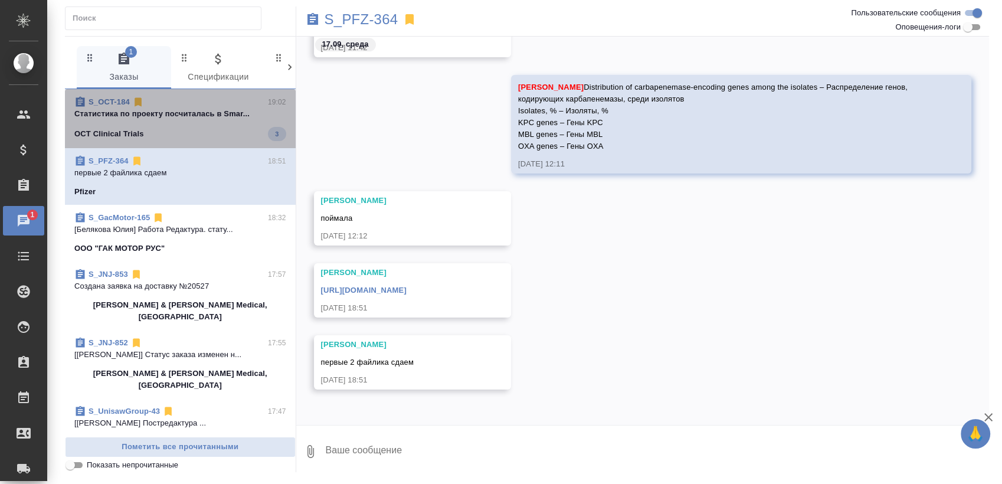
click at [206, 111] on p "Cтатистика по проекту посчиталась в Smar..." at bounding box center [180, 114] width 212 height 12
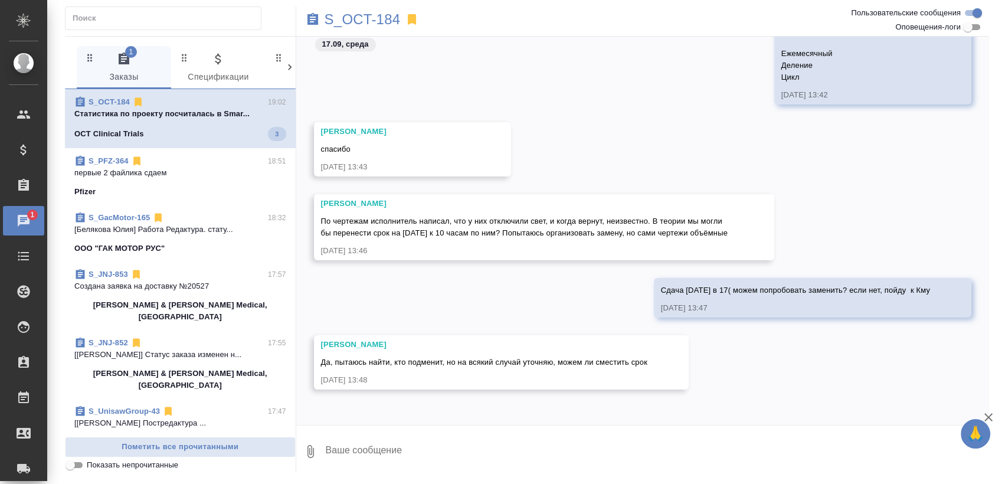
scroll to position [1154, 0]
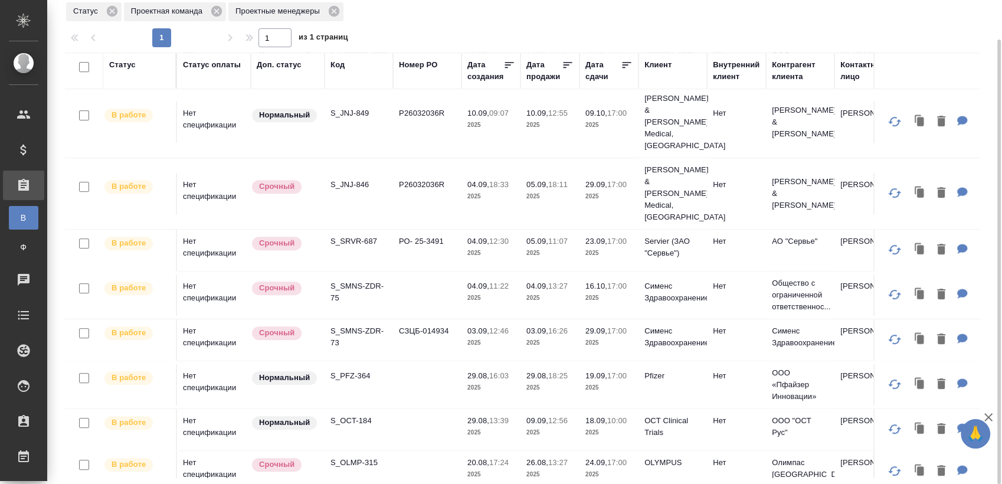
scroll to position [678, 0]
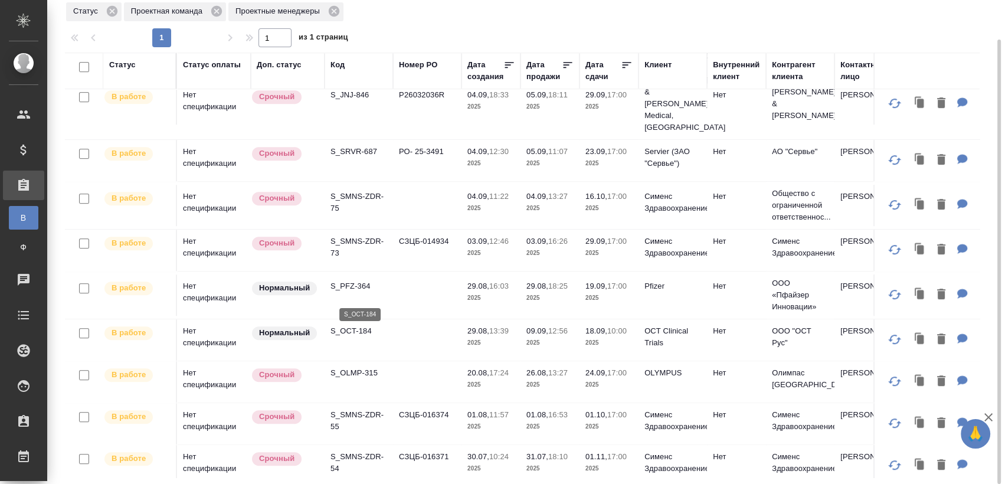
click at [354, 325] on p "S_OCT-184" at bounding box center [359, 331] width 57 height 12
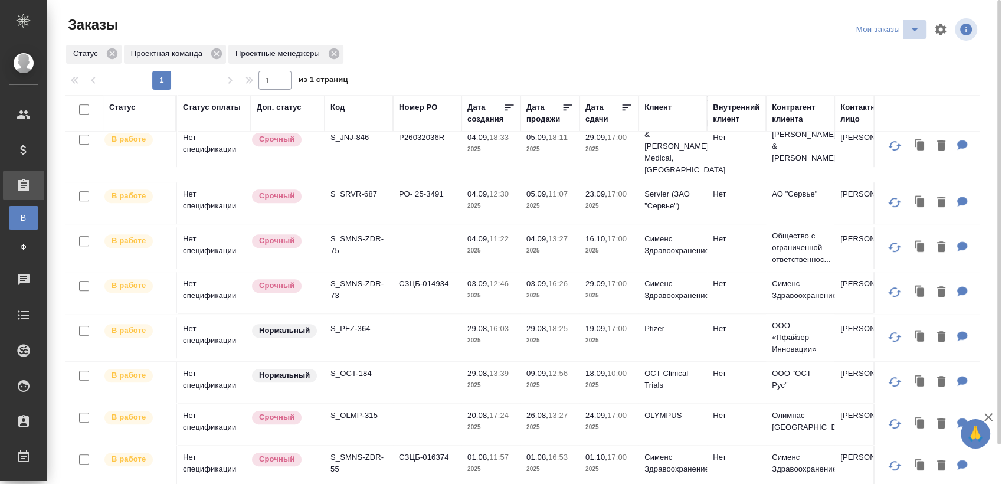
click at [907, 28] on span "split button" at bounding box center [915, 29] width 18 height 14
drag, startPoint x: 881, startPoint y: 49, endPoint x: 873, endPoint y: 44, distance: 9.8
click at [881, 50] on li "Взять в работу" at bounding box center [889, 53] width 99 height 19
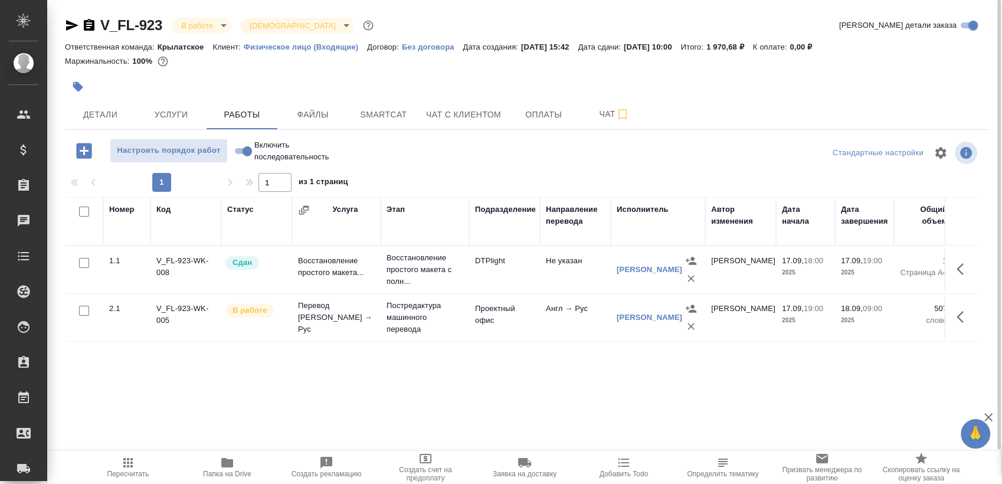
scroll to position [8, 0]
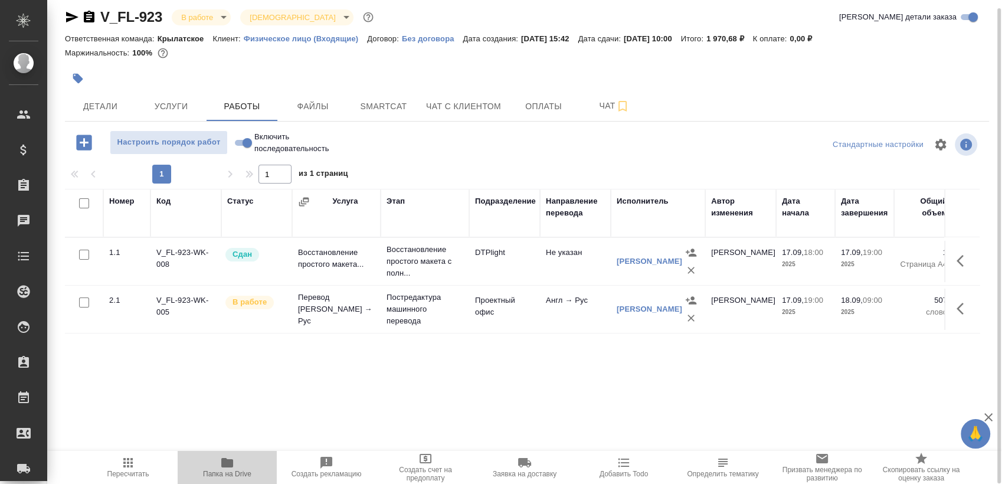
click at [208, 466] on span "Папка на Drive" at bounding box center [227, 467] width 85 height 22
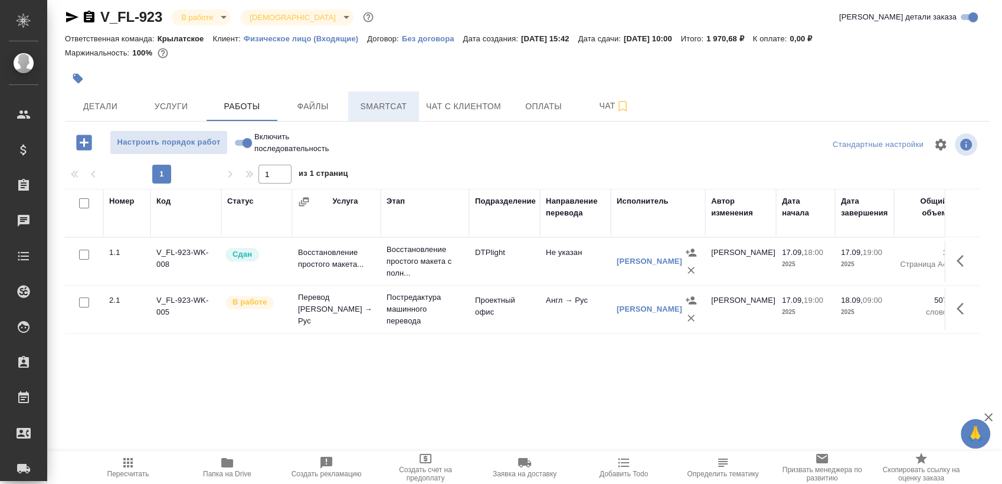
click at [402, 97] on button "Smartcat" at bounding box center [383, 106] width 71 height 30
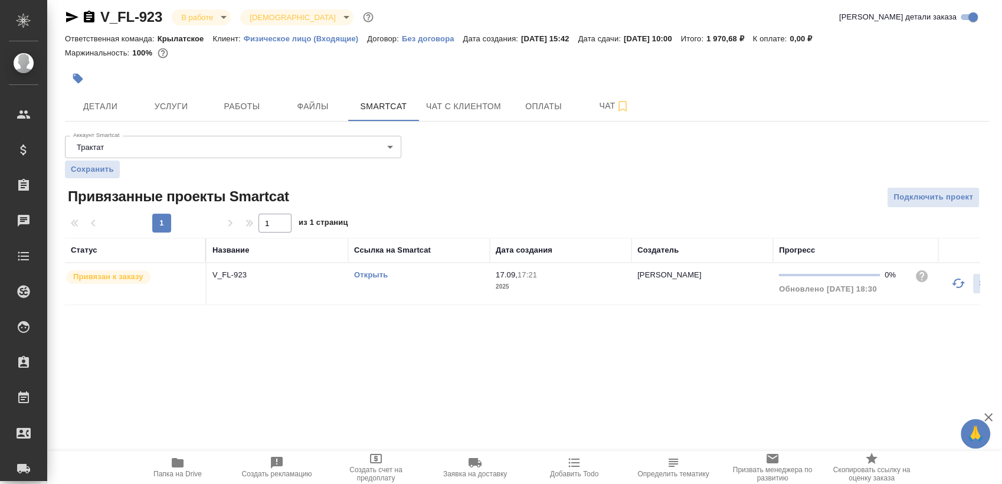
click at [380, 276] on link "Открыть" at bounding box center [371, 274] width 34 height 9
click at [237, 99] on span "Работы" at bounding box center [242, 106] width 57 height 15
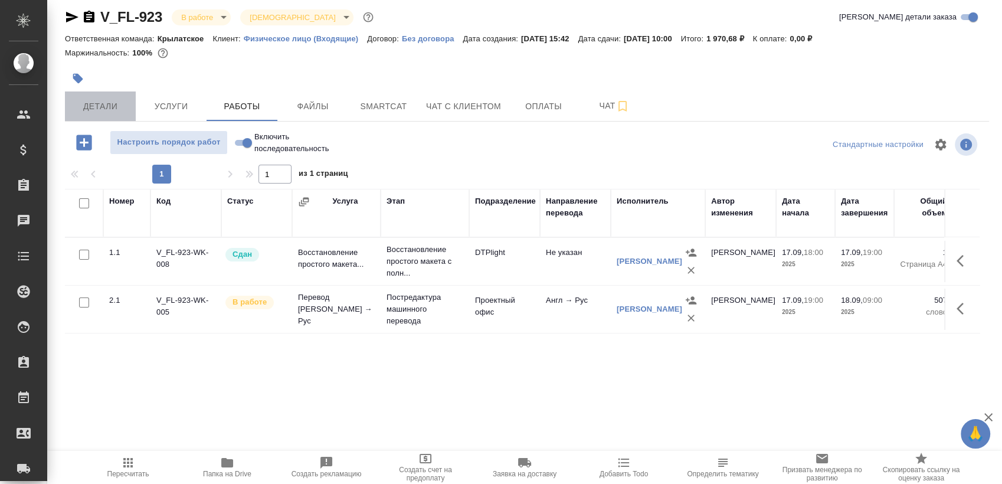
click at [85, 103] on span "Детали" at bounding box center [100, 106] width 57 height 15
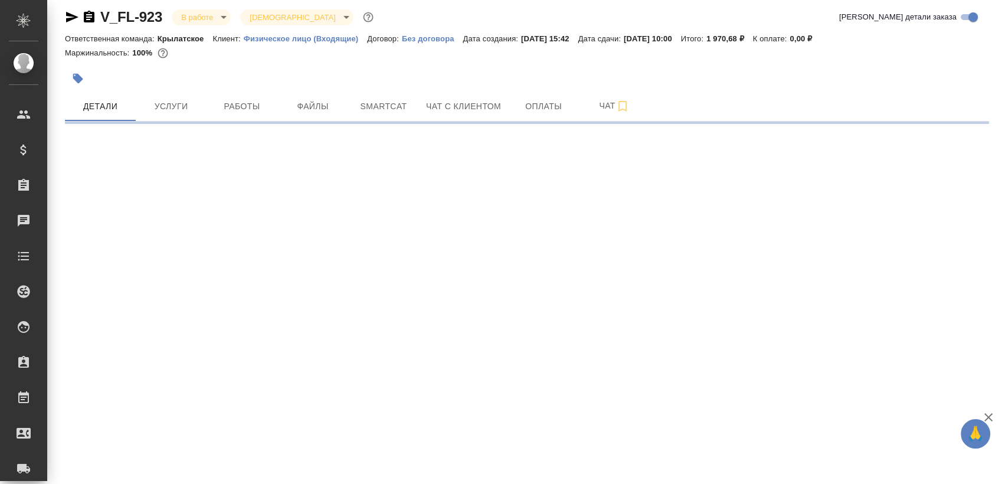
select select "RU"
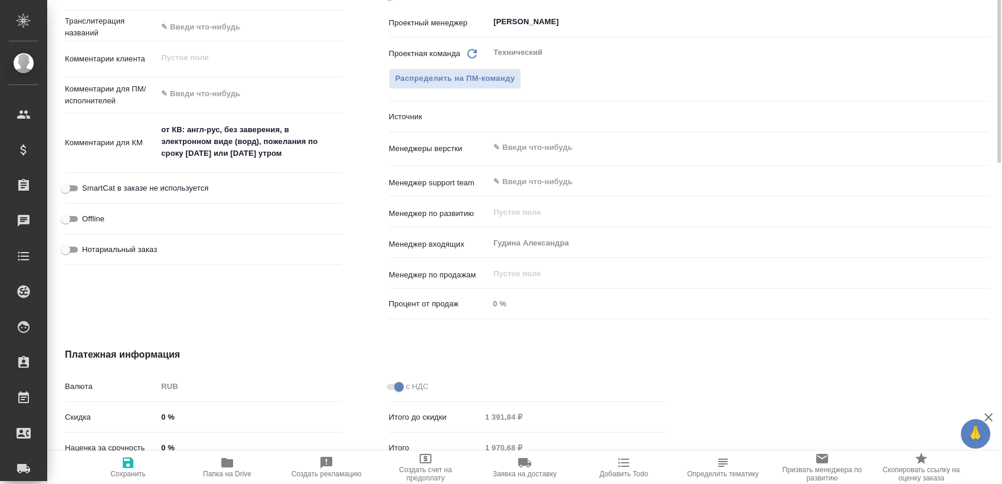
type textarea "x"
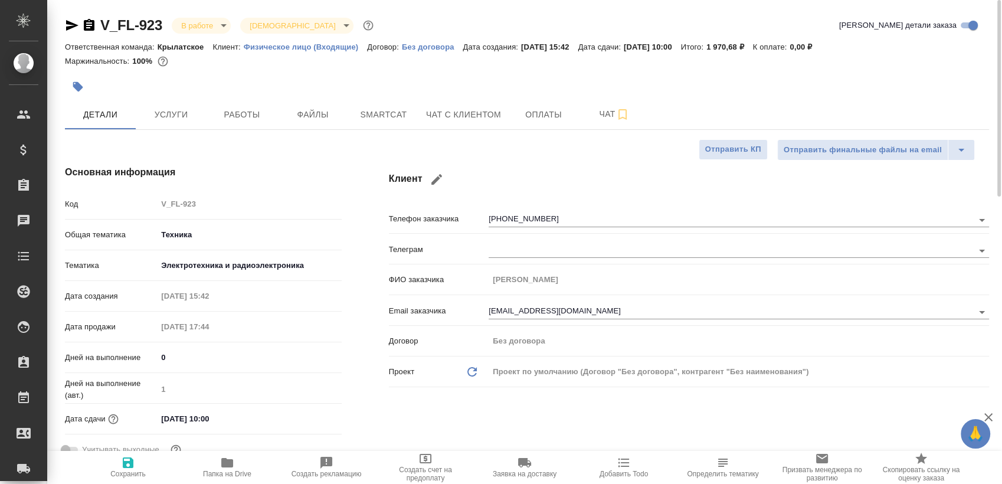
type textarea "x"
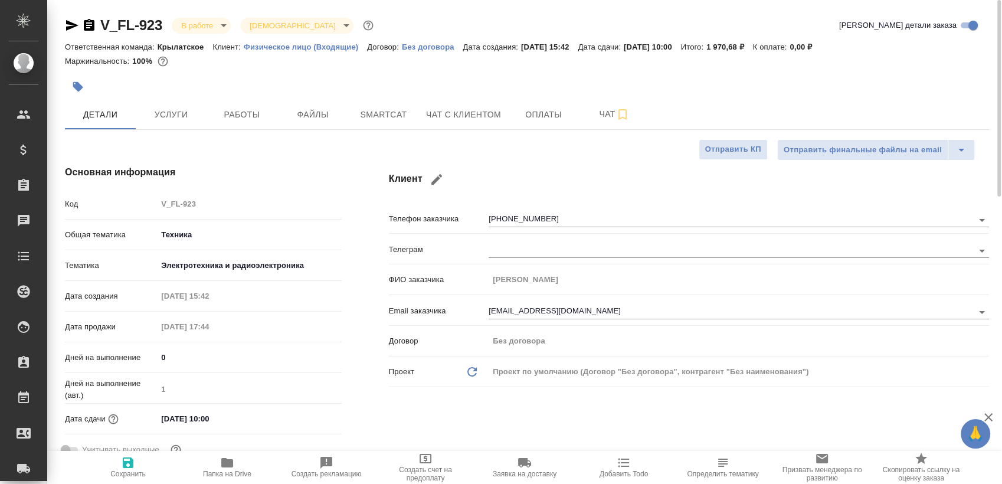
type textarea "x"
click at [220, 105] on button "Работы" at bounding box center [242, 115] width 71 height 30
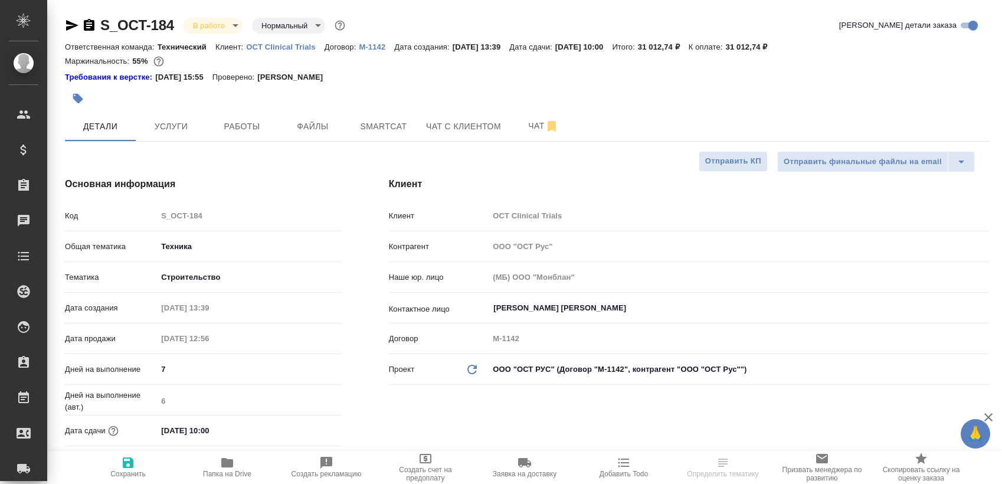
select select "RU"
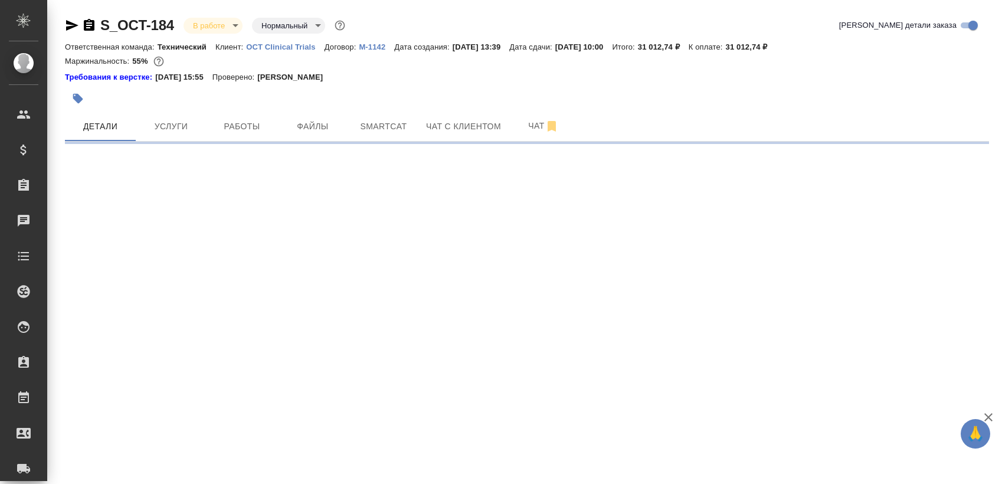
select select "RU"
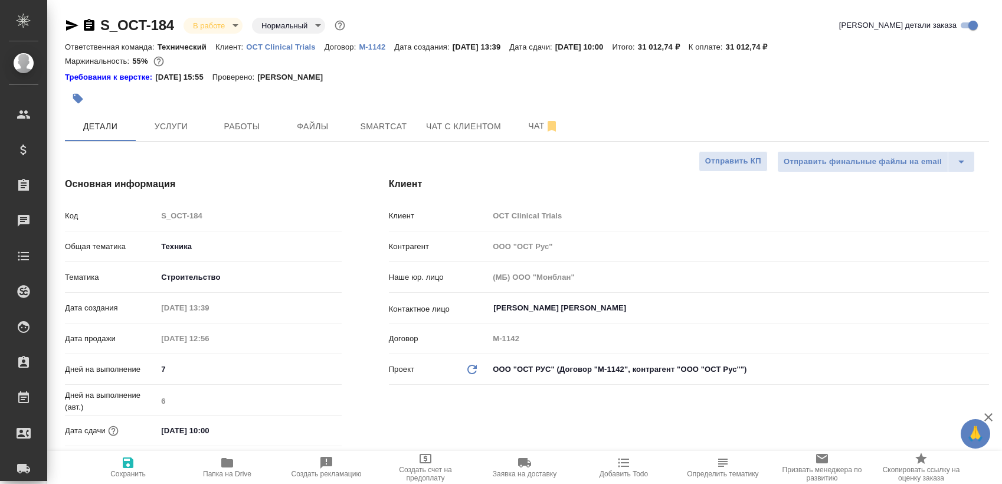
type textarea "x"
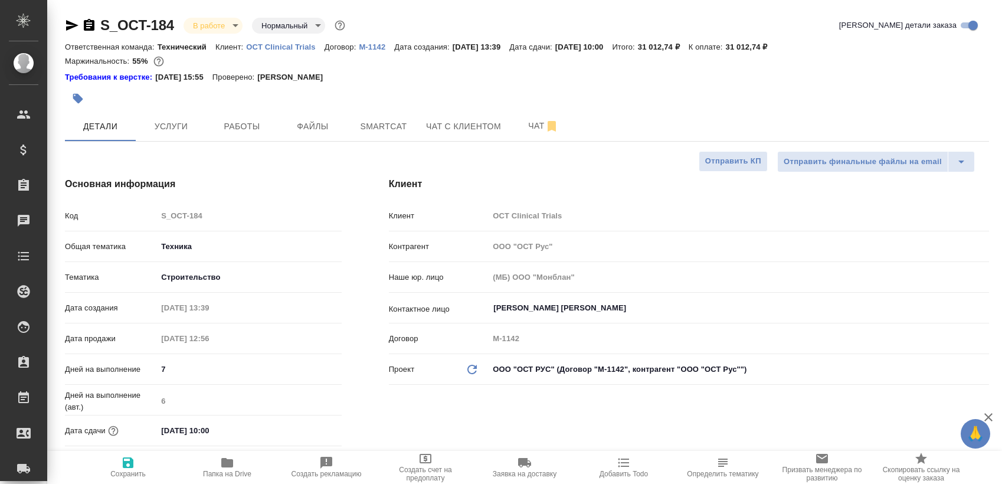
type textarea "x"
click at [396, 126] on span "Smartcat" at bounding box center [383, 126] width 57 height 15
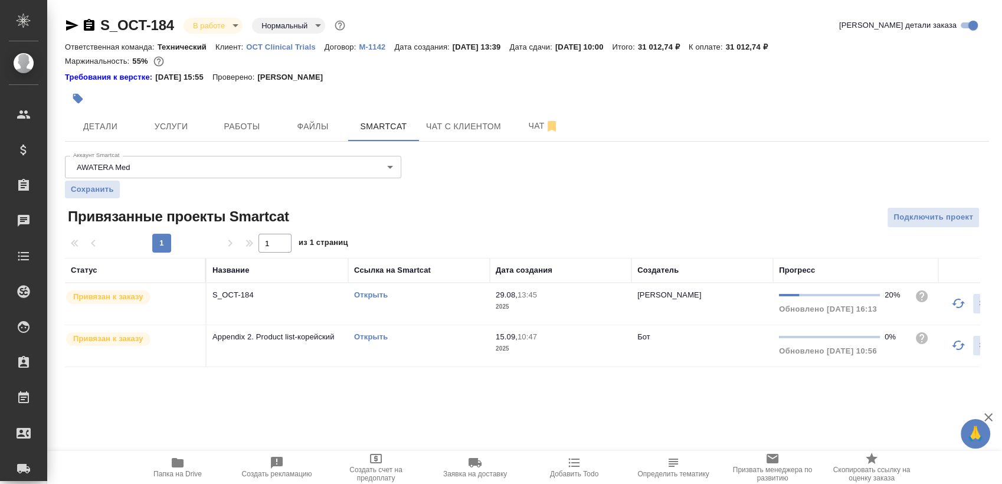
click at [368, 336] on link "Открыть" at bounding box center [371, 336] width 34 height 9
click at [374, 338] on link "Открыть" at bounding box center [371, 336] width 34 height 9
click at [367, 336] on link "Открыть" at bounding box center [371, 336] width 34 height 9
click at [90, 19] on icon "button" at bounding box center [89, 25] width 11 height 12
drag, startPoint x: 207, startPoint y: 341, endPoint x: 307, endPoint y: 338, distance: 100.4
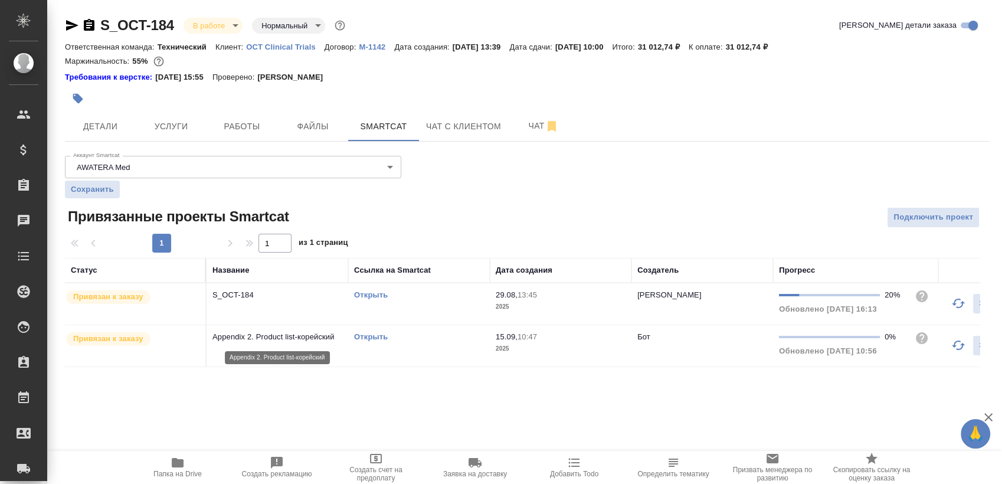
click at [307, 338] on td "Appendix 2. Product list-корейский" at bounding box center [278, 345] width 142 height 41
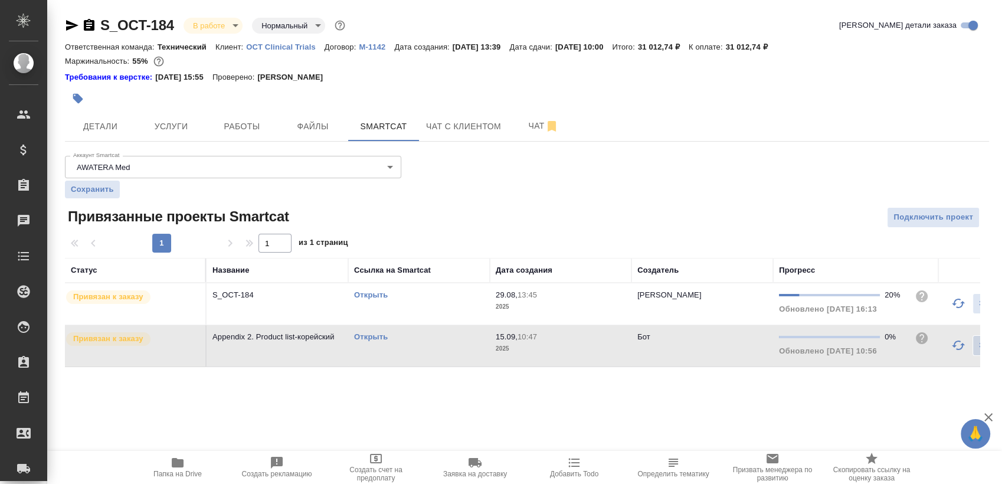
drag, startPoint x: 340, startPoint y: 335, endPoint x: 381, endPoint y: 284, distance: 65.1
click at [255, 336] on p "Appendix 2. Product list-корейский" at bounding box center [277, 337] width 130 height 12
click at [236, 121] on span "Работы" at bounding box center [242, 126] width 57 height 15
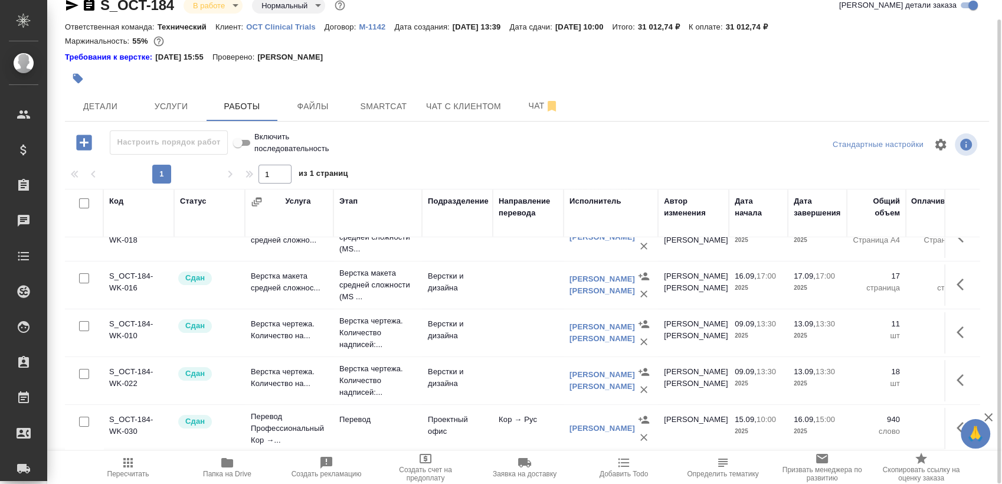
scroll to position [175, 0]
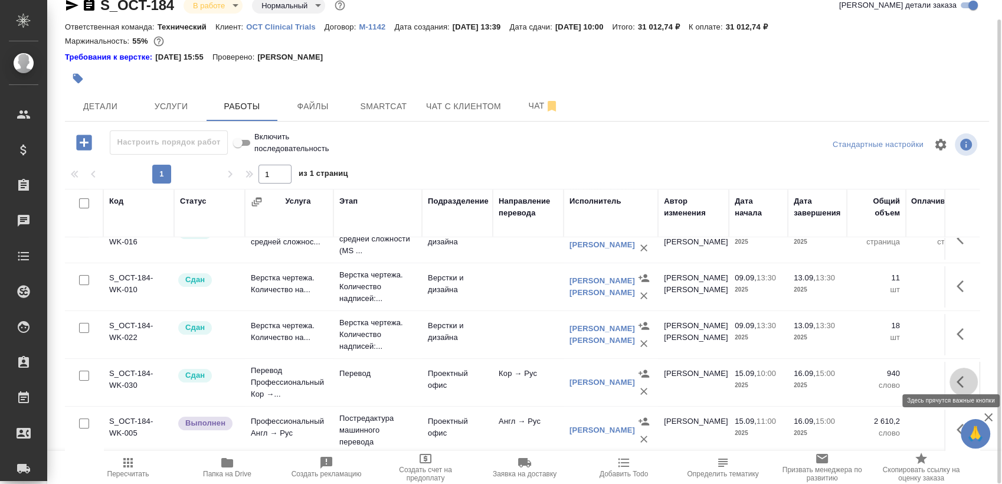
click at [953, 380] on button "button" at bounding box center [964, 382] width 28 height 28
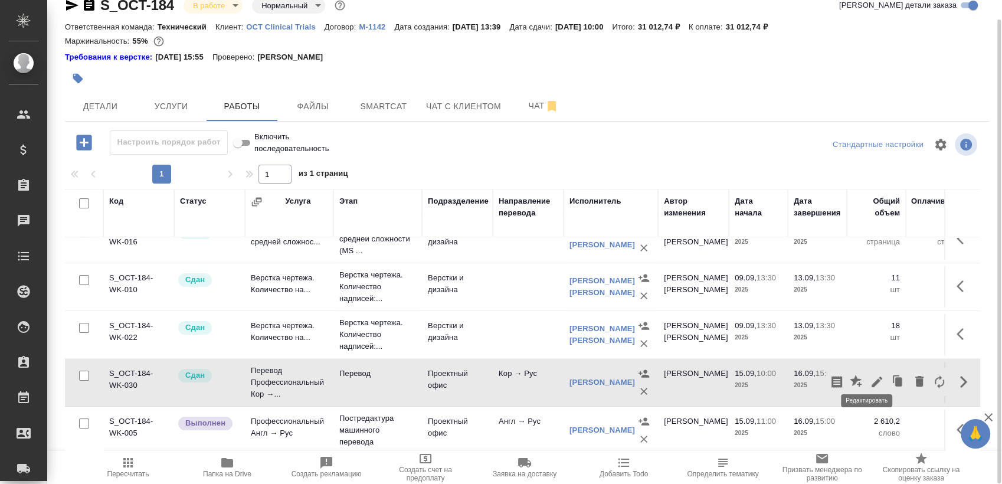
click at [876, 368] on button "button" at bounding box center [877, 382] width 20 height 28
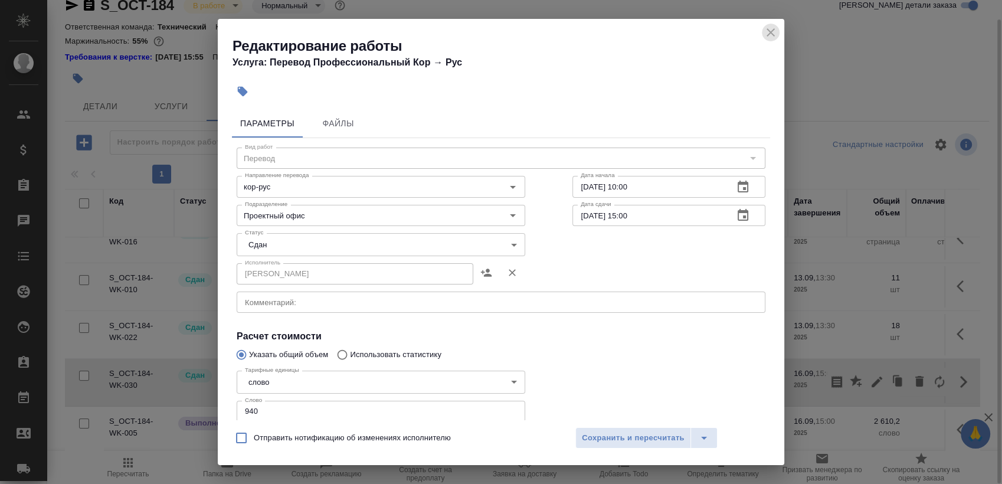
click at [769, 35] on icon "close" at bounding box center [771, 32] width 8 height 8
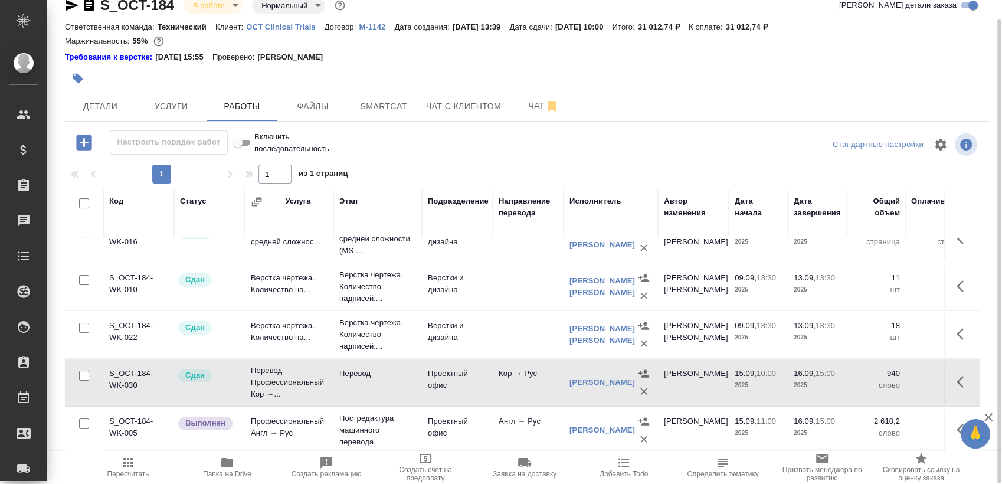
click at [958, 375] on icon "button" at bounding box center [964, 382] width 14 height 14
click at [887, 369] on button "button" at bounding box center [898, 382] width 22 height 28
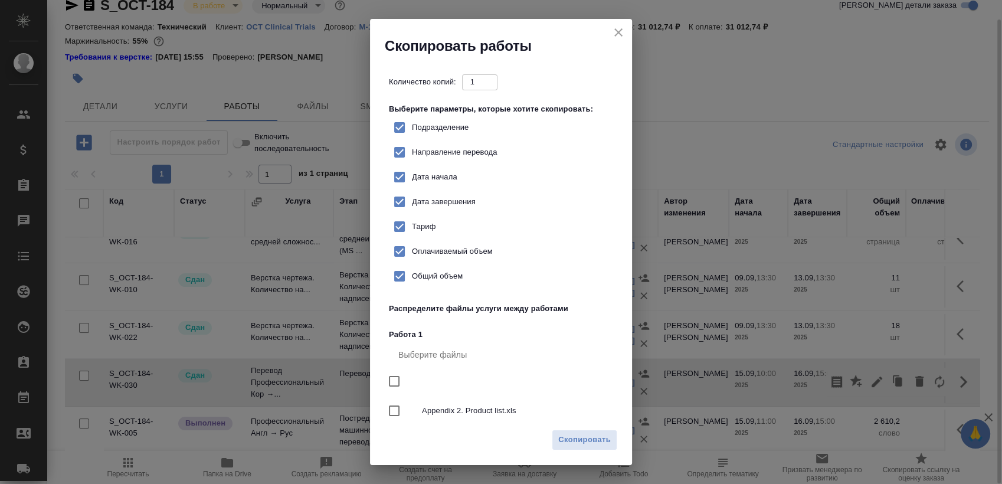
click at [508, 406] on span "Appendix 2. Product list.xls" at bounding box center [515, 411] width 186 height 12
checkbox input "true"
click at [579, 442] on span "Скопировать" at bounding box center [584, 440] width 53 height 14
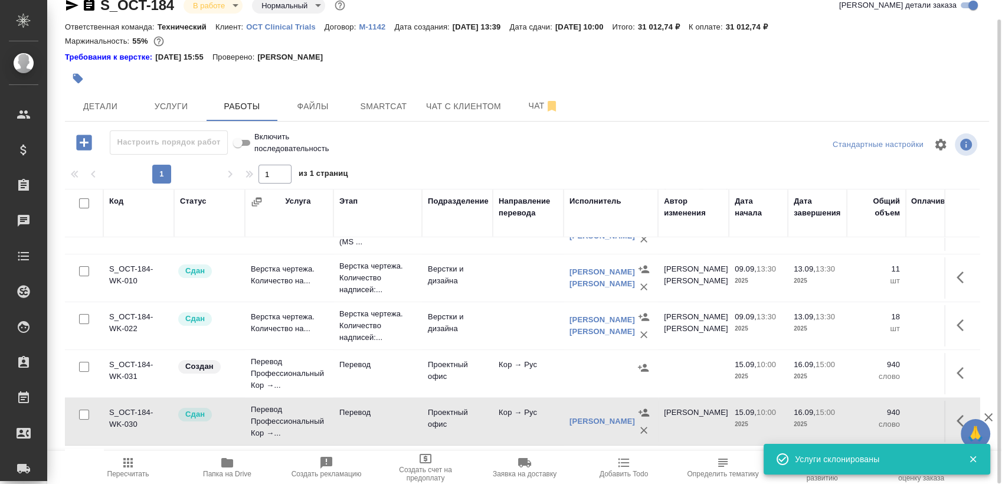
click at [963, 380] on button "button" at bounding box center [964, 373] width 28 height 28
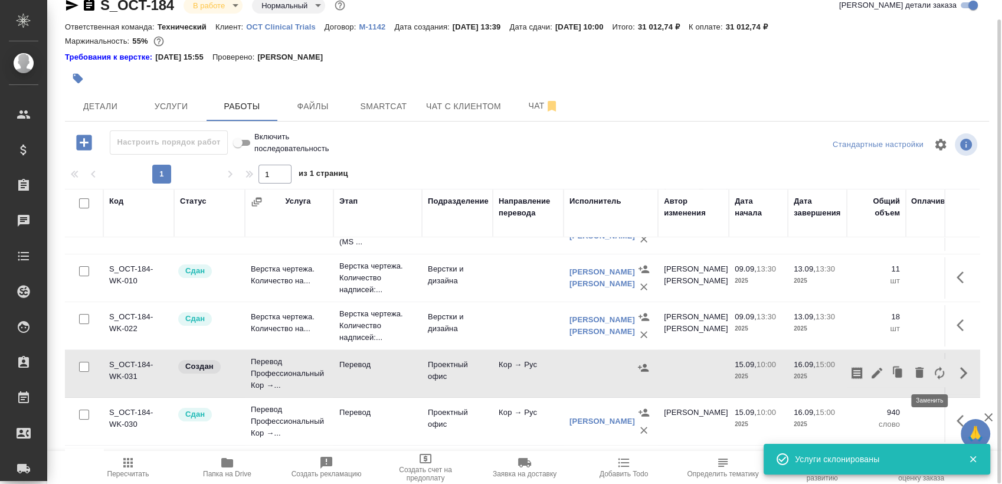
click at [935, 368] on icon "button" at bounding box center [939, 373] width 9 height 13
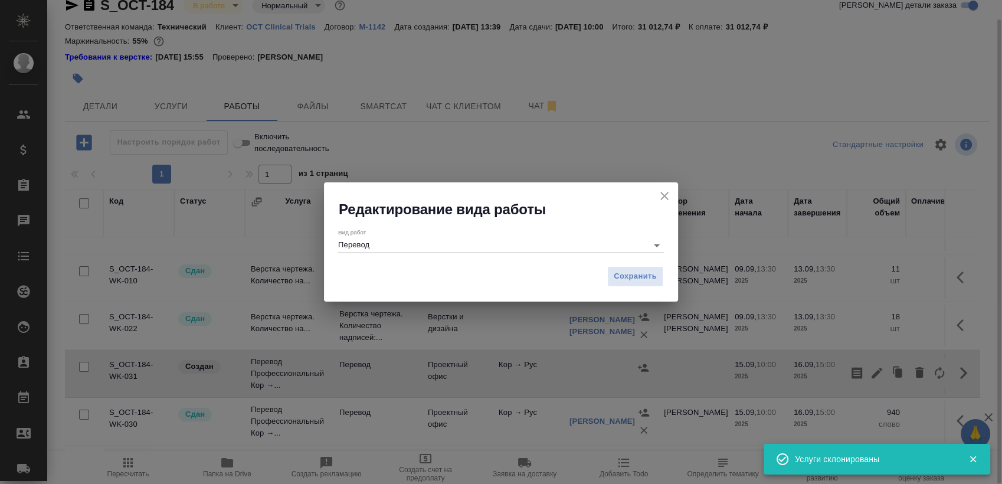
click at [375, 244] on input "Перевод" at bounding box center [489, 245] width 303 height 14
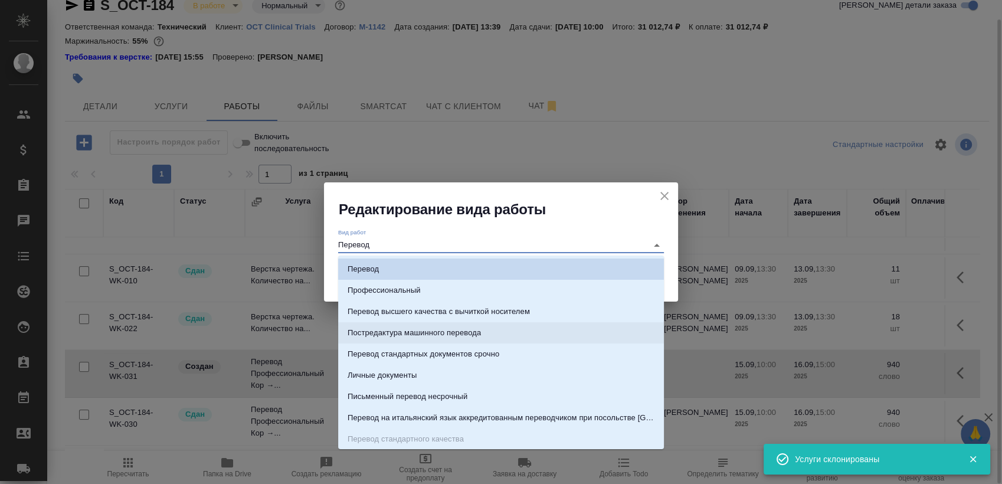
click at [436, 329] on p "Постредактура машинного перевода" at bounding box center [414, 333] width 133 height 12
type input "Постредактура машинного перевода"
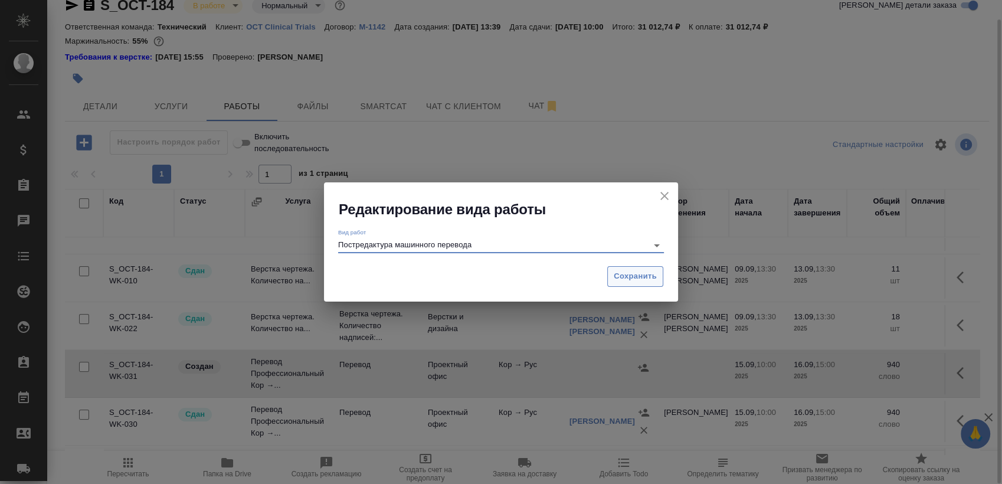
click at [640, 279] on span "Сохранить" at bounding box center [635, 277] width 43 height 14
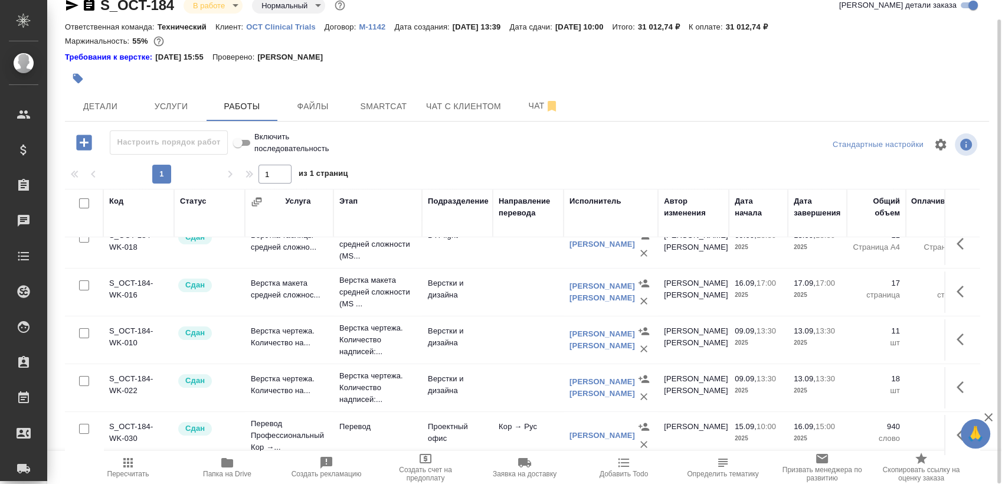
scroll to position [222, 0]
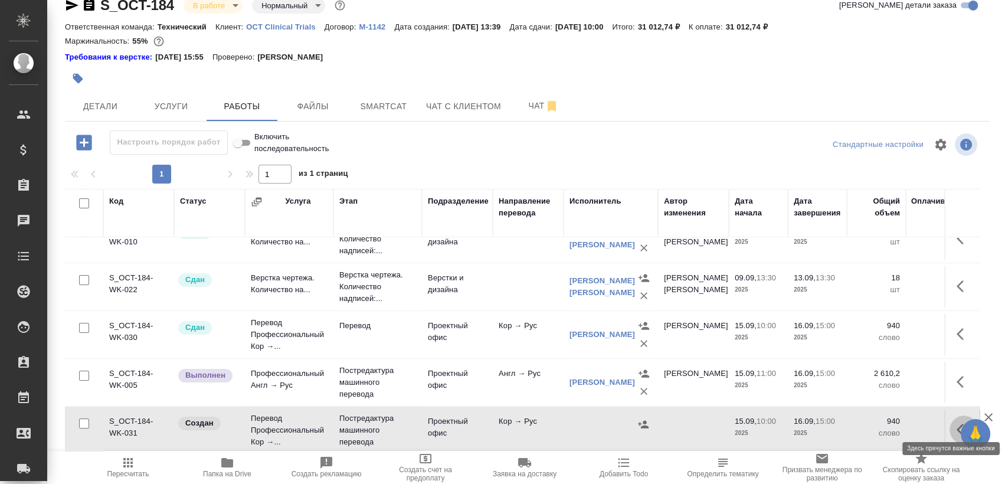
click at [957, 423] on icon "button" at bounding box center [964, 430] width 14 height 14
click at [872, 424] on icon "button" at bounding box center [877, 429] width 11 height 11
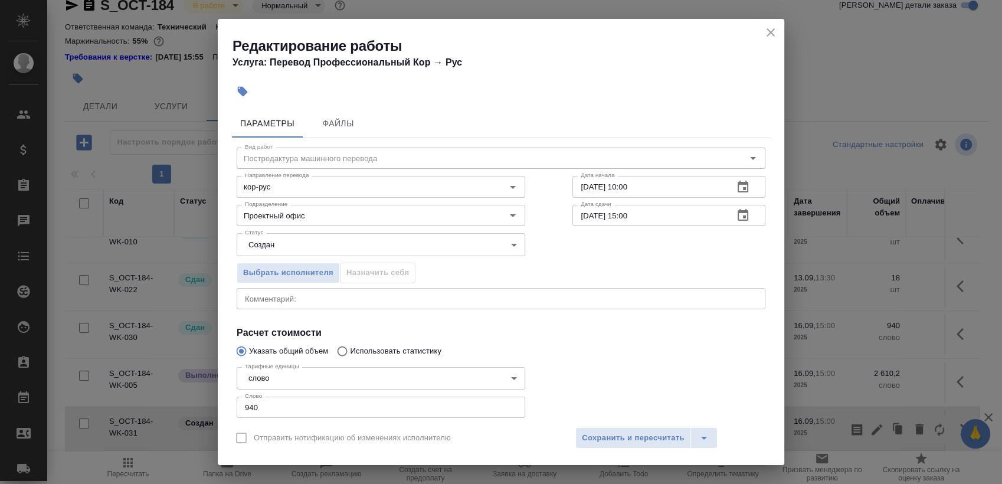
click at [736, 189] on icon "button" at bounding box center [743, 187] width 14 height 14
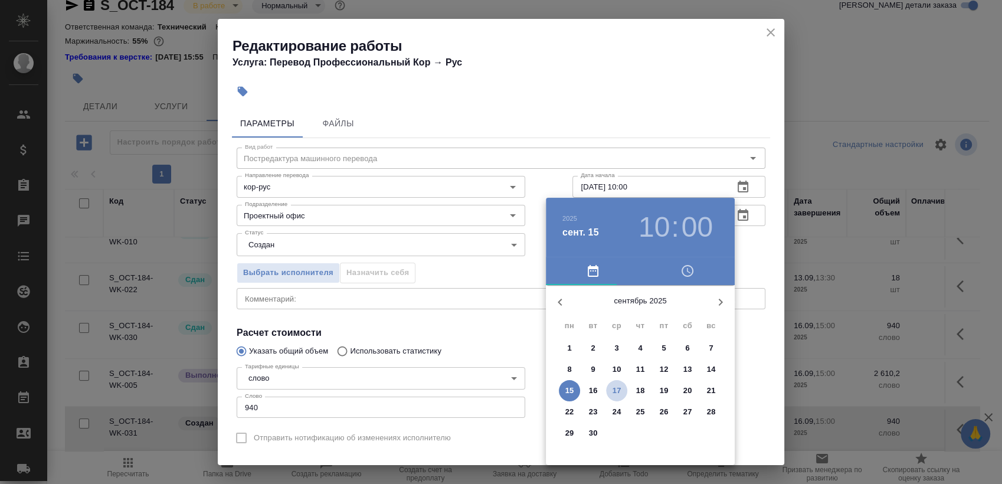
click at [616, 390] on p "17" at bounding box center [617, 391] width 9 height 12
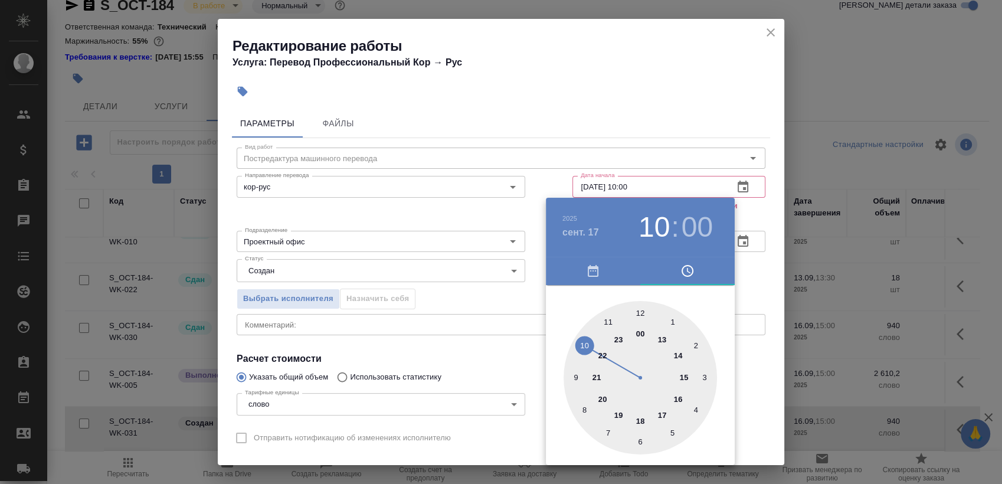
drag, startPoint x: 617, startPoint y: 413, endPoint x: 643, endPoint y: 349, distance: 68.8
click at [617, 411] on div at bounding box center [640, 377] width 153 height 153
type input "[DATE] 19:00"
click at [750, 214] on div at bounding box center [501, 242] width 1002 height 484
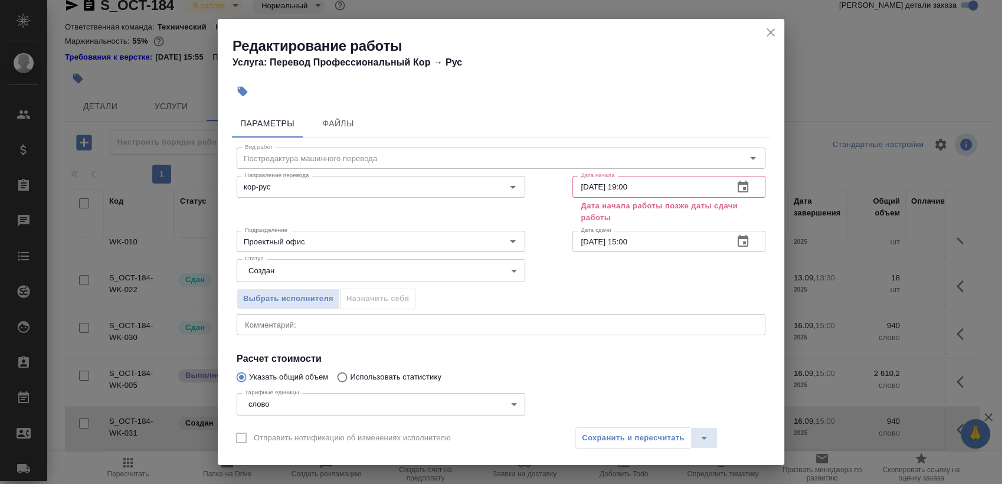
click at [737, 242] on icon "button" at bounding box center [743, 241] width 14 height 14
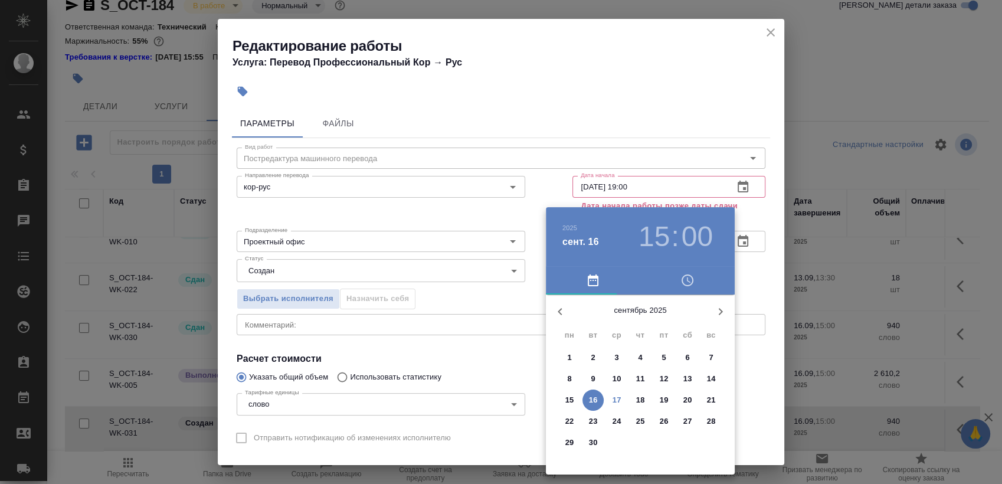
click at [646, 397] on span "18" at bounding box center [640, 400] width 21 height 12
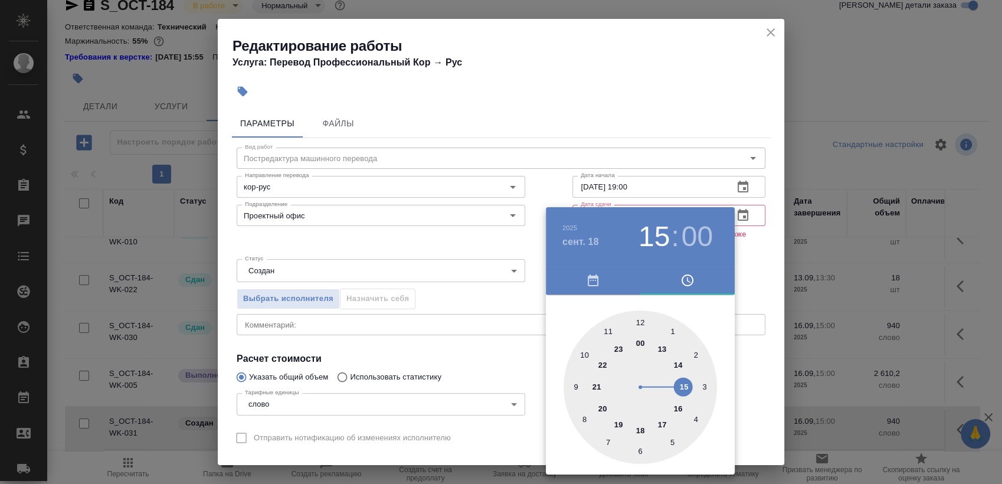
click at [580, 349] on div at bounding box center [640, 386] width 153 height 153
type input "[DATE] 10:00"
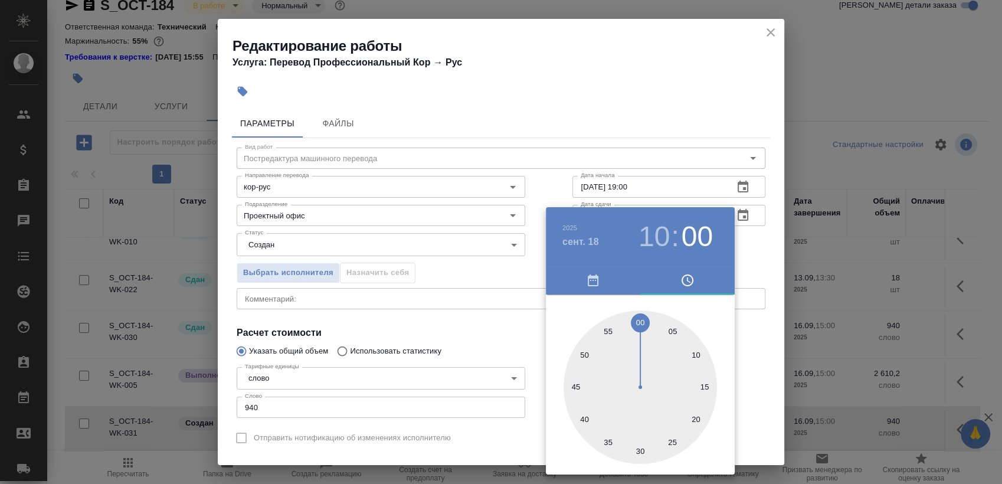
drag, startPoint x: 765, startPoint y: 254, endPoint x: 748, endPoint y: 256, distance: 16.6
click at [763, 254] on div at bounding box center [501, 242] width 1002 height 484
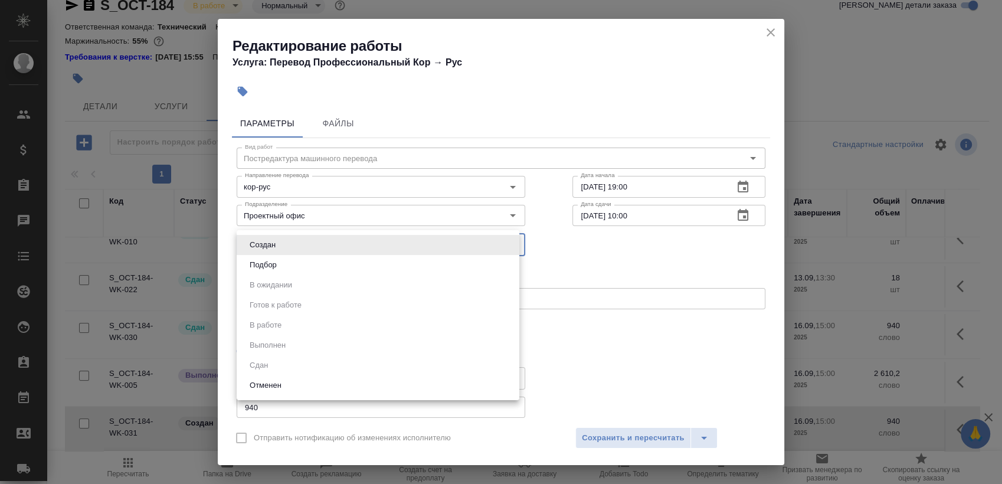
click at [364, 247] on body "🙏 .cls-1 fill:#fff; AWATERA Sergeeva Anastasia Клиенты Спецификации Заказы 0 Ча…" at bounding box center [501, 242] width 1002 height 484
click at [348, 267] on li "Подбор" at bounding box center [378, 265] width 283 height 20
type input "recruiting"
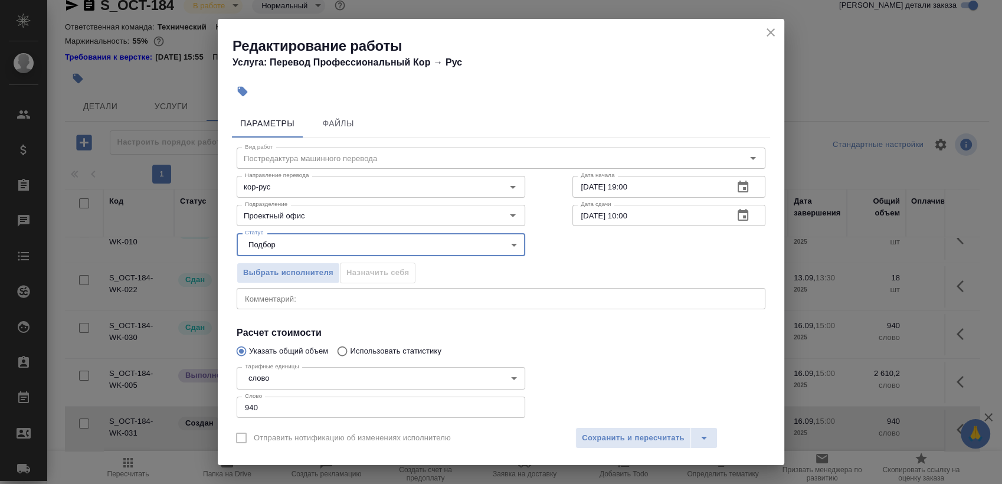
click at [267, 416] on input "940" at bounding box center [381, 407] width 289 height 21
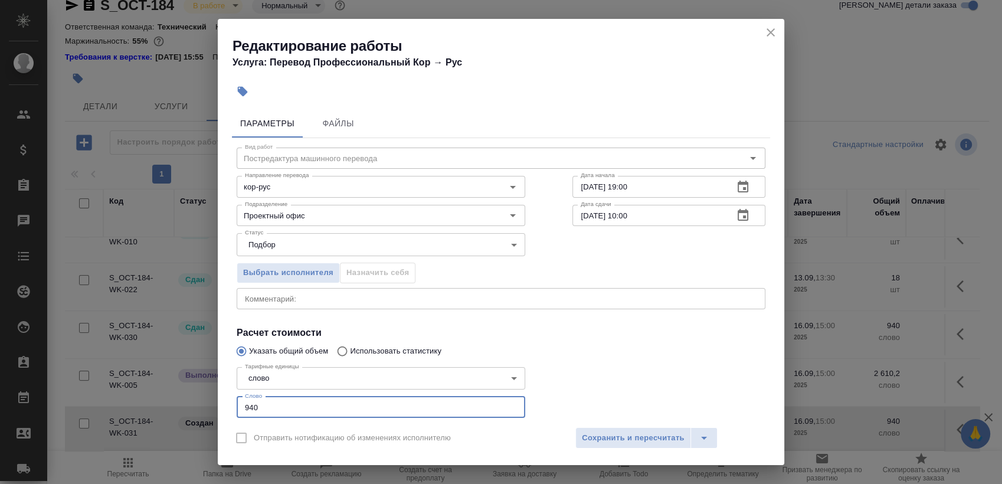
click at [269, 413] on input "940" at bounding box center [381, 407] width 289 height 21
paste input "65"
type input "65"
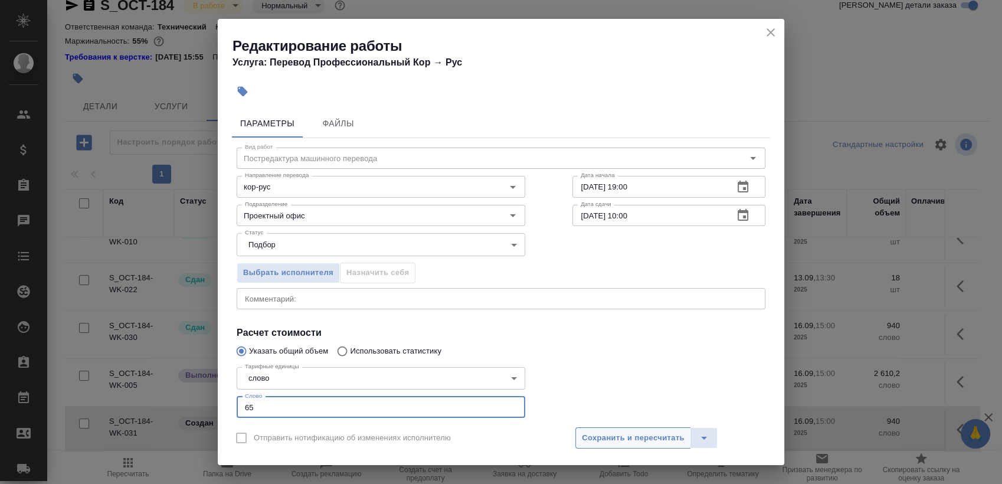
click at [637, 441] on span "Сохранить и пересчитать" at bounding box center [633, 438] width 103 height 14
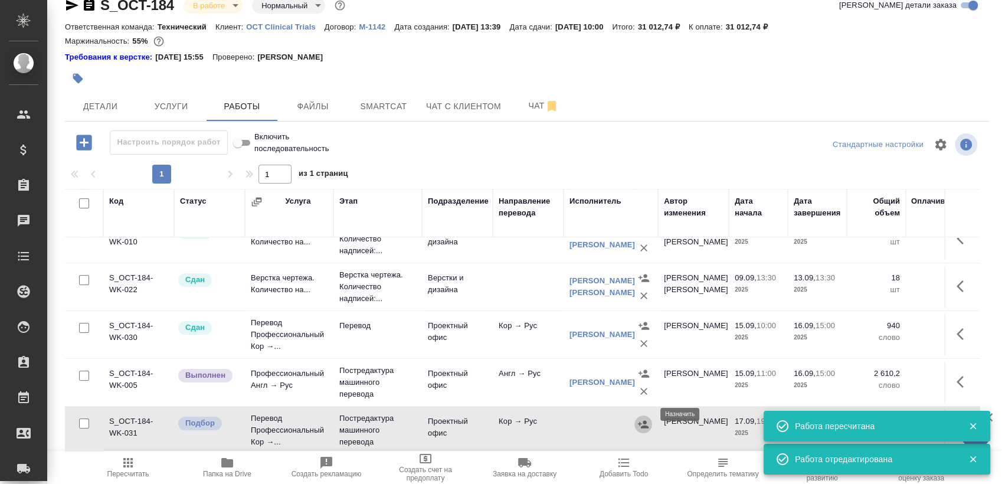
click at [642, 418] on icon "button" at bounding box center [643, 424] width 12 height 12
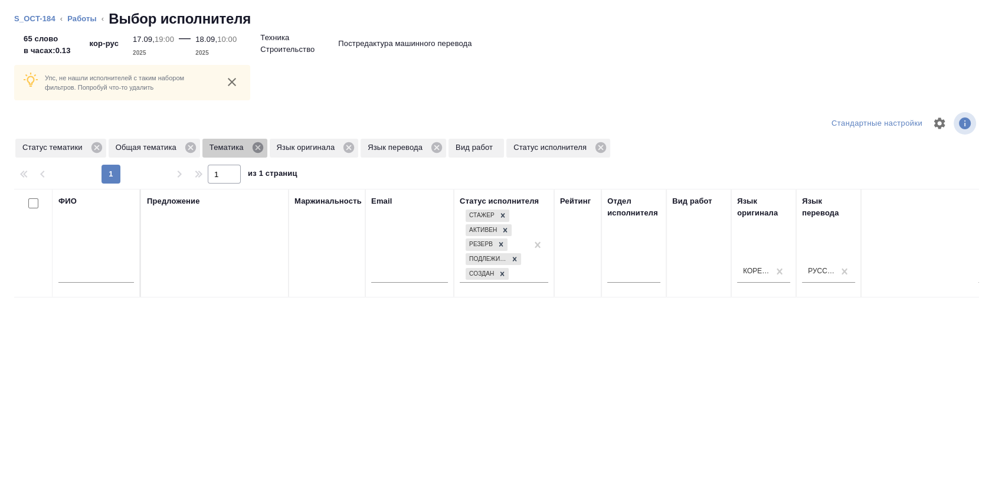
click at [257, 148] on icon at bounding box center [257, 147] width 13 height 13
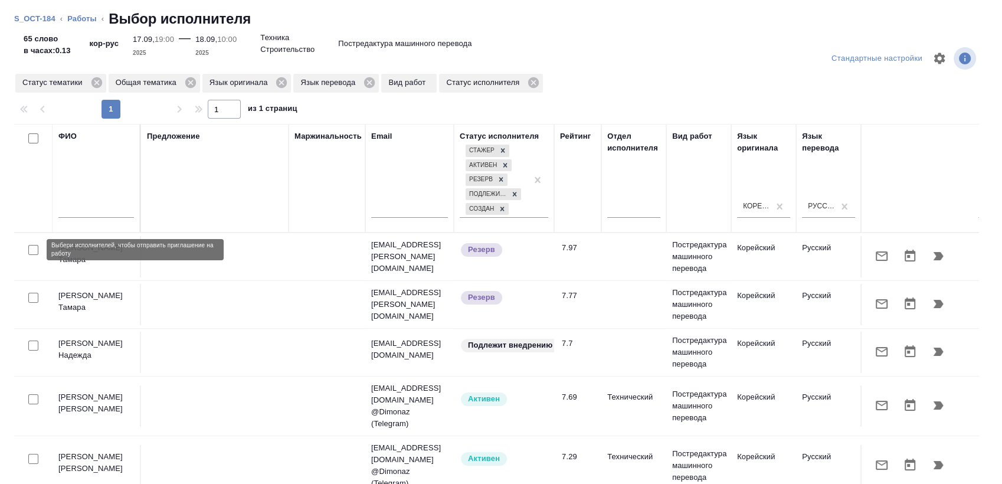
click at [35, 248] on input "checkbox" at bounding box center [33, 250] width 10 height 10
checkbox input "true"
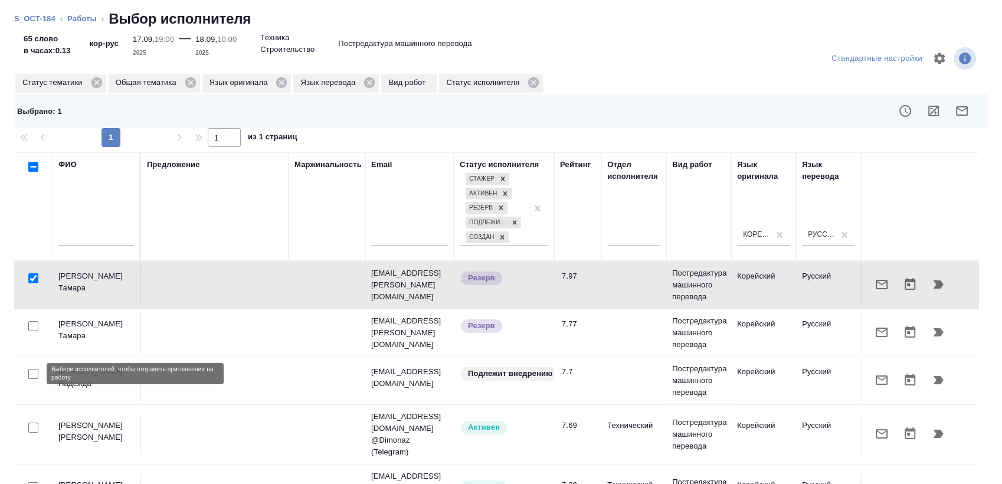
click at [30, 370] on input "checkbox" at bounding box center [33, 374] width 10 height 10
checkbox input "true"
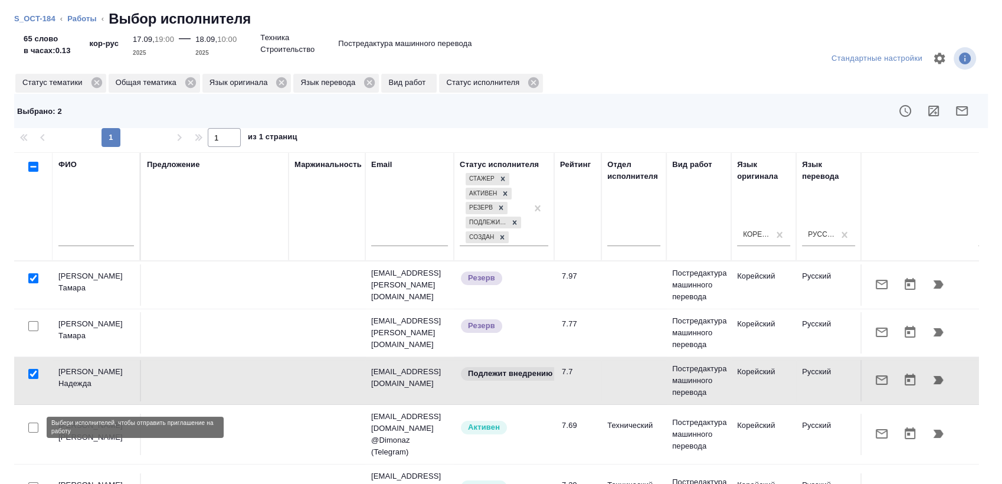
click at [29, 424] on input "checkbox" at bounding box center [33, 428] width 10 height 10
checkbox input "true"
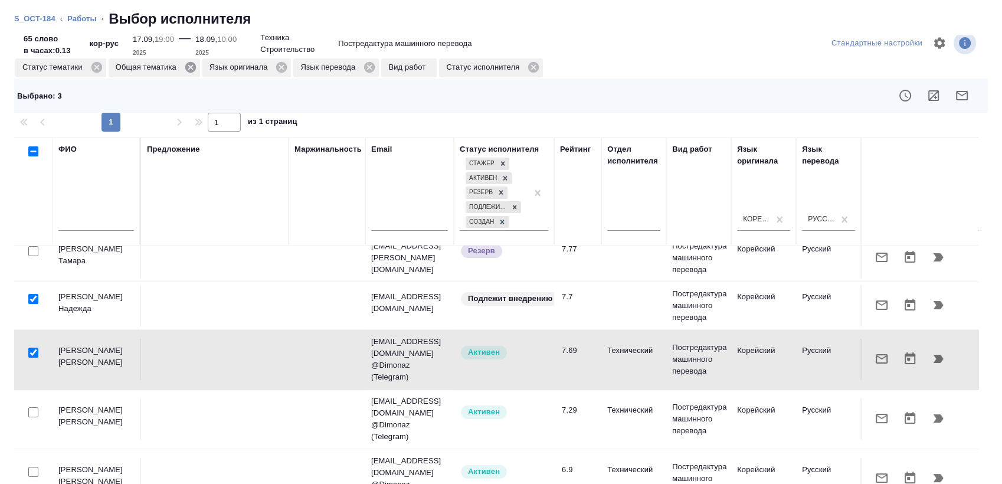
scroll to position [0, 0]
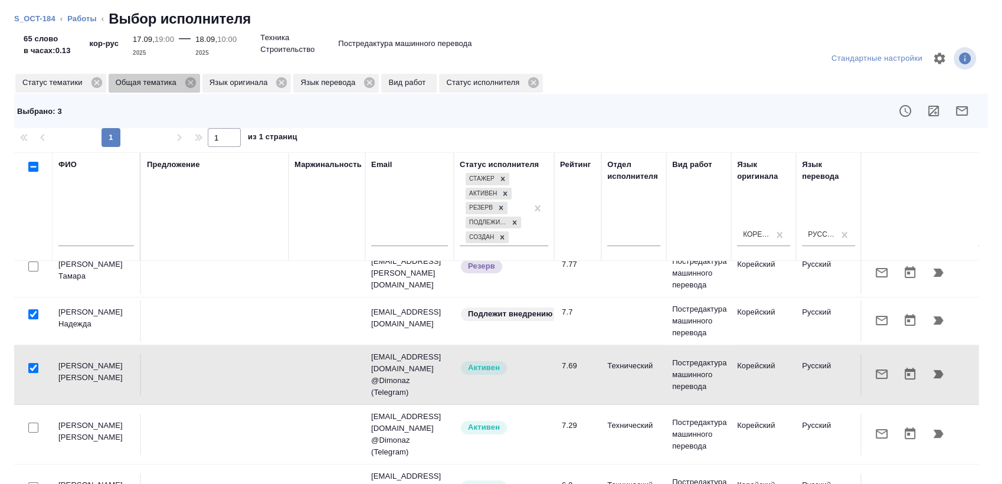
click at [194, 77] on icon at bounding box center [190, 82] width 13 height 13
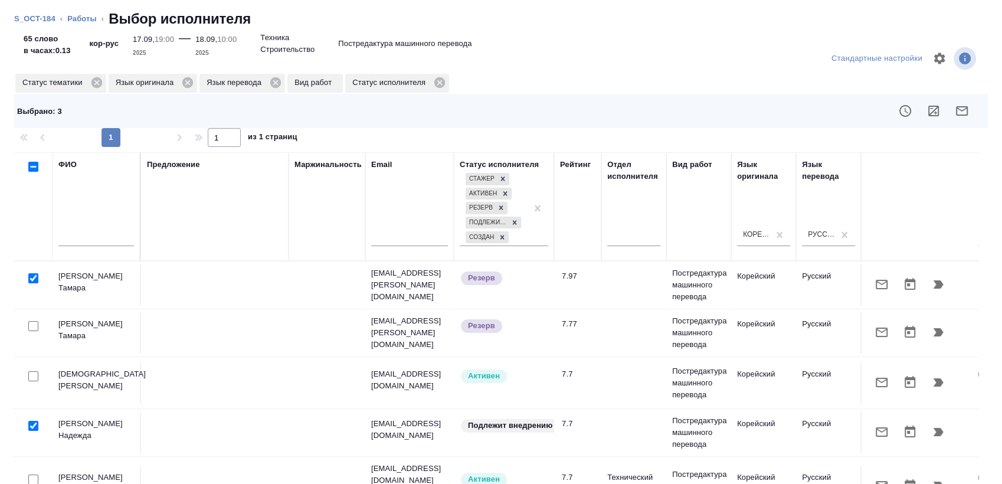
click at [34, 369] on div at bounding box center [33, 376] width 27 height 17
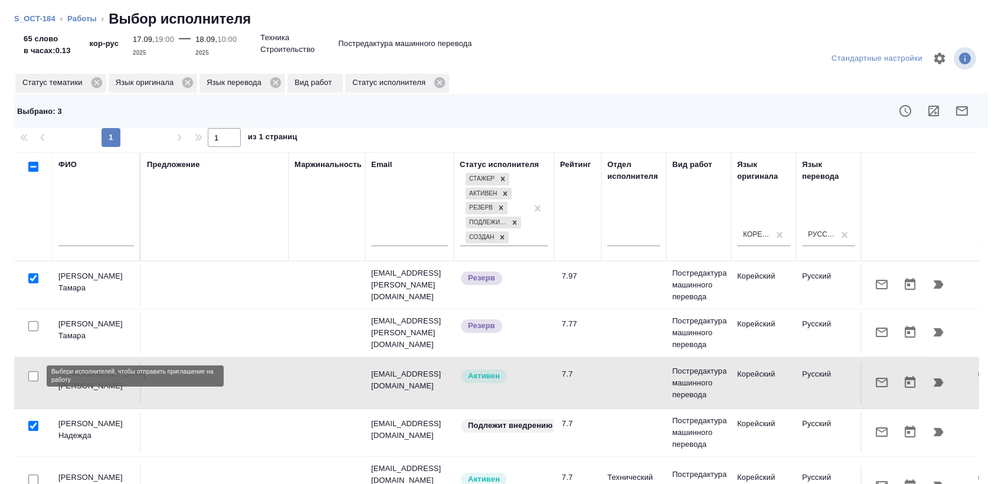
click at [31, 372] on input "checkbox" at bounding box center [33, 376] width 10 height 10
checkbox input "true"
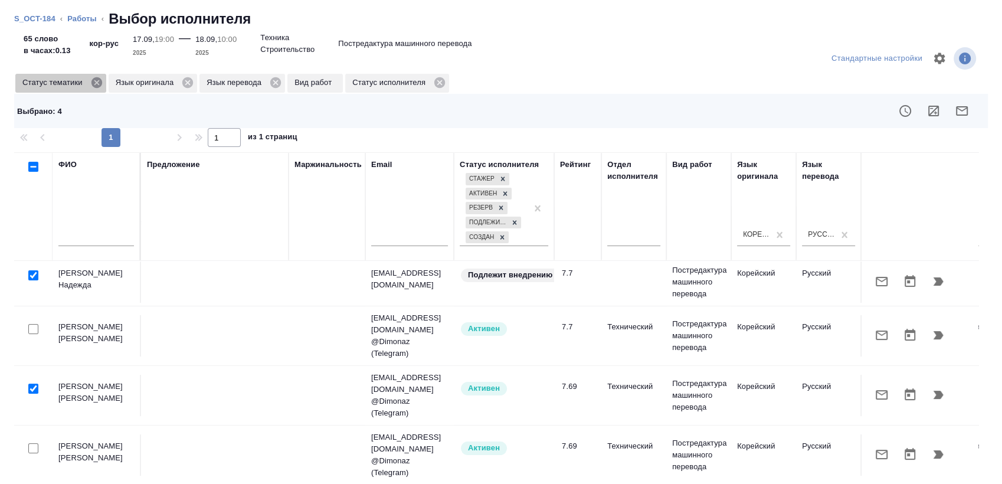
click at [94, 82] on icon at bounding box center [96, 82] width 11 height 11
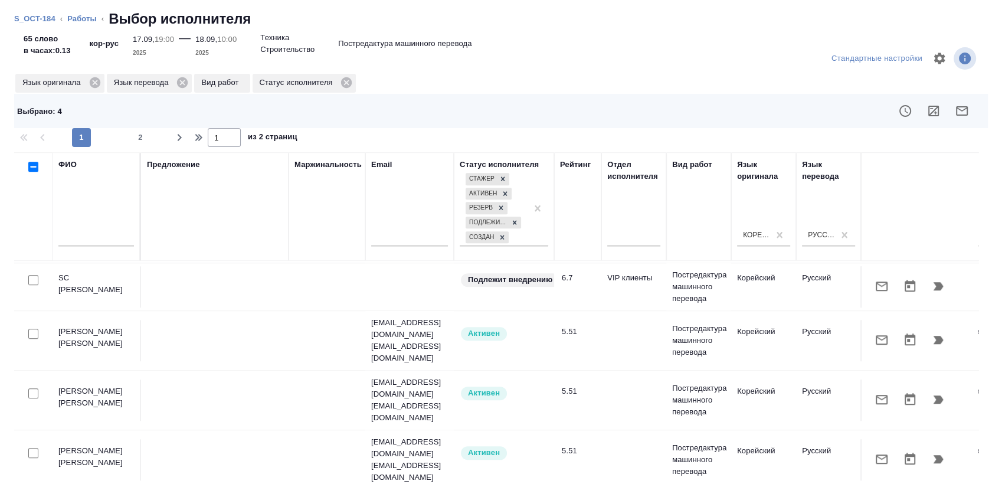
scroll to position [983, 0]
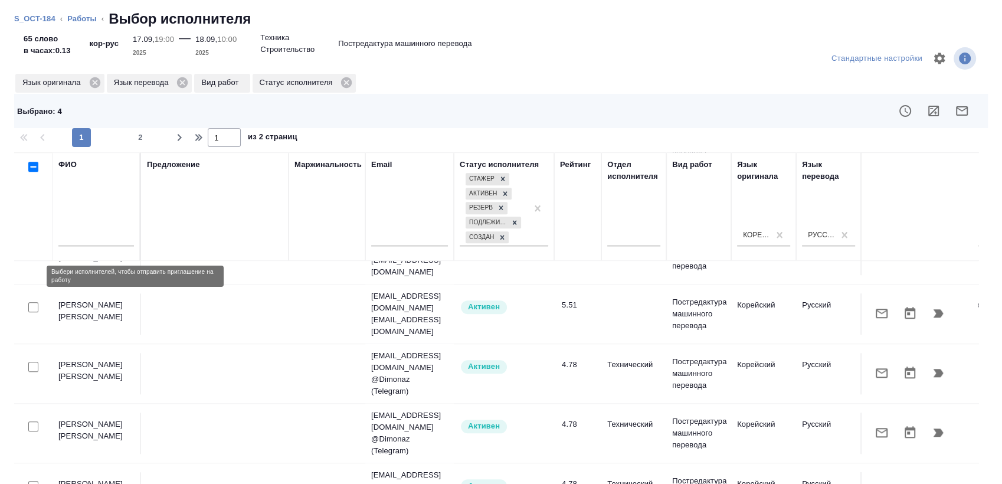
click at [34, 302] on input "checkbox" at bounding box center [33, 307] width 10 height 10
checkbox input "true"
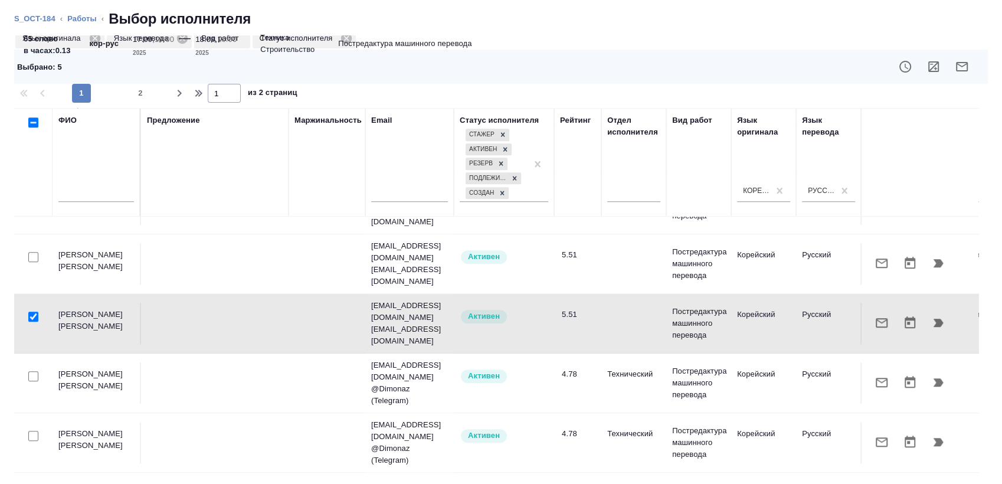
scroll to position [902, 0]
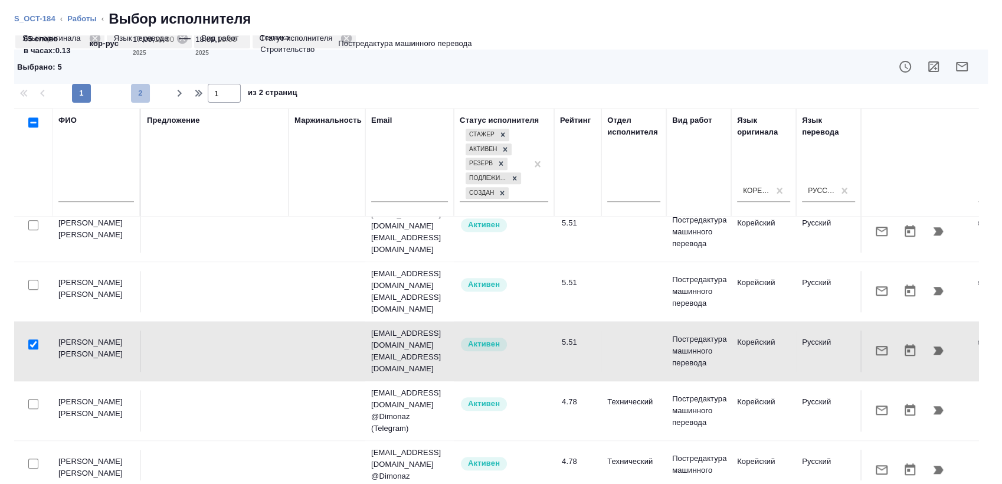
click at [144, 87] on span "2" at bounding box center [140, 93] width 19 height 12
type input "2"
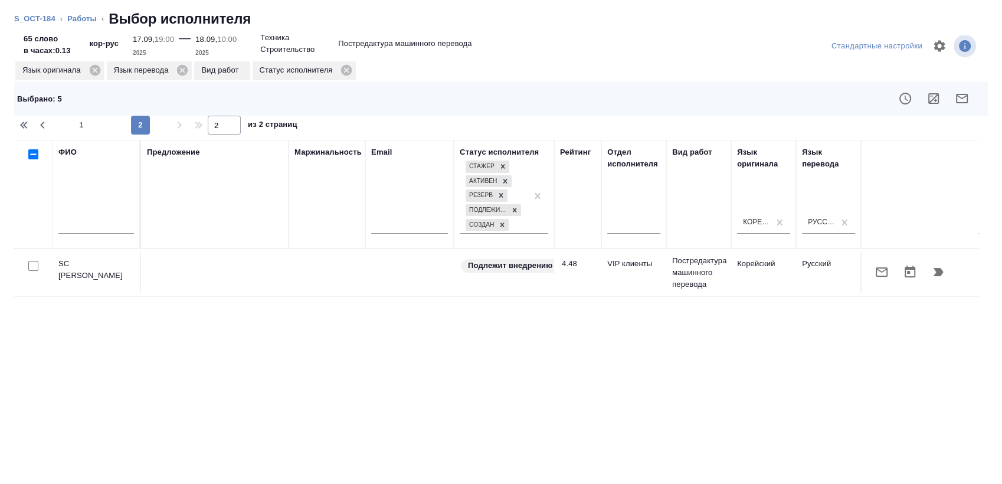
scroll to position [0, 0]
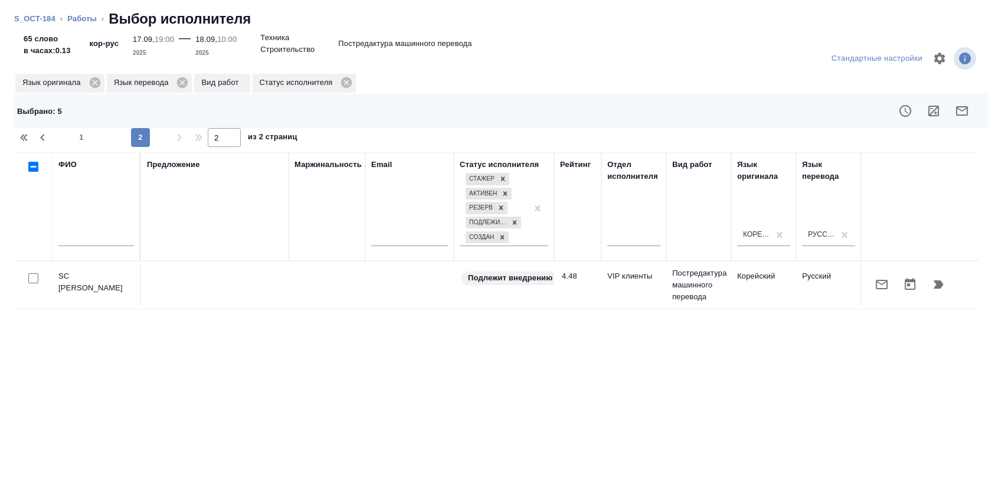
click at [956, 109] on icon "button" at bounding box center [962, 111] width 14 height 14
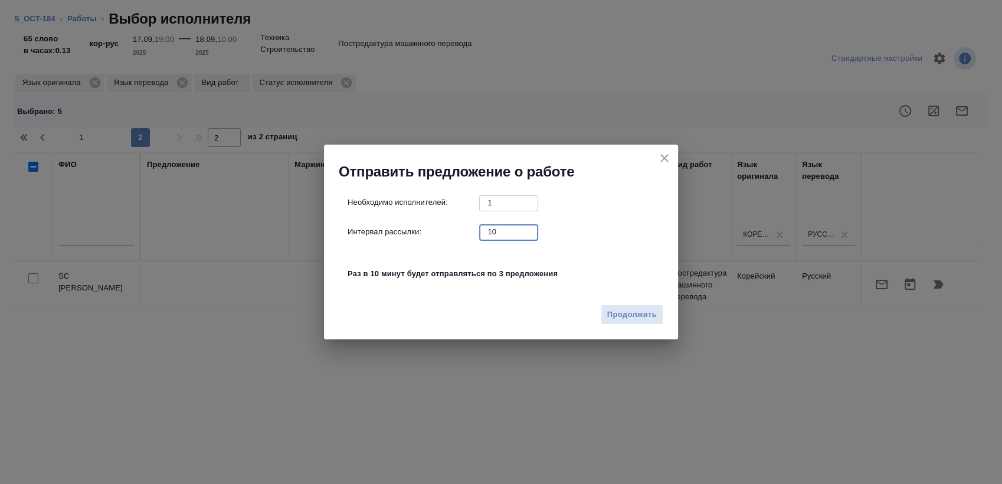
click at [483, 235] on input "10" at bounding box center [508, 231] width 59 height 15
type input "0"
click at [627, 313] on span "Продолжить" at bounding box center [632, 315] width 50 height 14
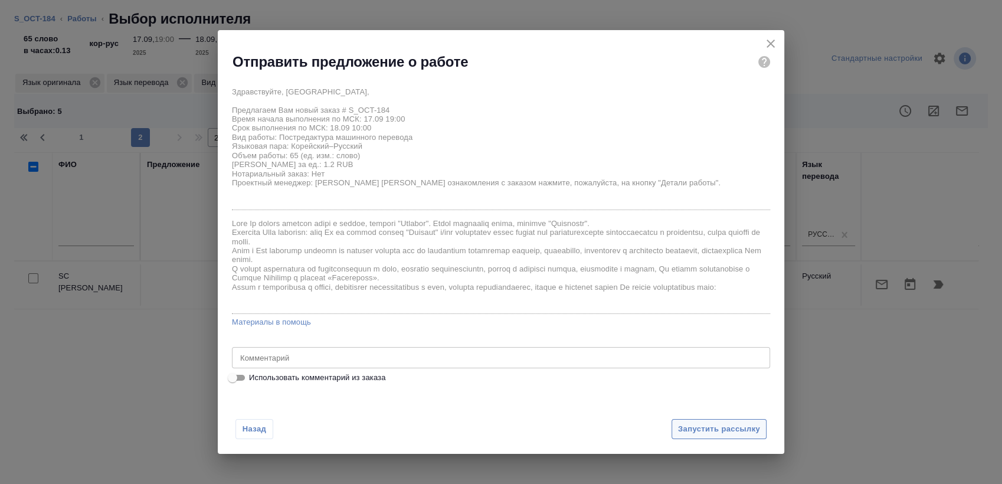
click at [696, 429] on span "Запустить рассылку" at bounding box center [719, 430] width 82 height 14
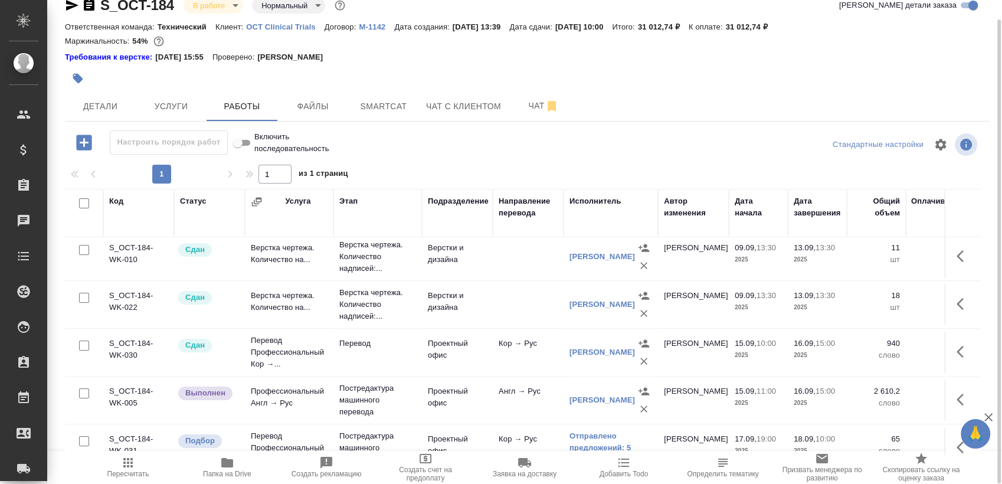
scroll to position [222, 0]
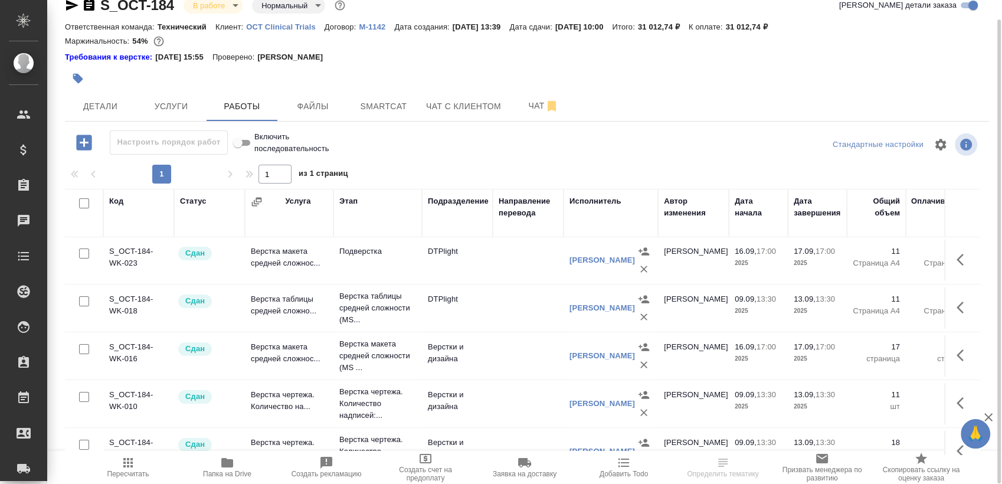
scroll to position [222, 0]
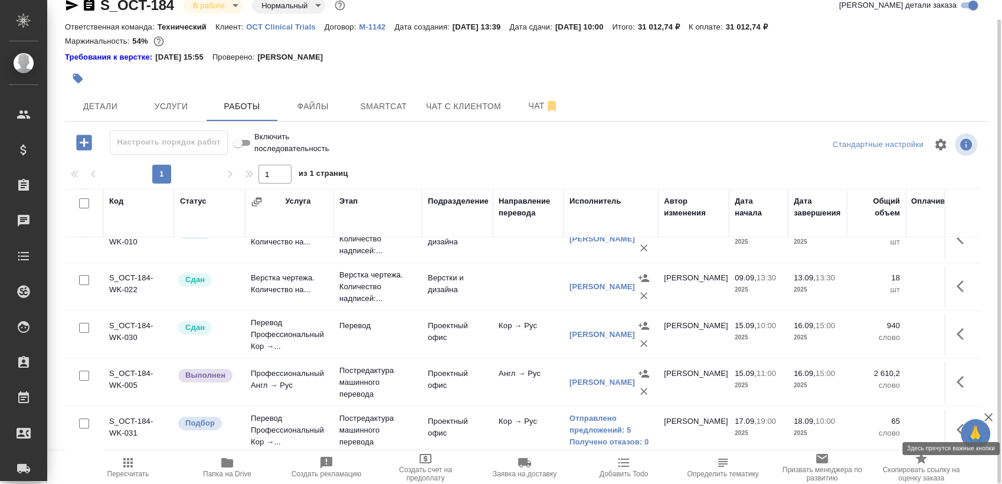
click at [957, 423] on icon "button" at bounding box center [964, 430] width 14 height 14
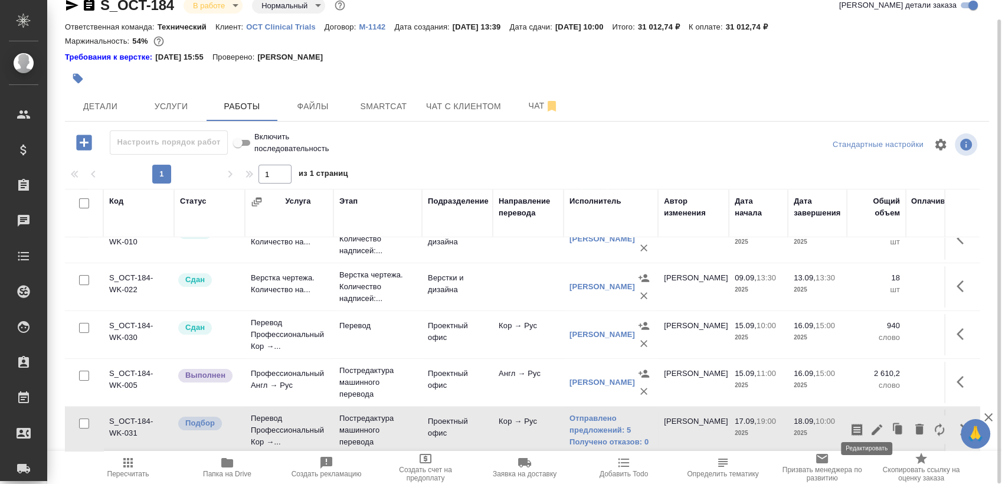
click at [870, 423] on icon "button" at bounding box center [877, 430] width 14 height 14
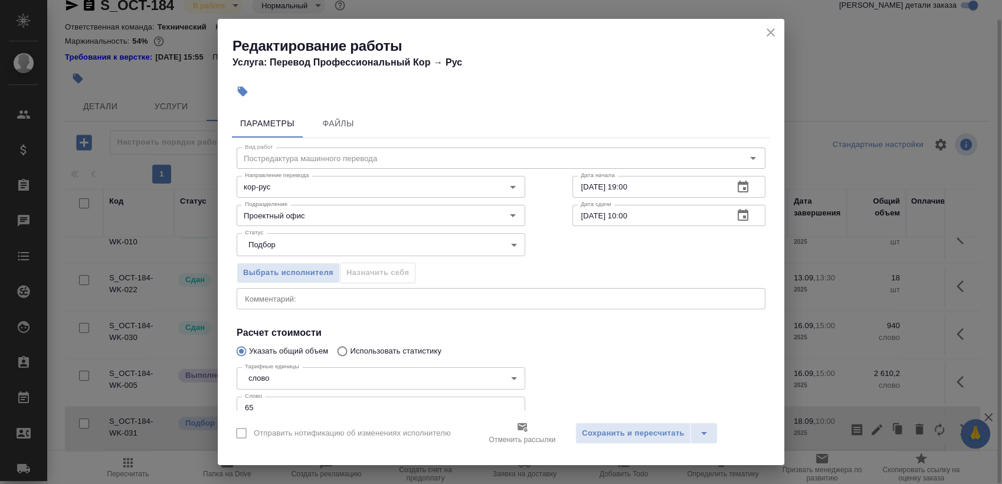
scroll to position [81, 0]
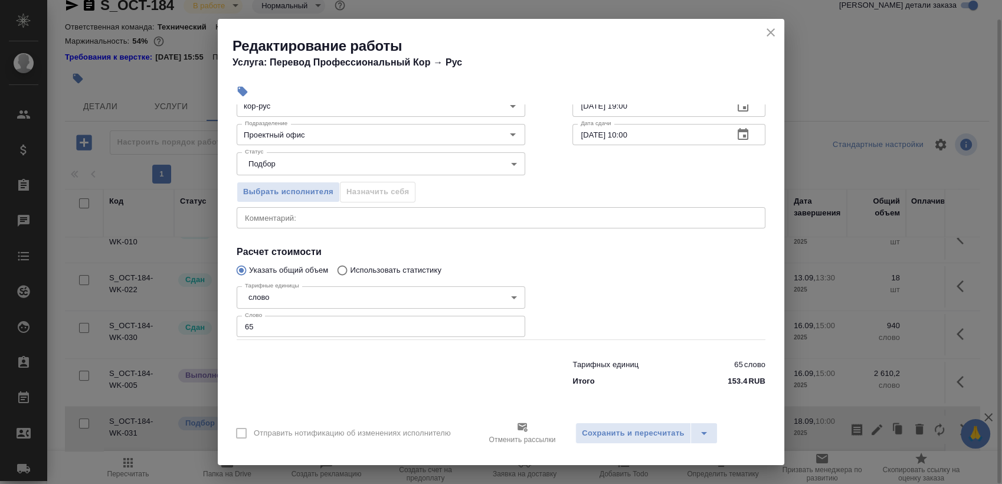
click at [264, 329] on input "65" at bounding box center [381, 326] width 289 height 21
type input "55"
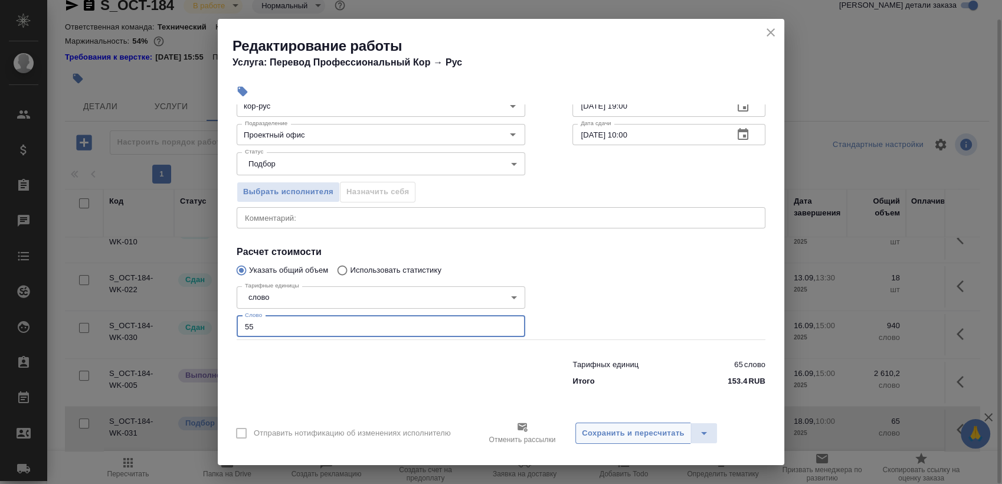
click at [623, 427] on span "Сохранить и пересчитать" at bounding box center [633, 434] width 103 height 14
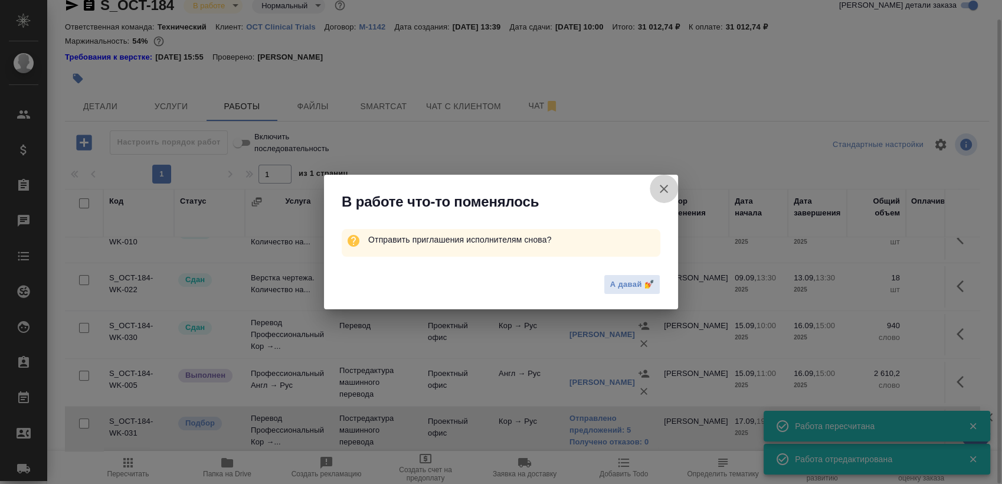
click at [660, 191] on icon "button" at bounding box center [664, 189] width 14 height 14
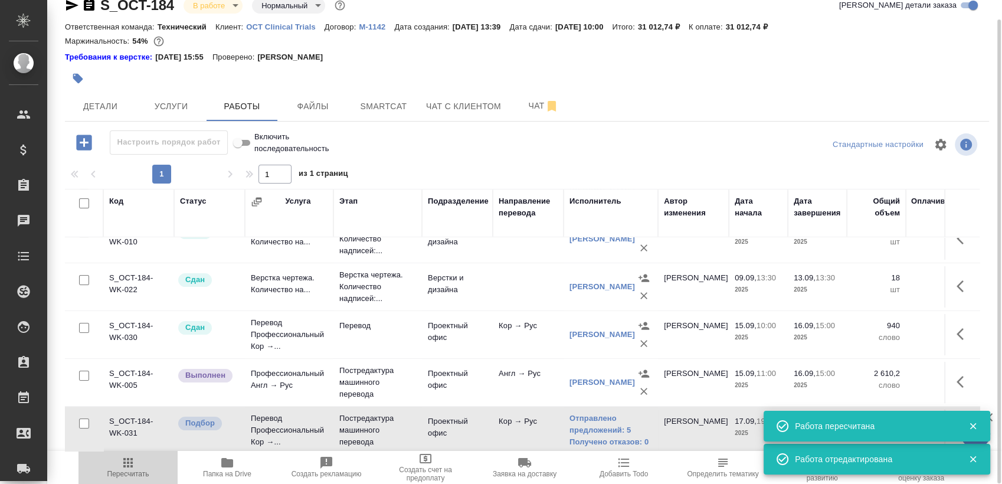
click at [146, 472] on span "Пересчитать" at bounding box center [128, 474] width 42 height 8
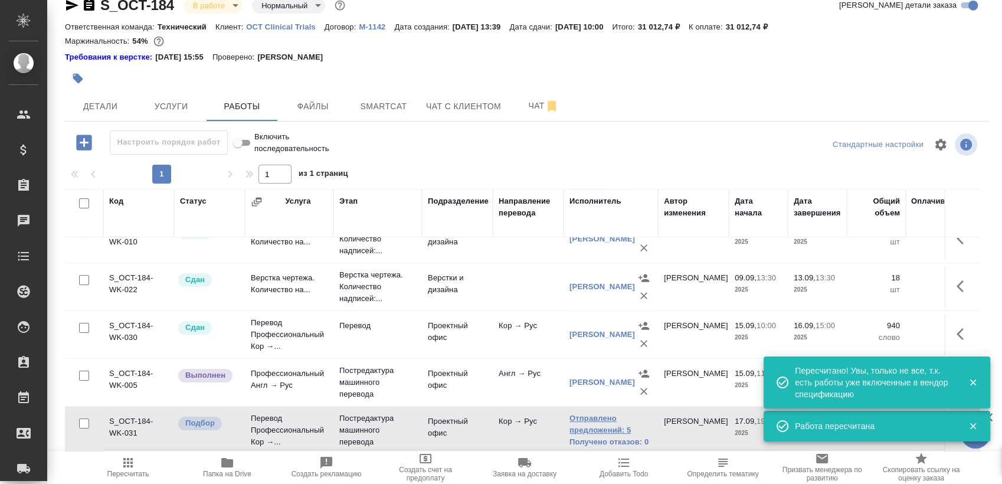
click at [585, 415] on link "Отправлено предложений: 5" at bounding box center [611, 425] width 83 height 24
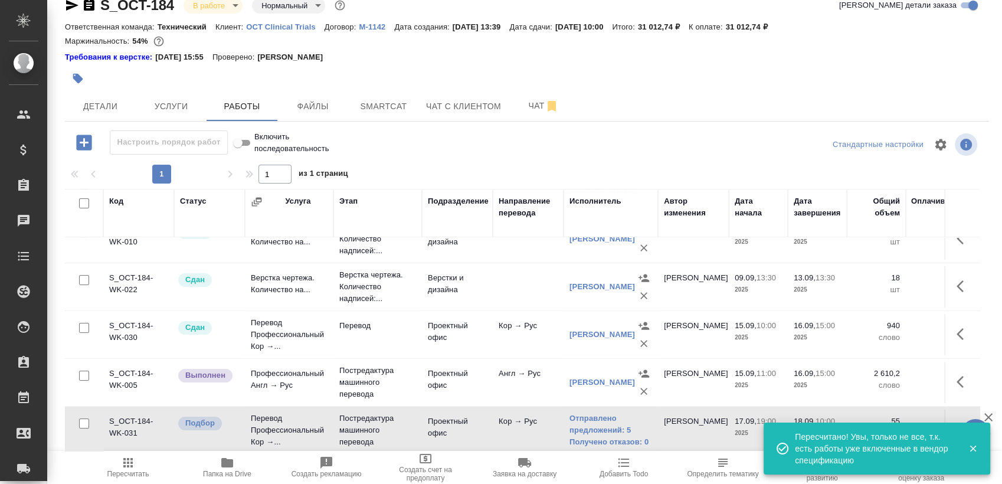
click at [950, 415] on button "button" at bounding box center [964, 429] width 28 height 28
click at [932, 423] on icon "button" at bounding box center [939, 430] width 14 height 14
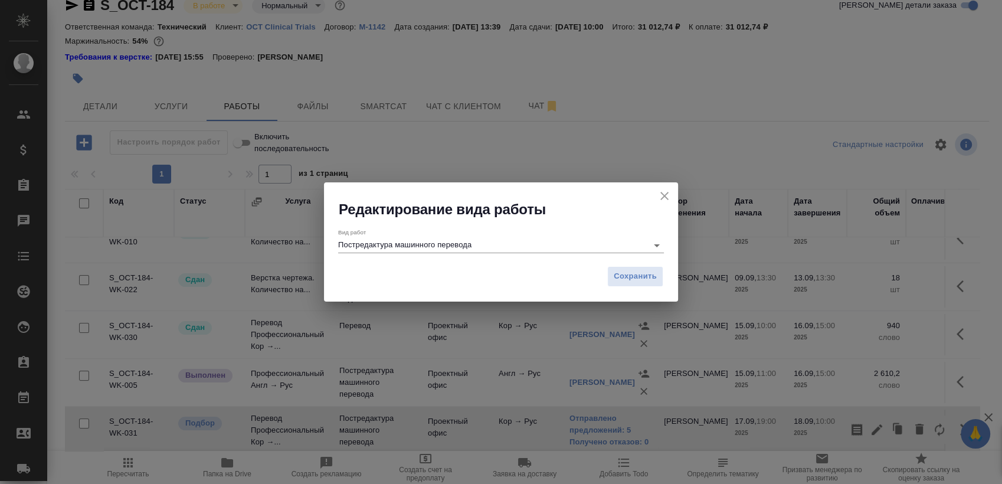
click at [405, 246] on input "Постредактура машинного перевода" at bounding box center [489, 245] width 303 height 14
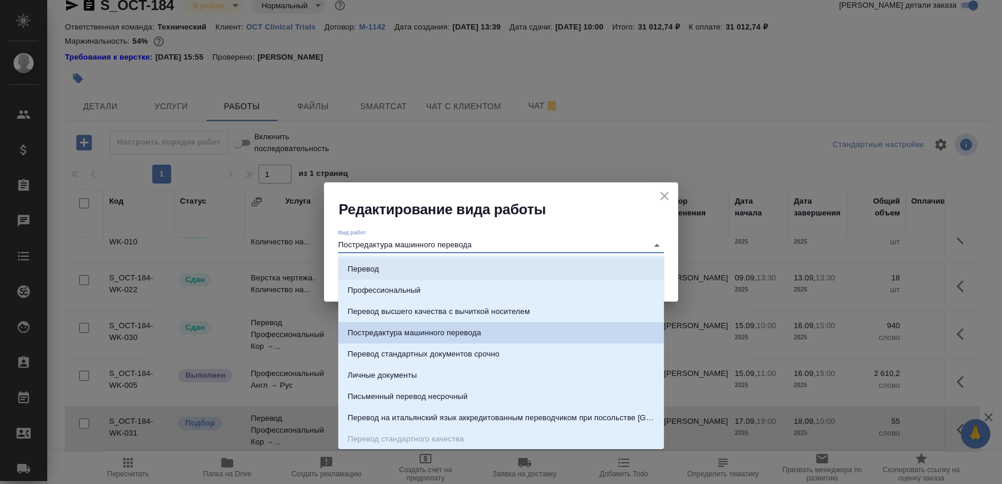
click at [382, 263] on li "Перевод" at bounding box center [501, 269] width 326 height 21
type input "Перевод"
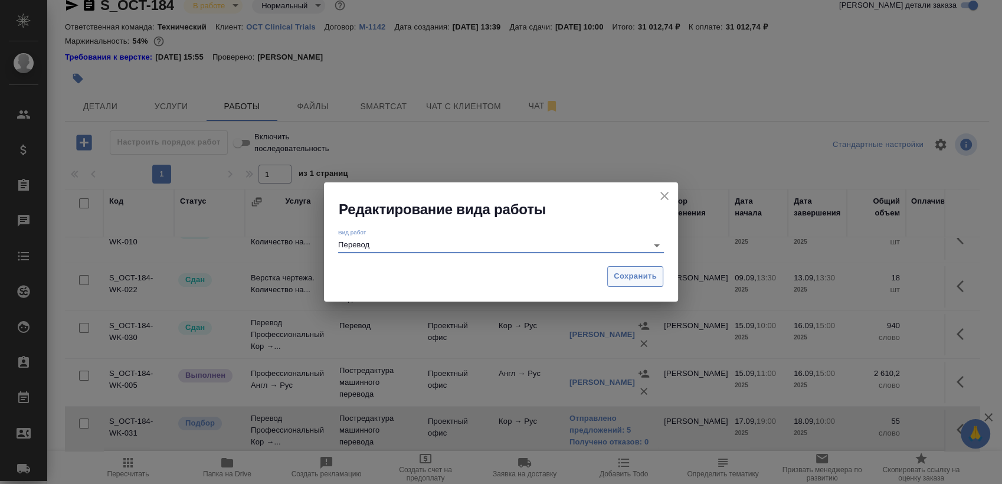
click at [628, 276] on span "Сохранить" at bounding box center [635, 277] width 43 height 14
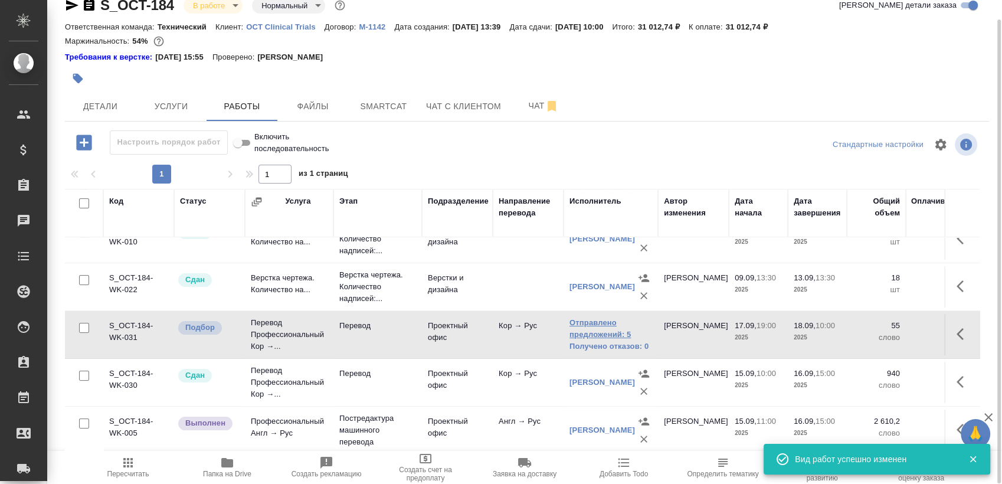
click at [600, 317] on link "Отправлено предложений: 5" at bounding box center [611, 329] width 83 height 24
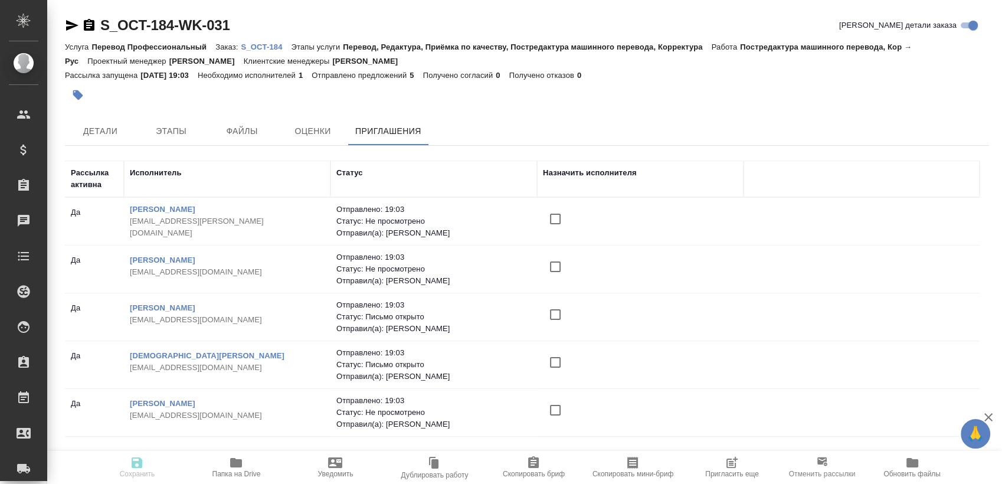
click at [728, 467] on icon "button" at bounding box center [731, 463] width 9 height 9
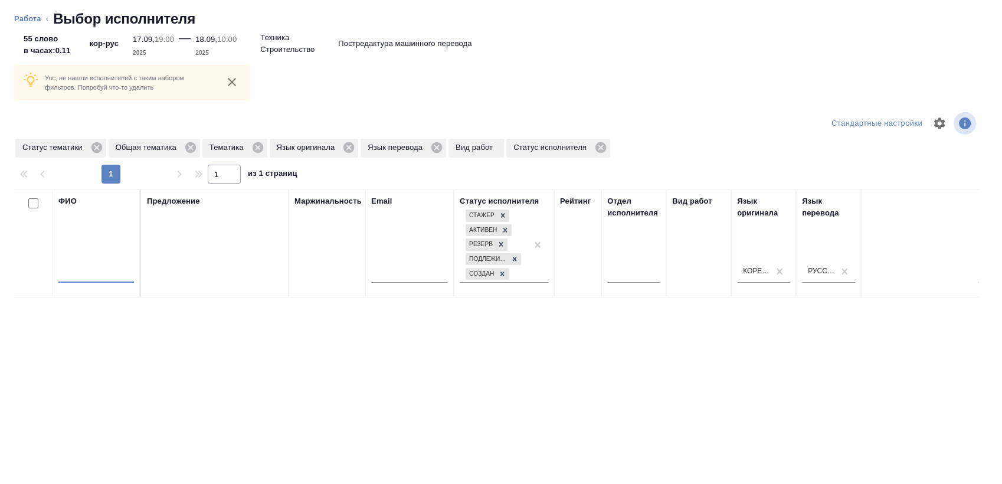
click at [68, 268] on input "text" at bounding box center [96, 275] width 76 height 15
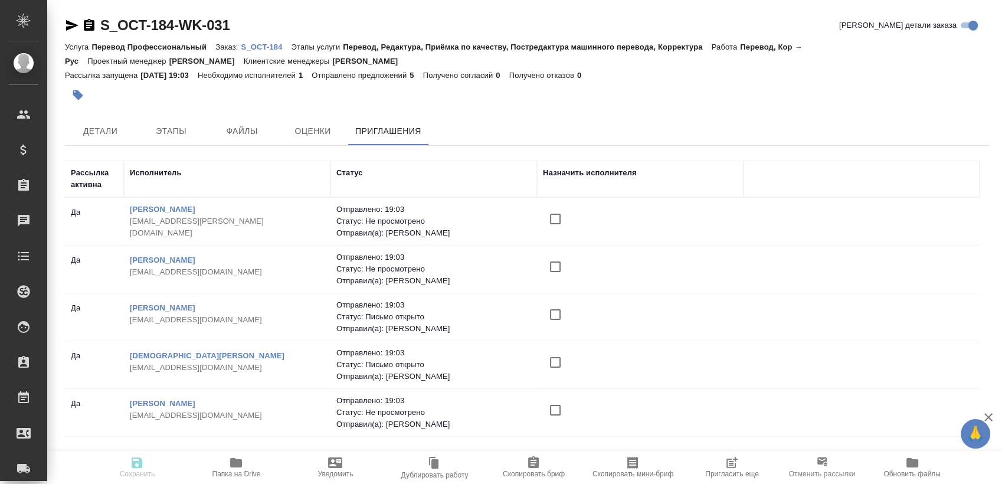
click at [719, 464] on span "Пригласить еще" at bounding box center [731, 467] width 85 height 22
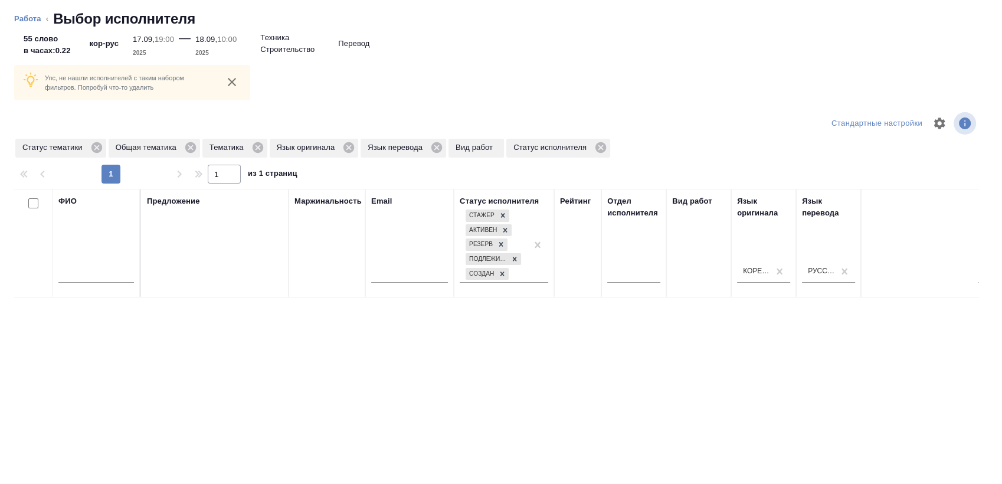
click at [94, 211] on div "ФИО" at bounding box center [96, 243] width 76 height 96
drag, startPoint x: 97, startPoint y: 284, endPoint x: 97, endPoint y: 274, distance: 10.6
click at [97, 277] on div at bounding box center [96, 276] width 76 height 29
click at [98, 273] on input "text" at bounding box center [96, 275] width 76 height 15
type input "хайр"
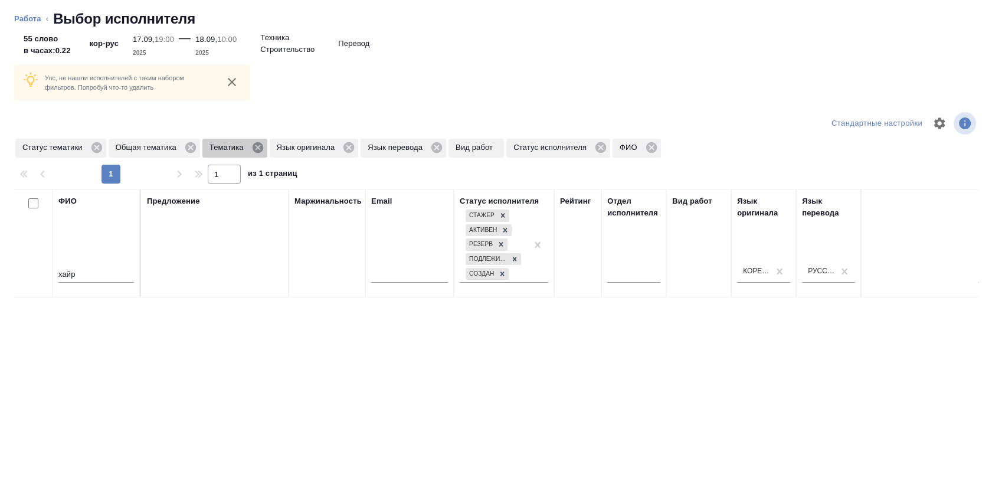
click at [253, 144] on icon at bounding box center [257, 147] width 13 height 13
click at [187, 148] on icon at bounding box center [190, 147] width 11 height 11
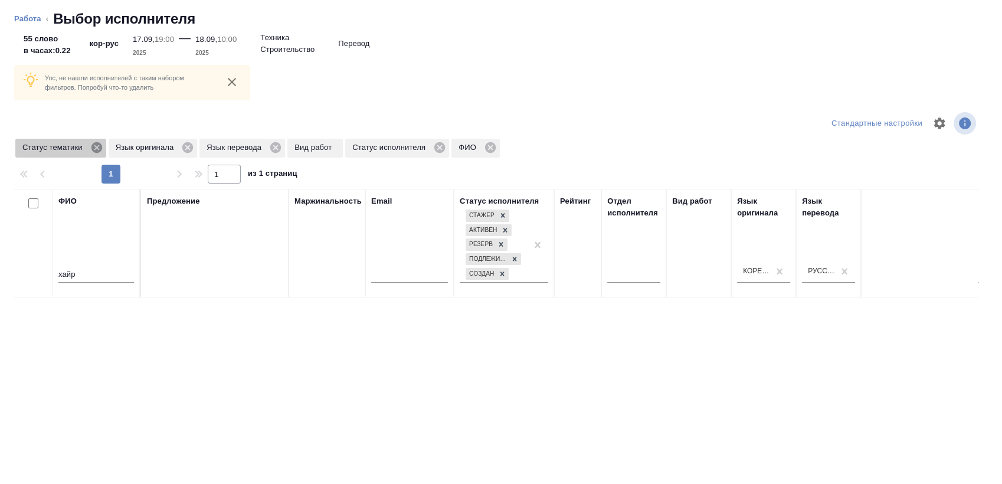
click at [94, 148] on icon at bounding box center [96, 147] width 13 height 13
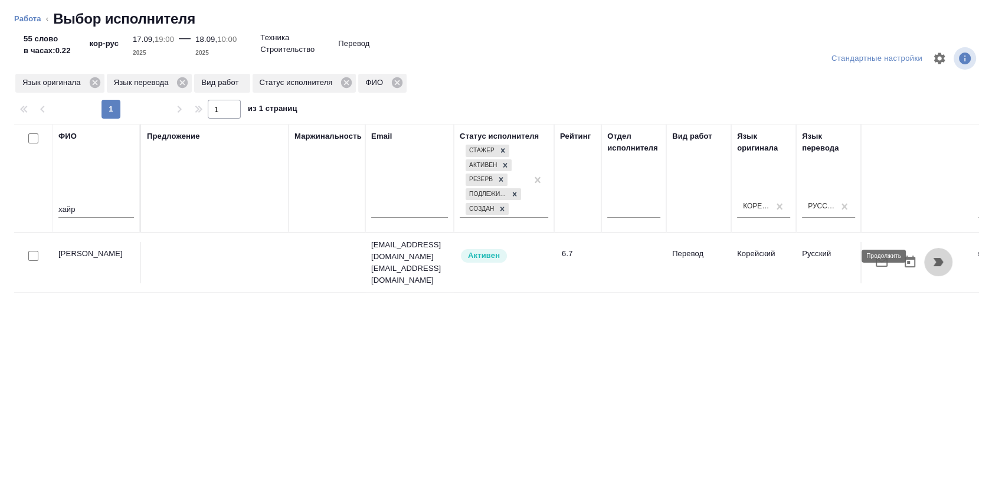
click at [930, 248] on button "button" at bounding box center [938, 262] width 28 height 28
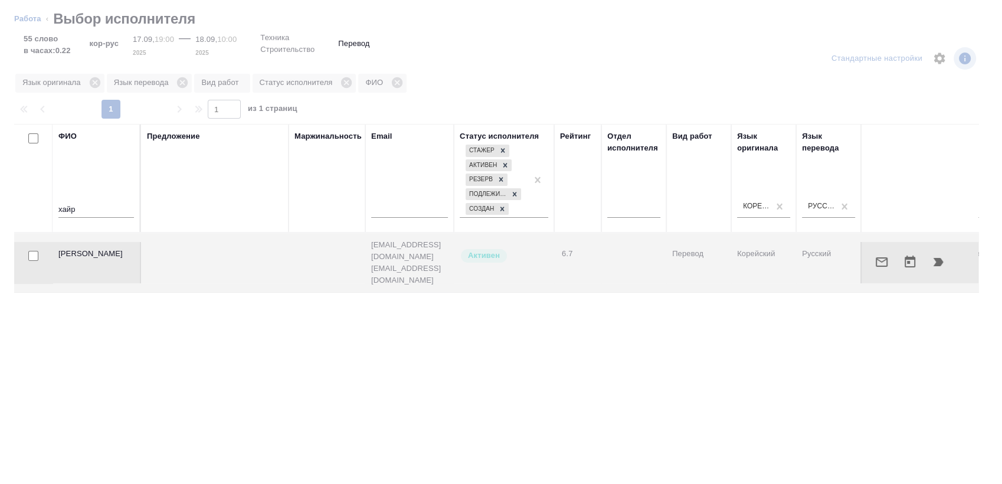
click at [878, 257] on icon "button" at bounding box center [882, 262] width 14 height 14
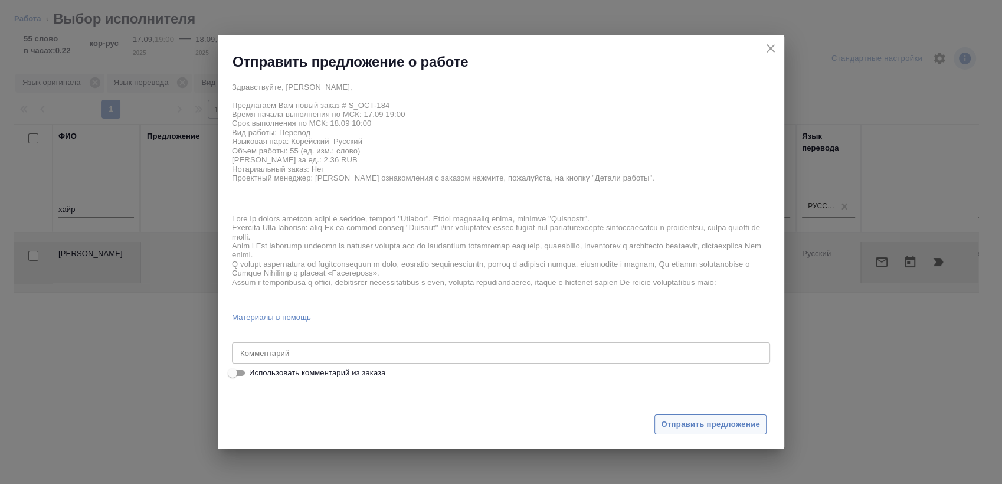
click at [701, 423] on span "Отправить предложение" at bounding box center [710, 425] width 99 height 14
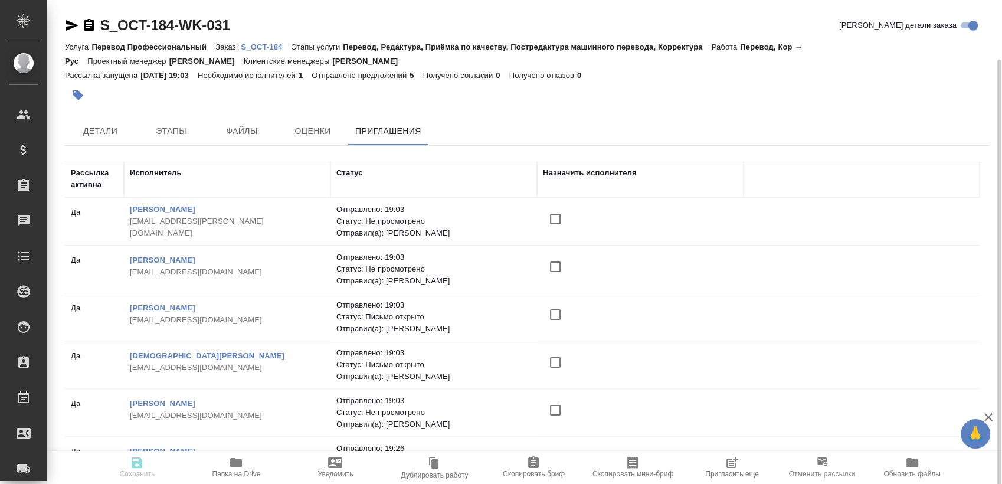
scroll to position [31, 0]
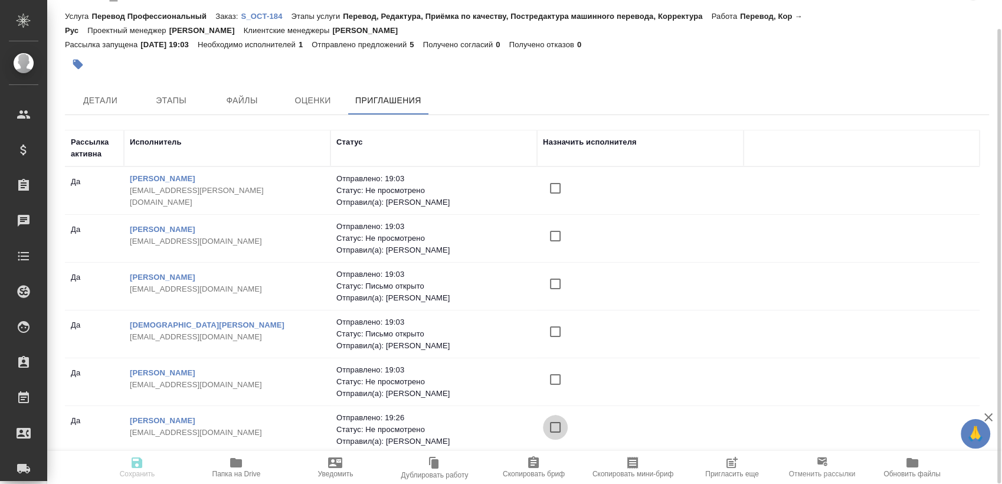
click at [558, 426] on input "checkbox" at bounding box center [555, 427] width 25 height 25
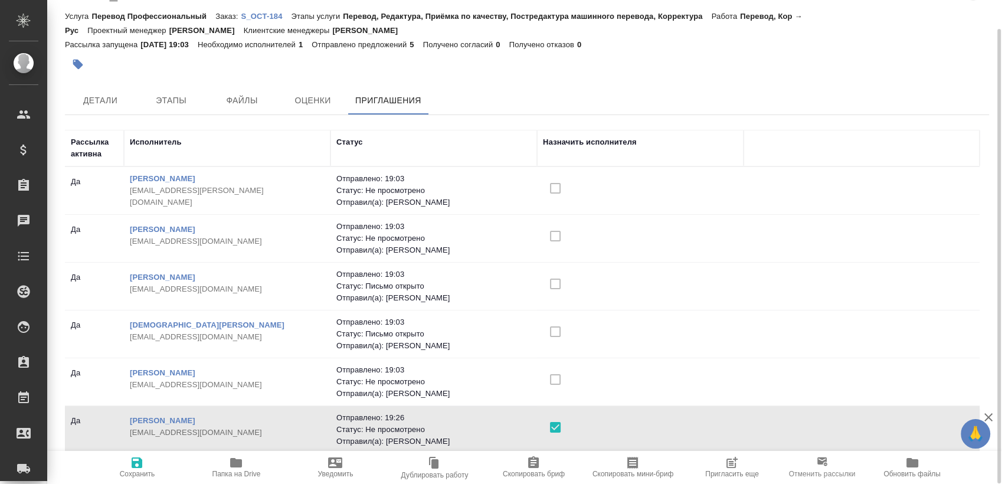
click at [139, 472] on span "Сохранить" at bounding box center [137, 474] width 35 height 8
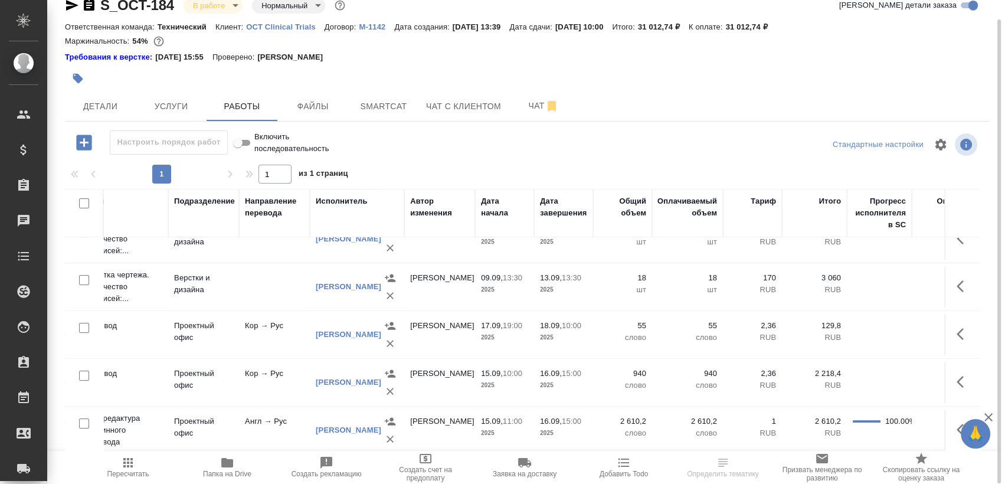
scroll to position [222, 224]
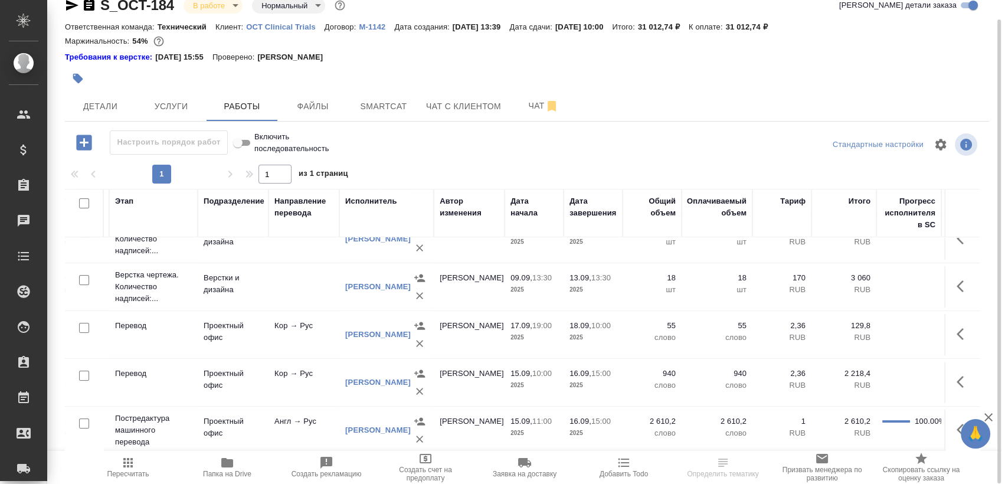
click at [957, 327] on icon "button" at bounding box center [964, 334] width 14 height 14
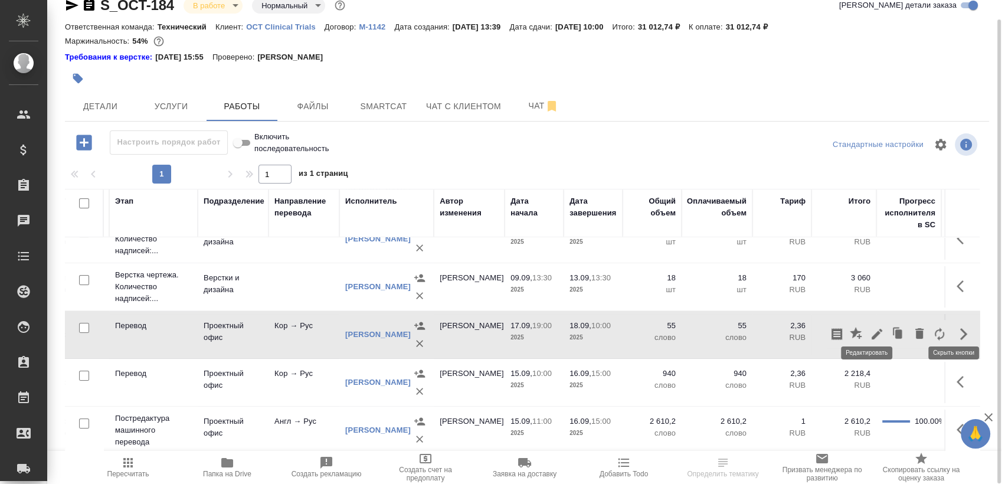
click at [870, 328] on icon "button" at bounding box center [877, 334] width 14 height 14
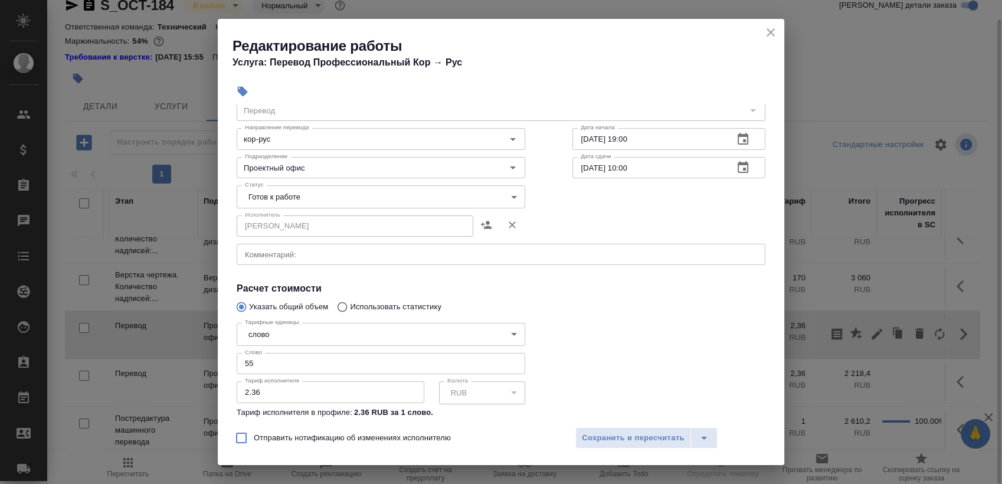
scroll to position [66, 0]
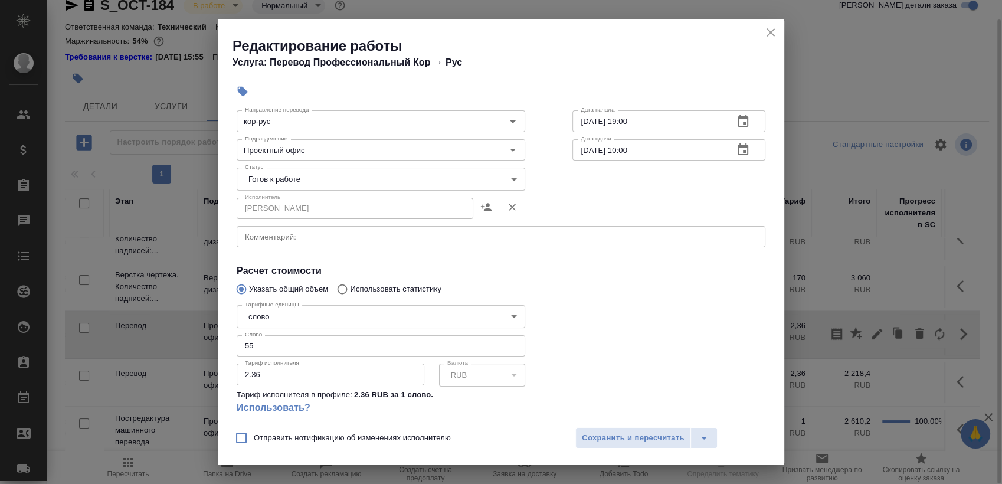
click at [307, 335] on input "55" at bounding box center [381, 345] width 289 height 21
click at [303, 338] on input "55" at bounding box center [381, 345] width 289 height 21
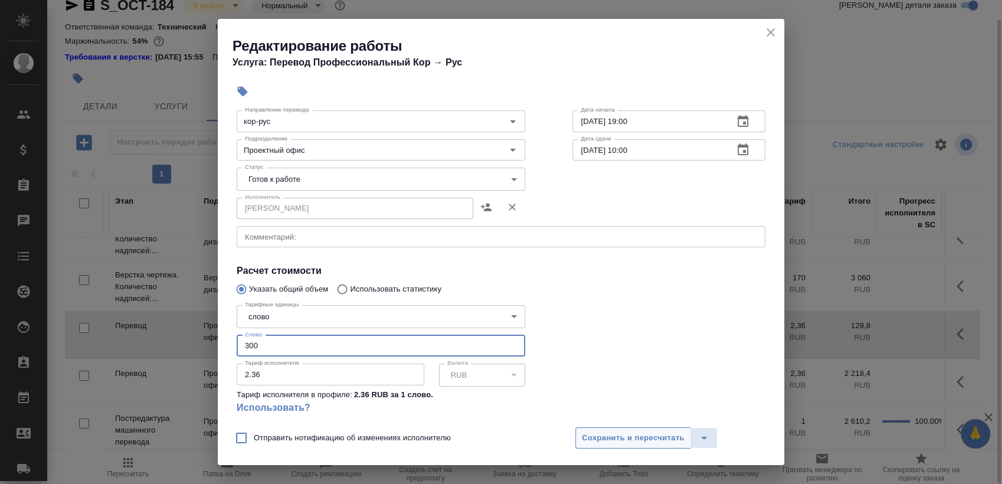
type input "300"
click at [626, 437] on span "Сохранить и пересчитать" at bounding box center [633, 438] width 103 height 14
